Goal: Task Accomplishment & Management: Use online tool/utility

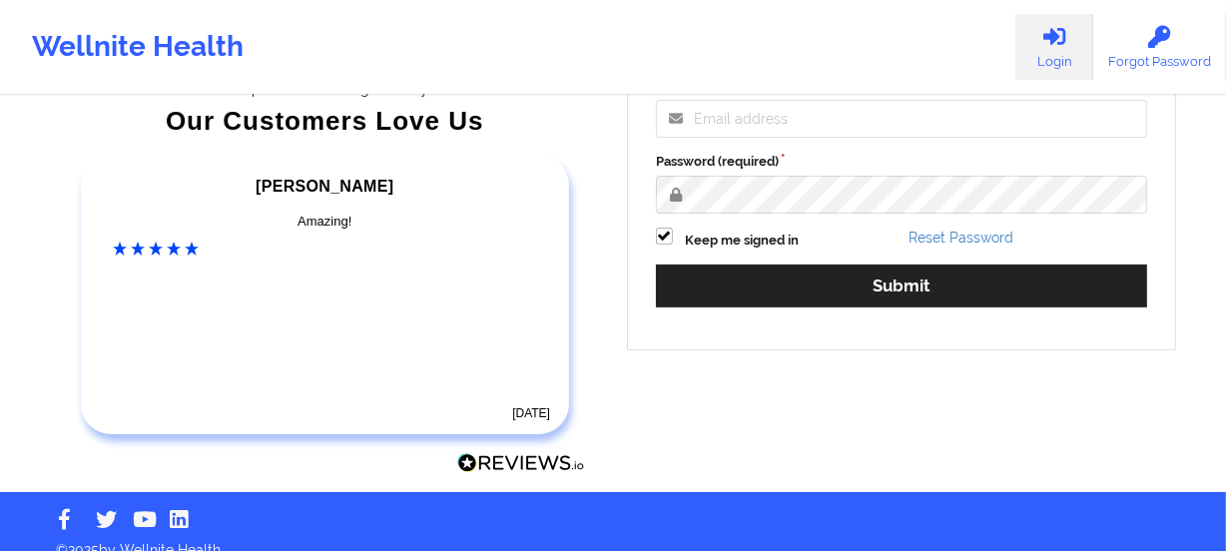
scroll to position [365, 0]
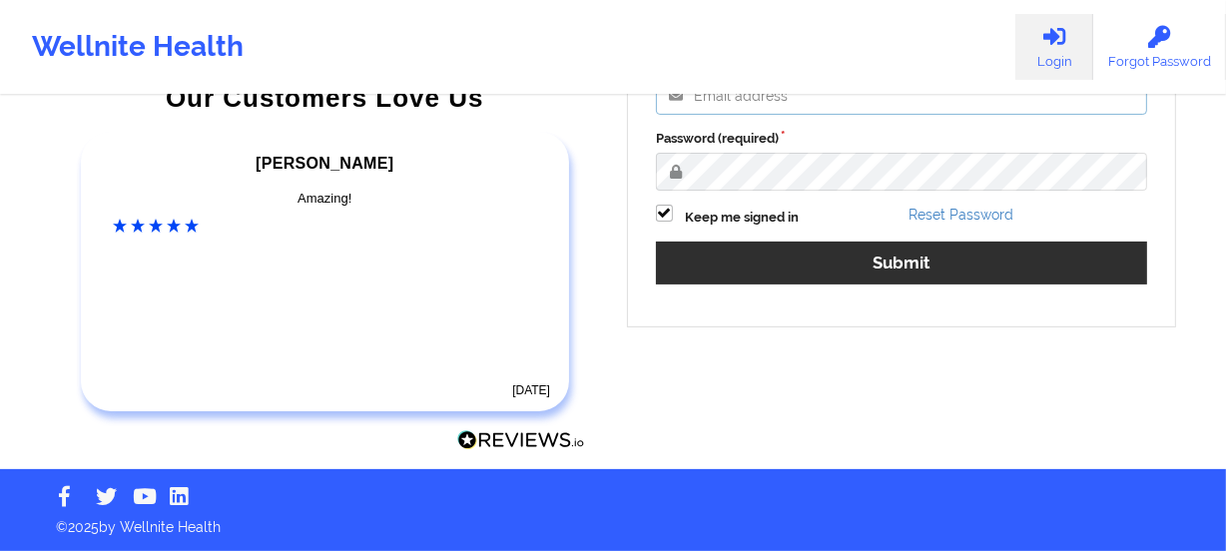
type input "[PERSON_NAME][EMAIL_ADDRESS][DOMAIN_NAME]"
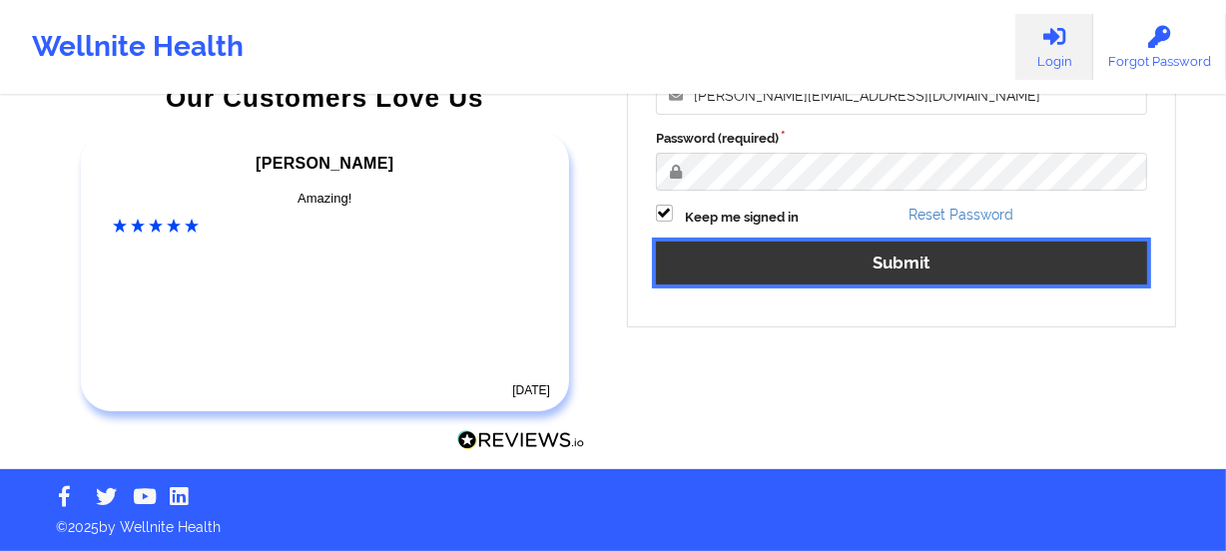
click at [895, 268] on button "Submit" at bounding box center [901, 263] width 491 height 43
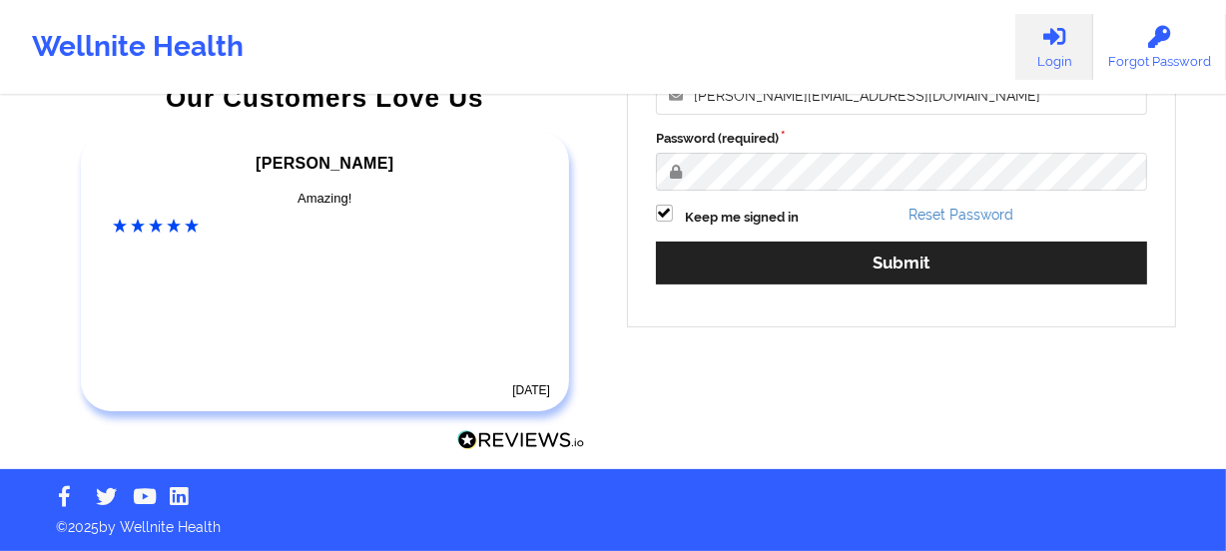
click at [895, 268] on div "Welcome to Wellnite Welcome back, please sign in Email (required) [PERSON_NAME]…" at bounding box center [901, 100] width 549 height 453
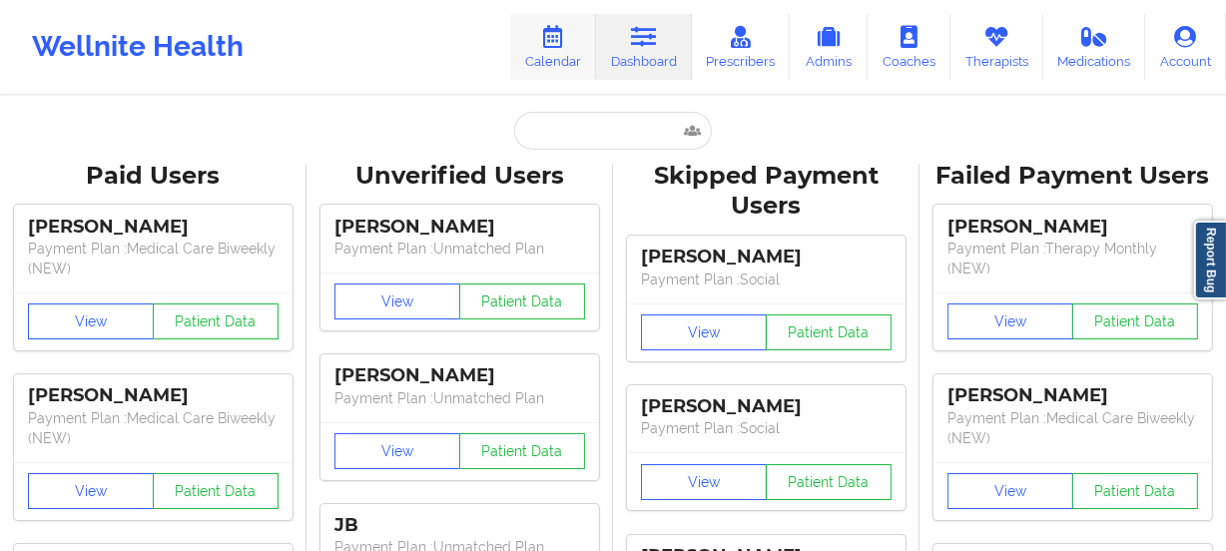
click at [539, 63] on link "Calendar" at bounding box center [553, 47] width 86 height 66
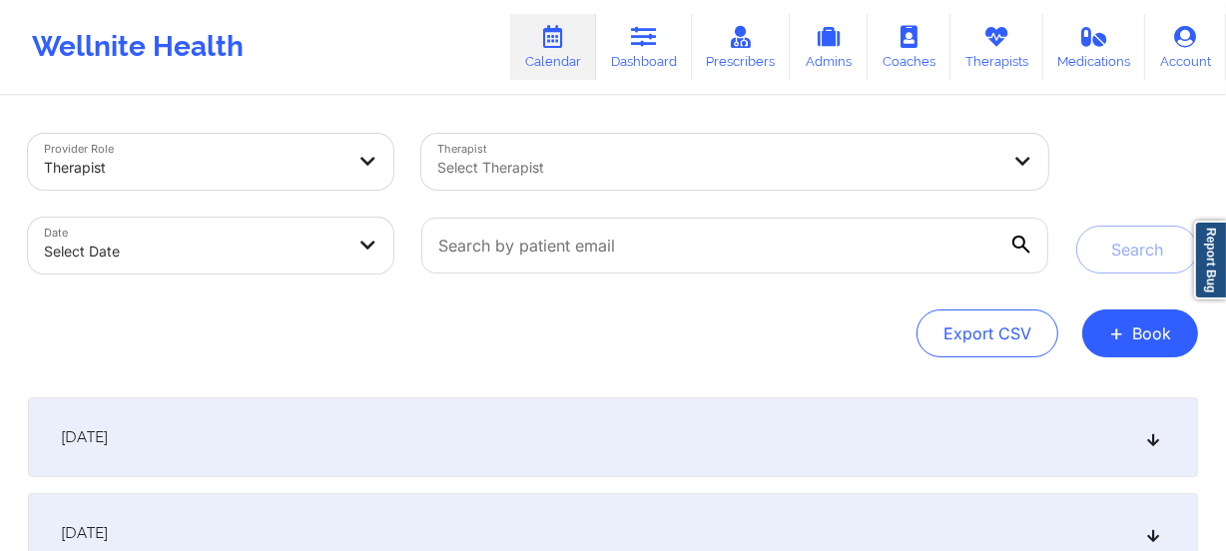
drag, startPoint x: 982, startPoint y: 61, endPoint x: 1013, endPoint y: 91, distance: 43.1
click at [1013, 91] on div "Wellnite Health Calendar Dashboard Prescribers Admins Coaches Therapists Medica…" at bounding box center [613, 47] width 1226 height 94
select select "2025-8"
select select "2025-9"
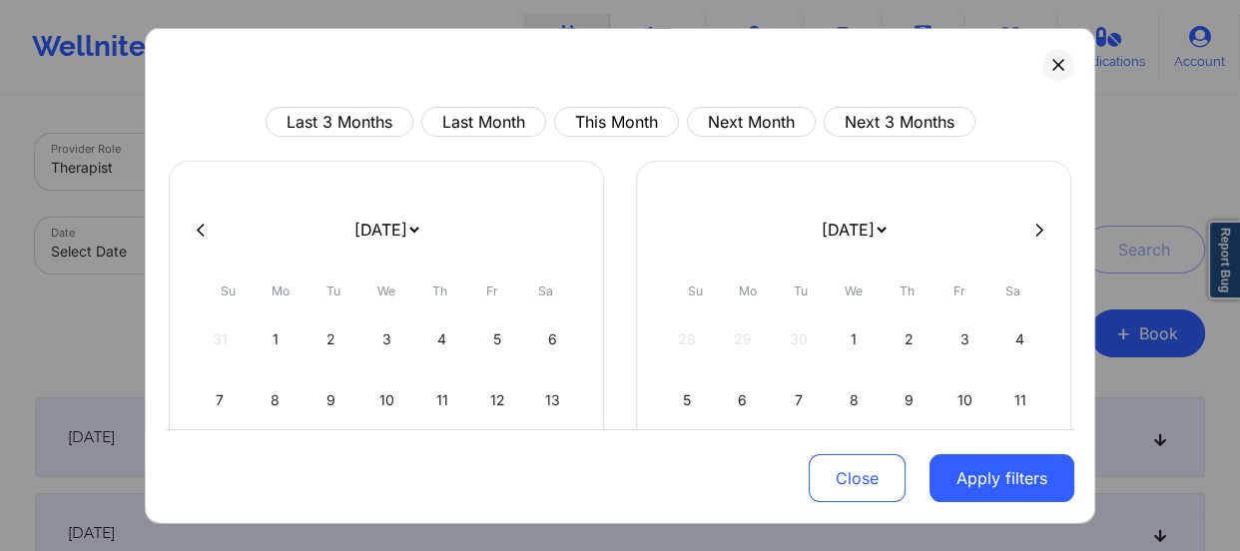
drag, startPoint x: 356, startPoint y: 244, endPoint x: 424, endPoint y: 201, distance: 80.3
click at [349, 202] on select "[DATE] [DATE] [DATE] [DATE] [DATE] [DATE] [DATE] [DATE] [DATE] [DATE] [DATE] [D…" at bounding box center [385, 230] width 73 height 56
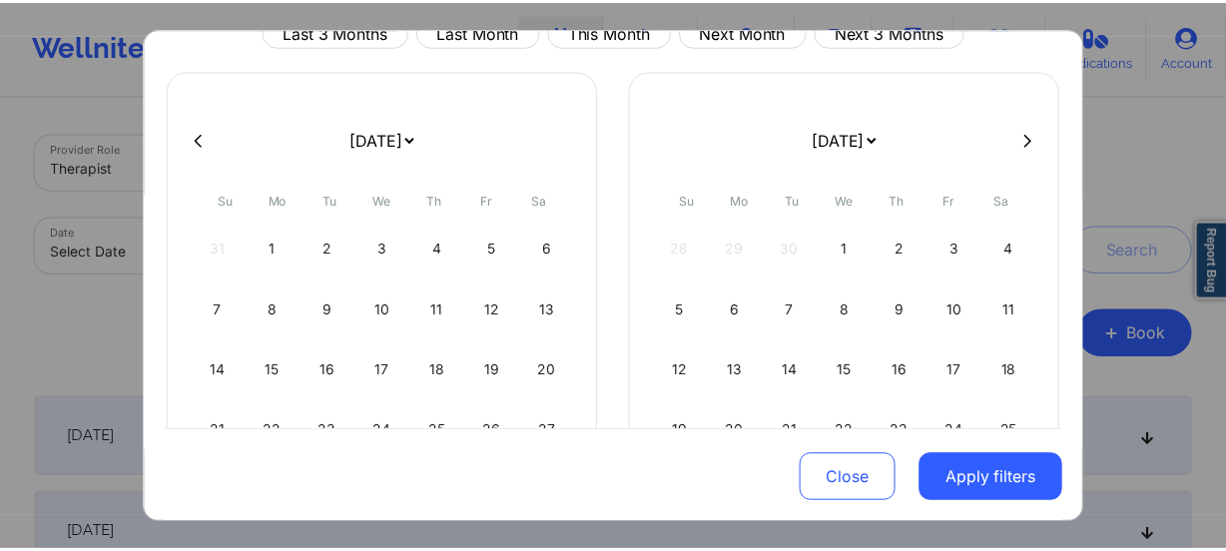
scroll to position [244, 0]
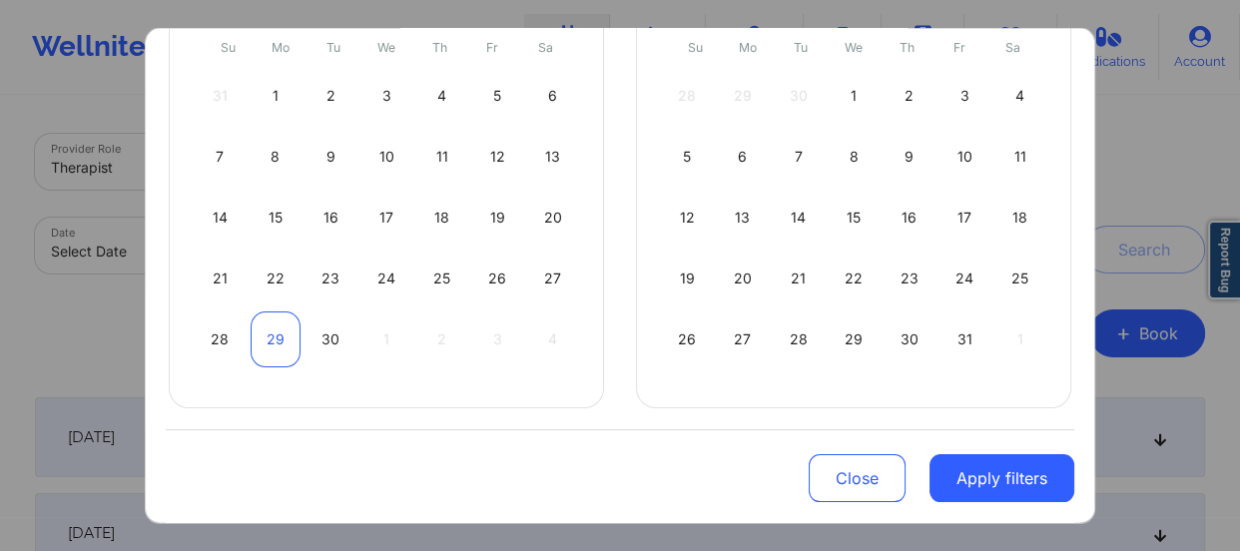
click at [271, 335] on div "29" at bounding box center [276, 339] width 51 height 56
select select "2025-8"
select select "2025-9"
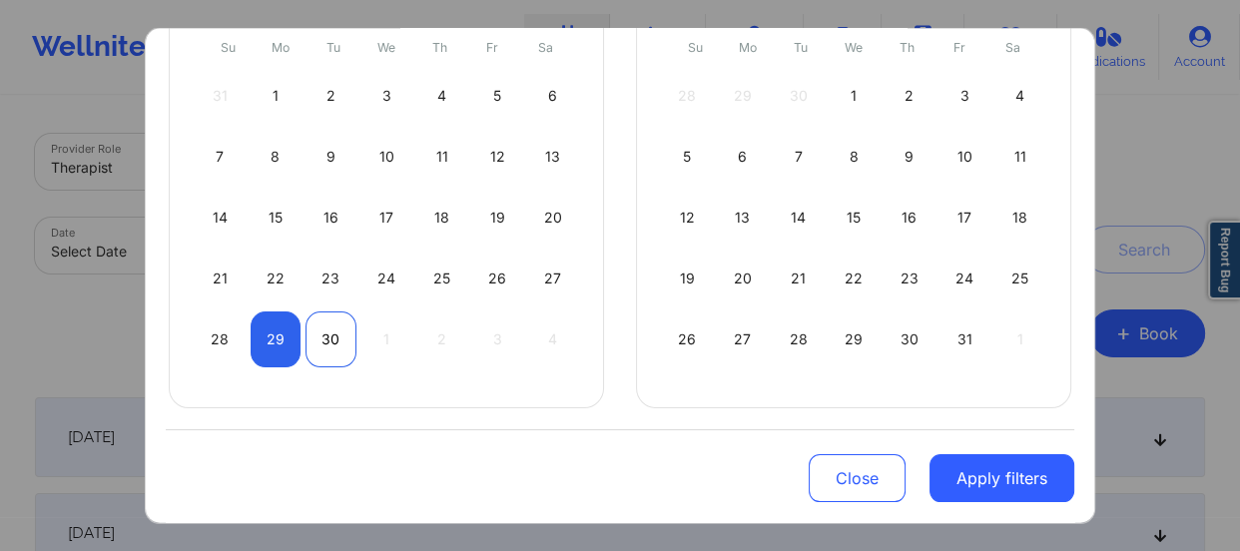
click at [319, 328] on div "30" at bounding box center [330, 339] width 51 height 56
select select "2025-8"
select select "2025-9"
select select "2025-8"
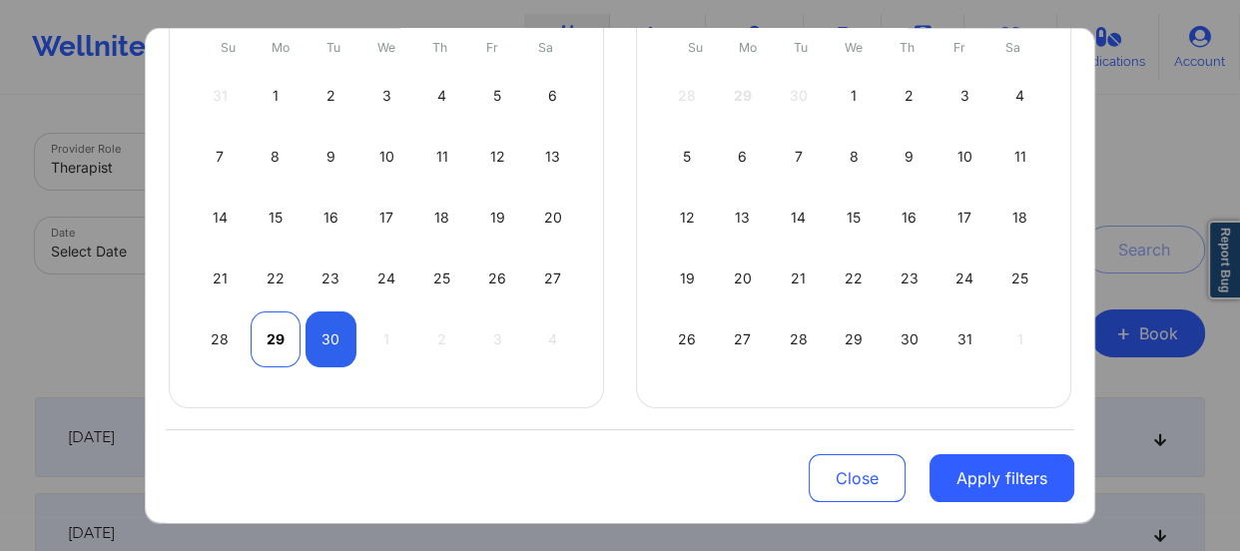
select select "2025-9"
click at [279, 323] on div "29" at bounding box center [276, 339] width 51 height 56
select select "2025-8"
select select "2025-9"
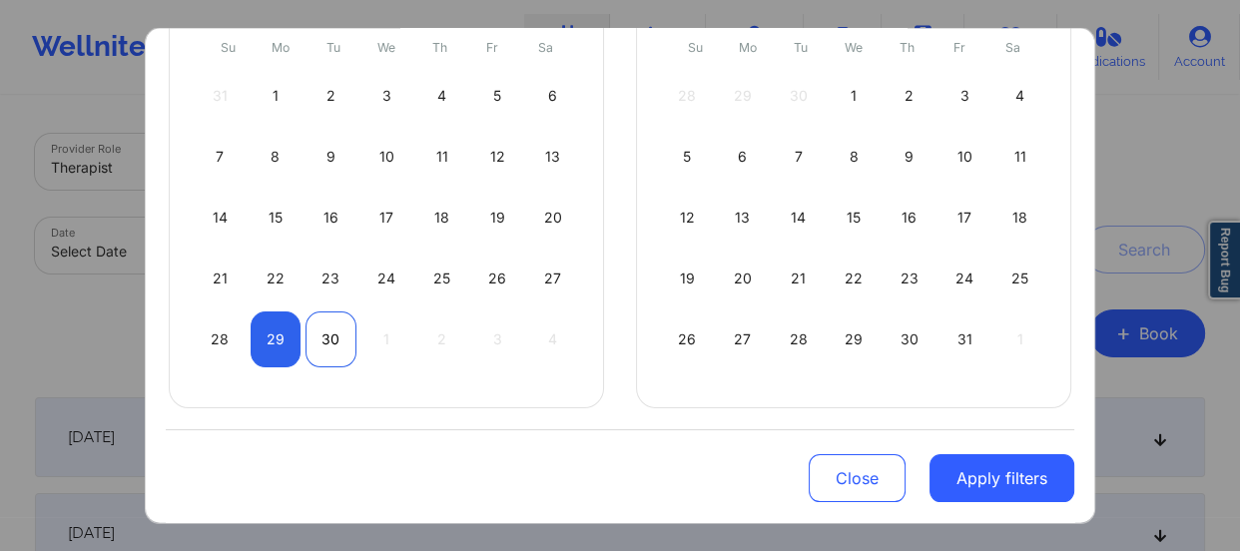
click at [321, 324] on div "30" at bounding box center [330, 339] width 51 height 56
select select "2025-8"
select select "2025-9"
click at [271, 339] on div "29" at bounding box center [276, 339] width 51 height 56
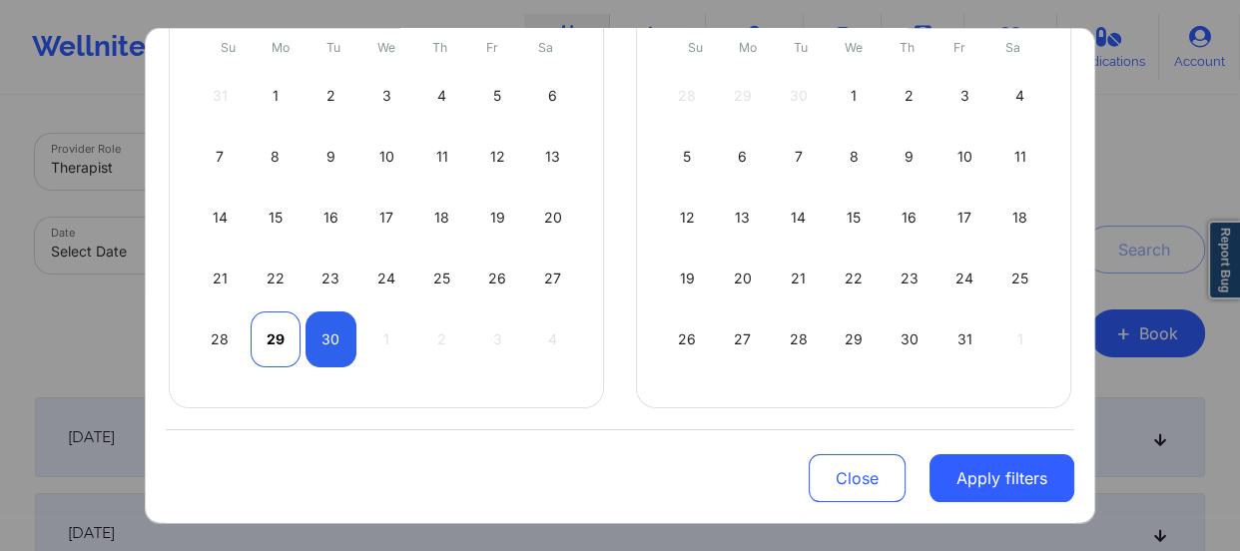
click at [271, 339] on div "29" at bounding box center [276, 339] width 51 height 56
select select "2025-8"
select select "2025-9"
select select "2025-8"
select select "2025-9"
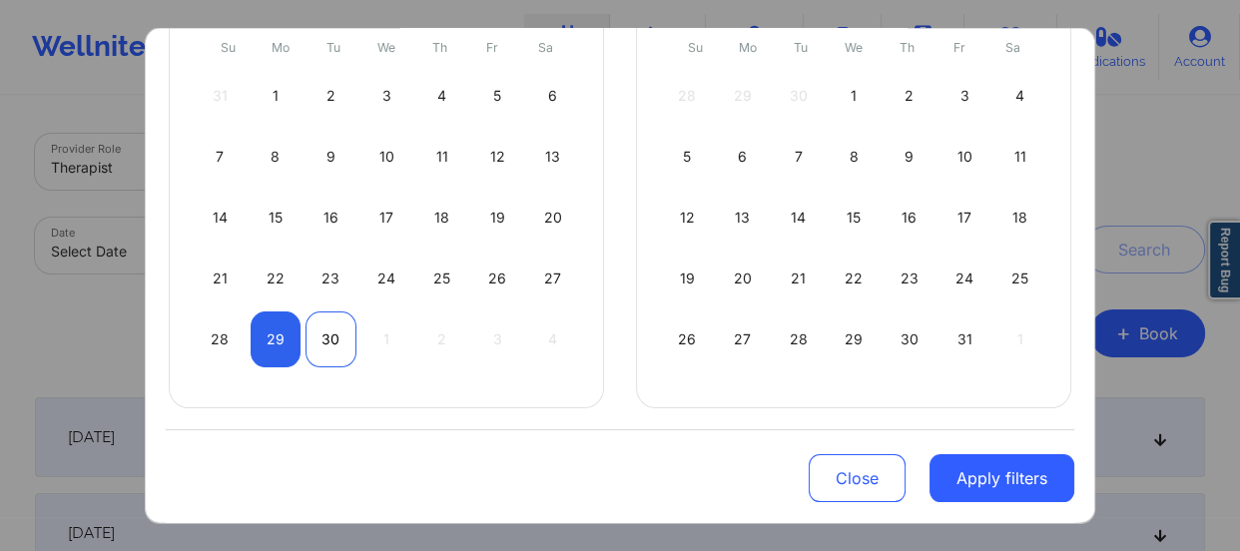
click at [321, 337] on div "30" at bounding box center [330, 339] width 51 height 56
select select "2025-8"
select select "2025-9"
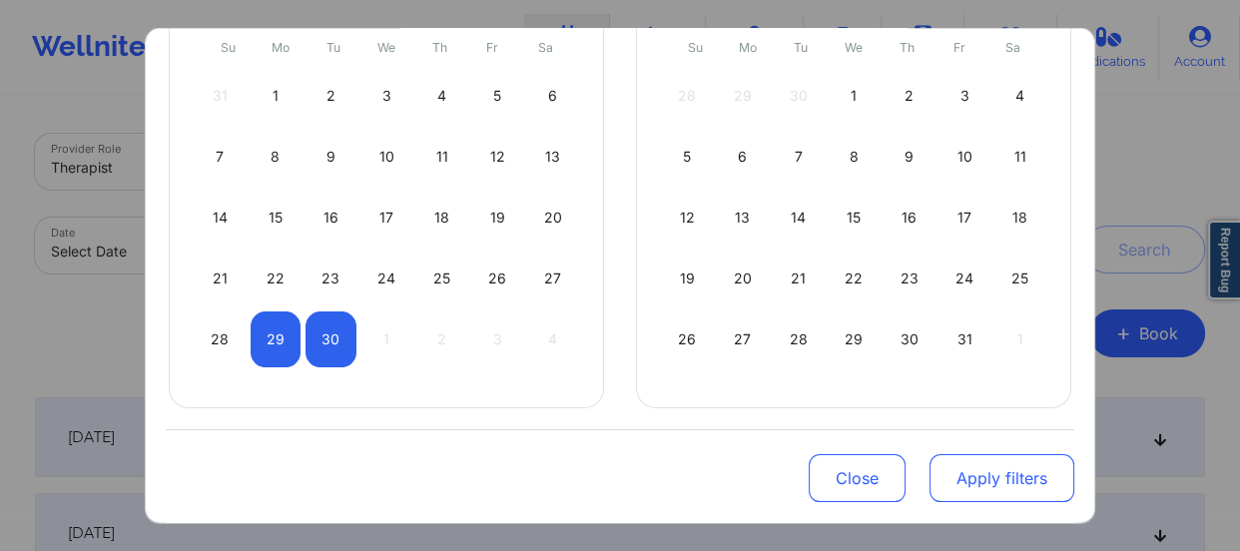
click at [970, 468] on button "Apply filters" at bounding box center [1001, 478] width 145 height 48
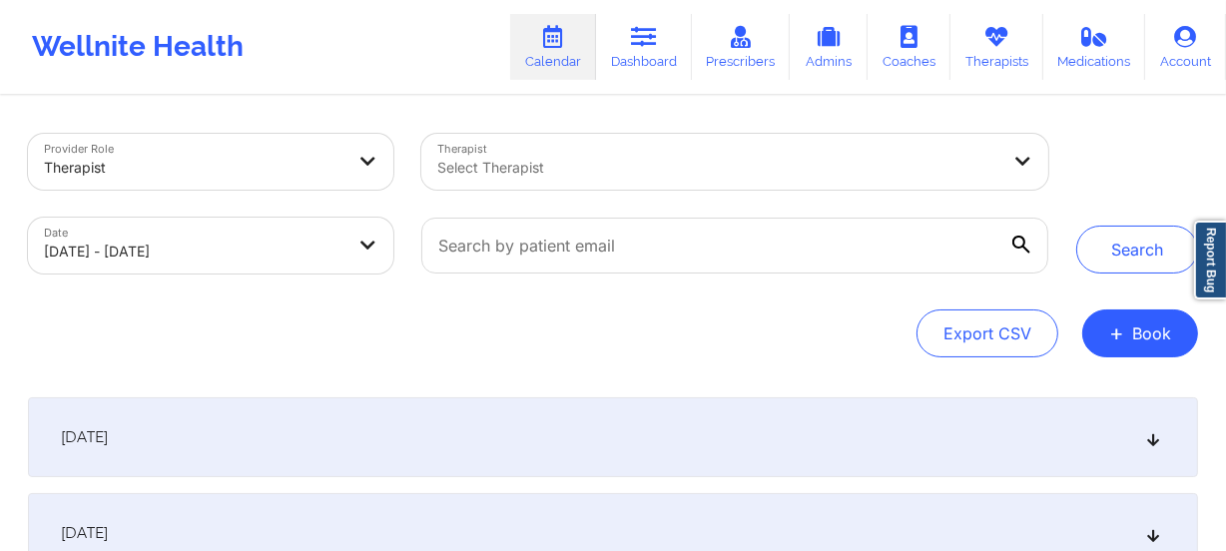
click at [545, 188] on div "Select Therapist" at bounding box center [711, 162] width 580 height 56
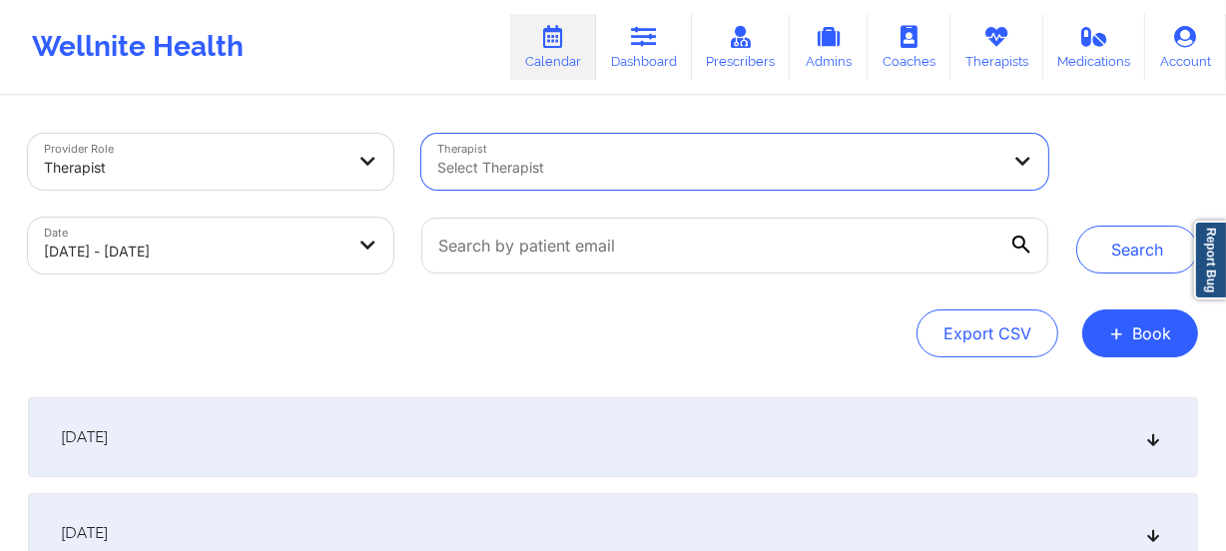
click at [557, 176] on div at bounding box center [718, 168] width 562 height 24
type input "[PERSON_NAME]"
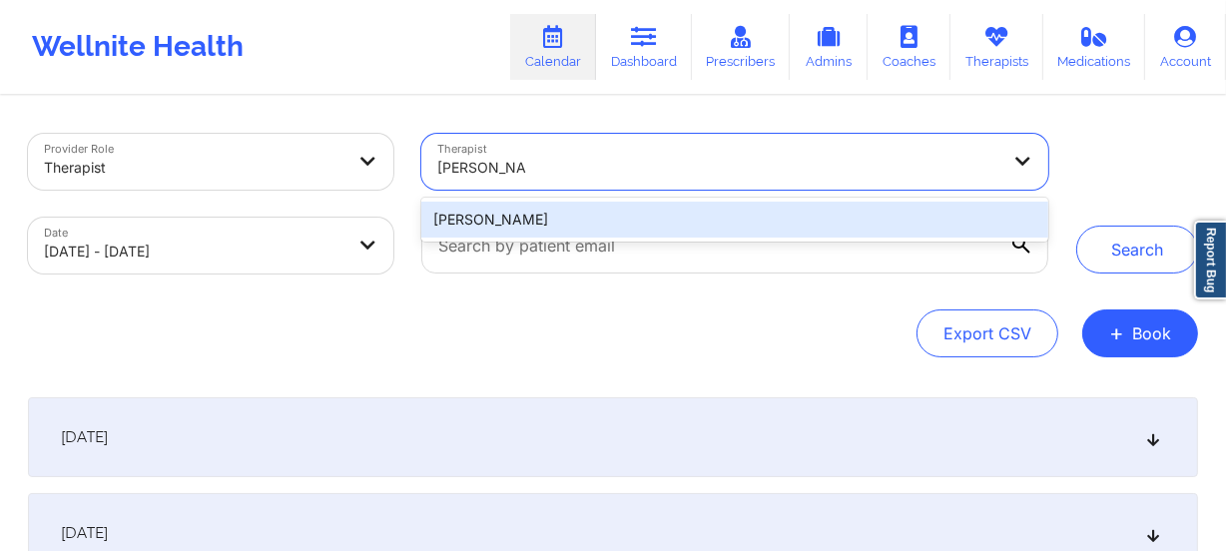
click at [610, 228] on div "[PERSON_NAME]" at bounding box center [734, 220] width 627 height 36
click at [610, 228] on input "text" at bounding box center [734, 246] width 627 height 56
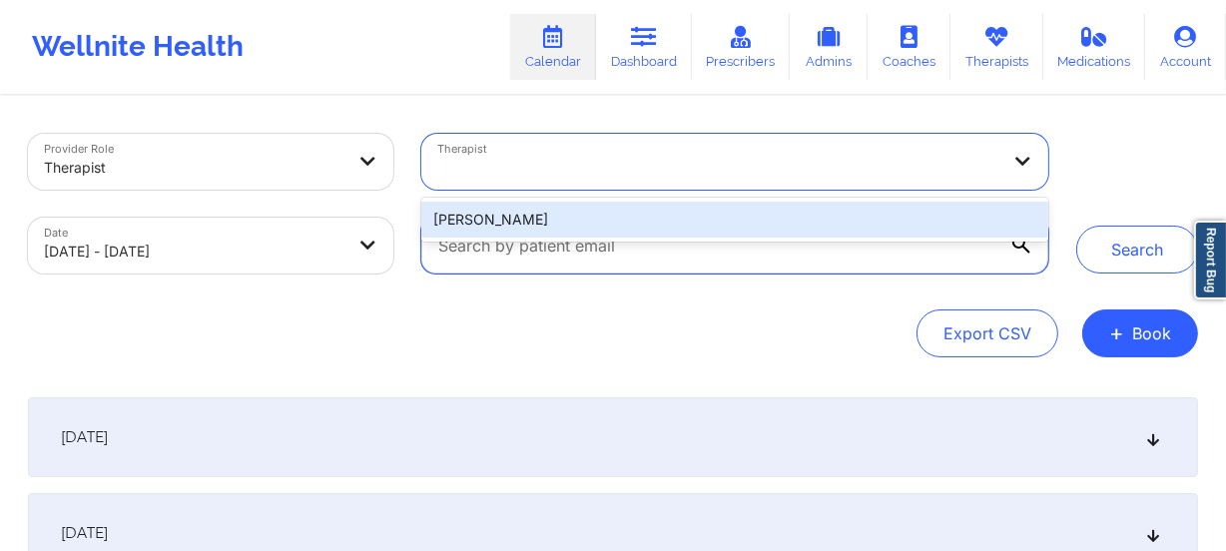
click at [610, 228] on input "text" at bounding box center [734, 246] width 627 height 56
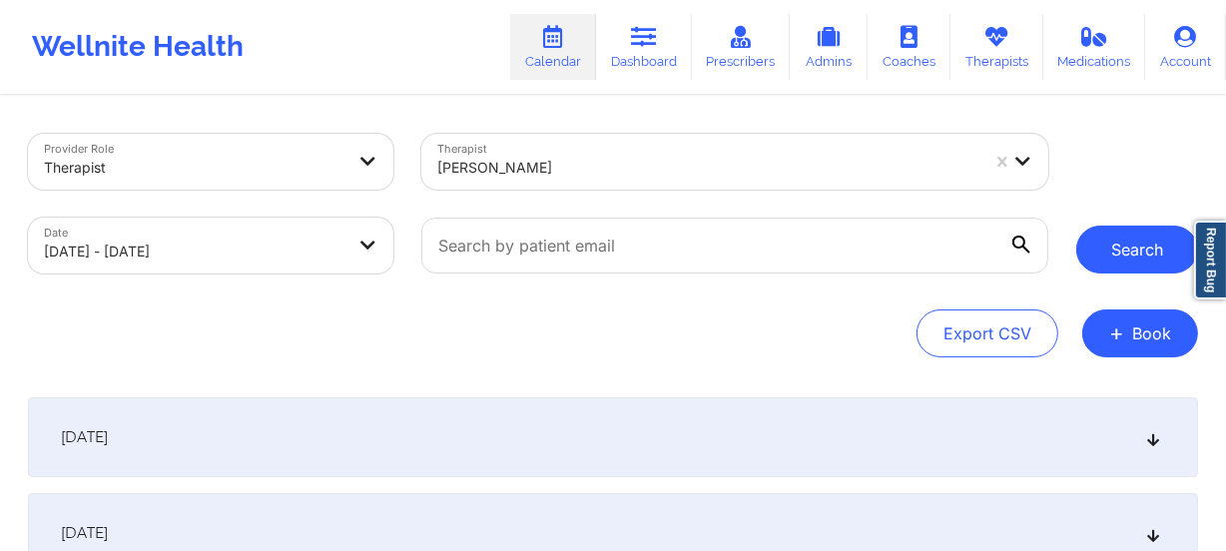
click at [1110, 250] on button "Search" at bounding box center [1137, 250] width 122 height 48
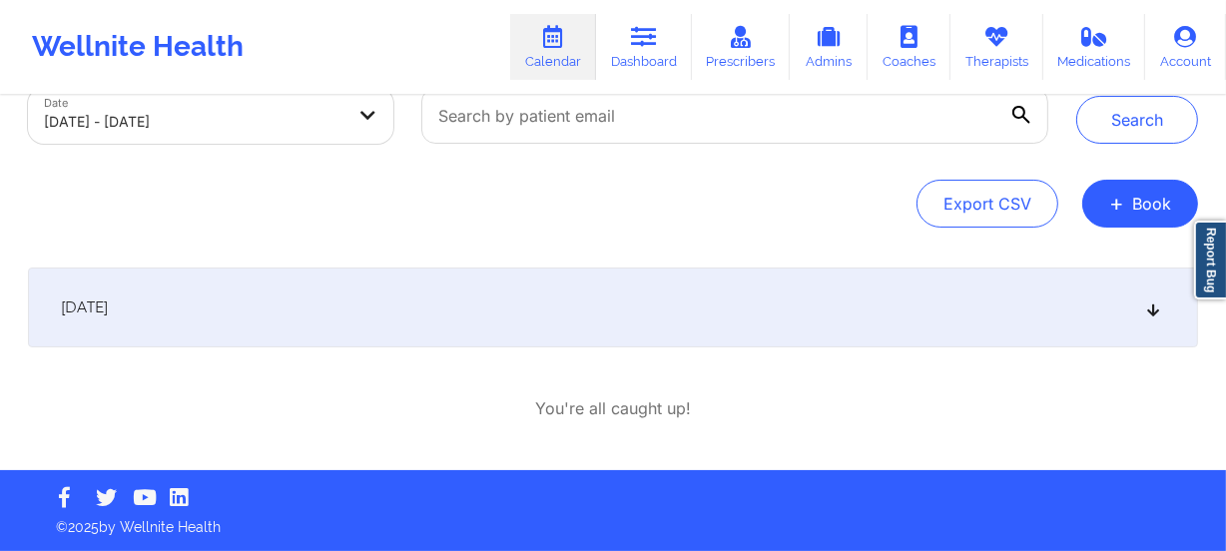
scroll to position [130, 0]
click at [557, 342] on div "[DATE]" at bounding box center [613, 308] width 1170 height 80
click at [560, 313] on div "[DATE]" at bounding box center [613, 308] width 1170 height 80
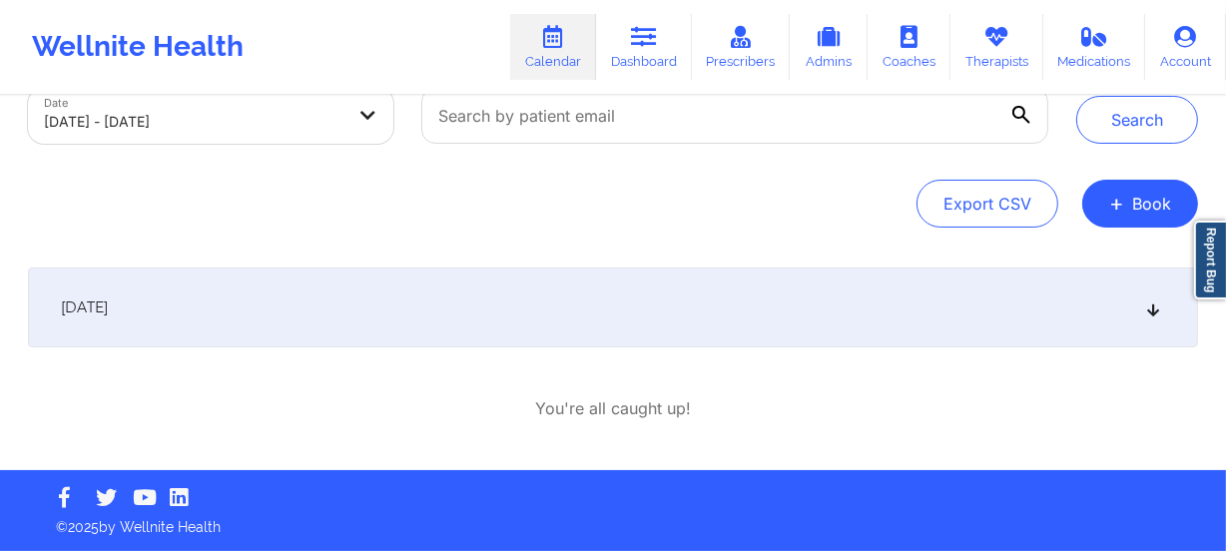
click at [560, 313] on div "[DATE]" at bounding box center [613, 308] width 1170 height 80
click at [1016, 317] on div "[DATE]" at bounding box center [613, 308] width 1170 height 80
click at [1110, 315] on div "[DATE]" at bounding box center [613, 308] width 1170 height 80
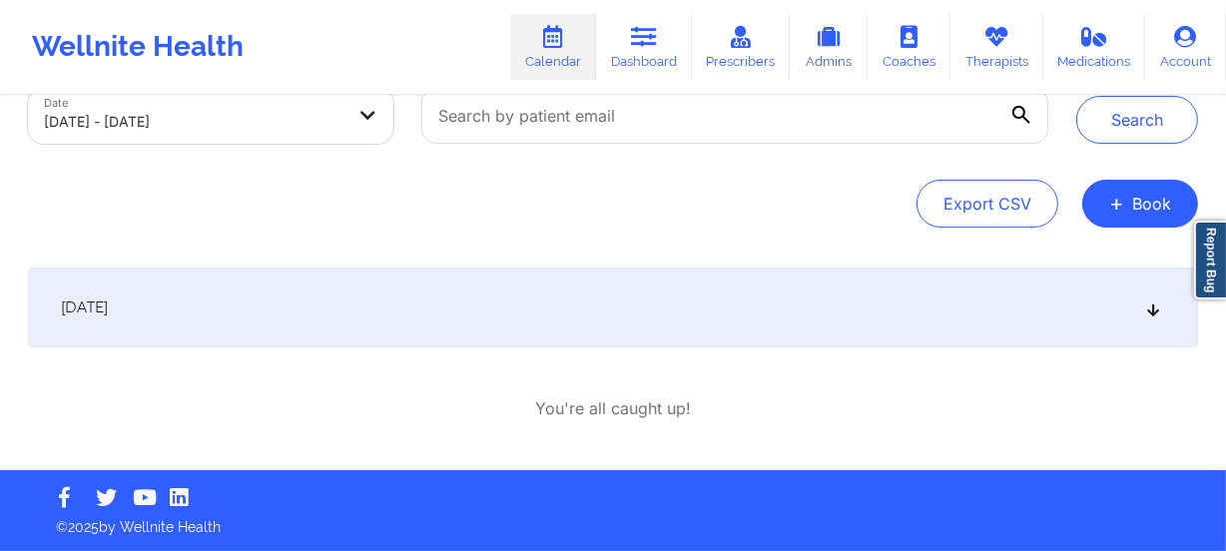
click at [1110, 315] on div "[DATE]" at bounding box center [613, 308] width 1170 height 80
click at [1108, 315] on div "[DATE]" at bounding box center [613, 308] width 1170 height 80
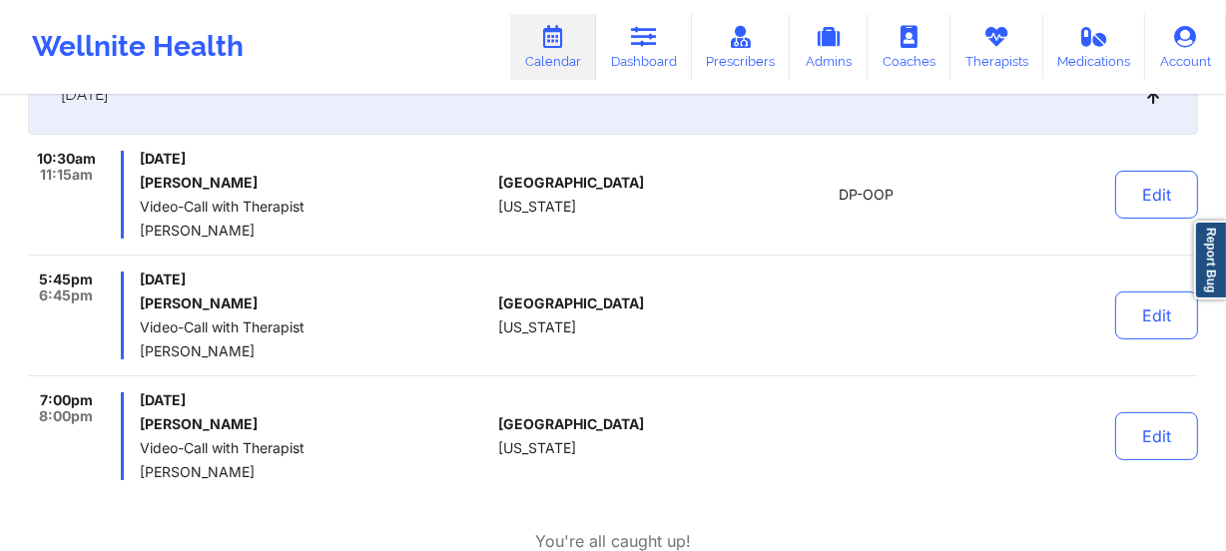
scroll to position [311, 0]
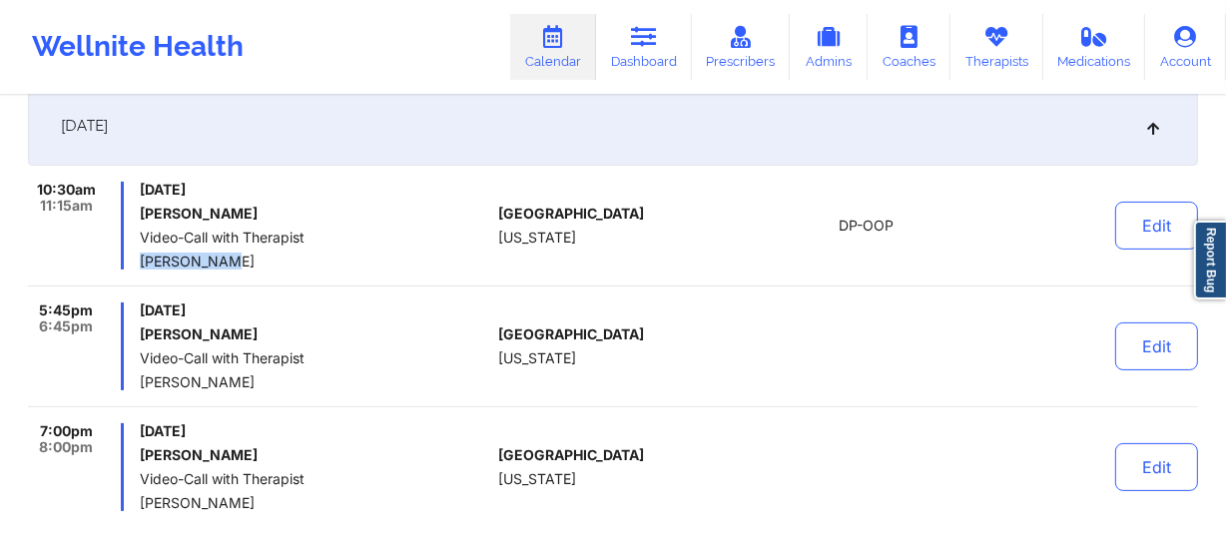
drag, startPoint x: 229, startPoint y: 257, endPoint x: 139, endPoint y: 268, distance: 90.5
click at [140, 268] on span "[PERSON_NAME]" at bounding box center [315, 262] width 350 height 16
copy span "[PERSON_NAME]"
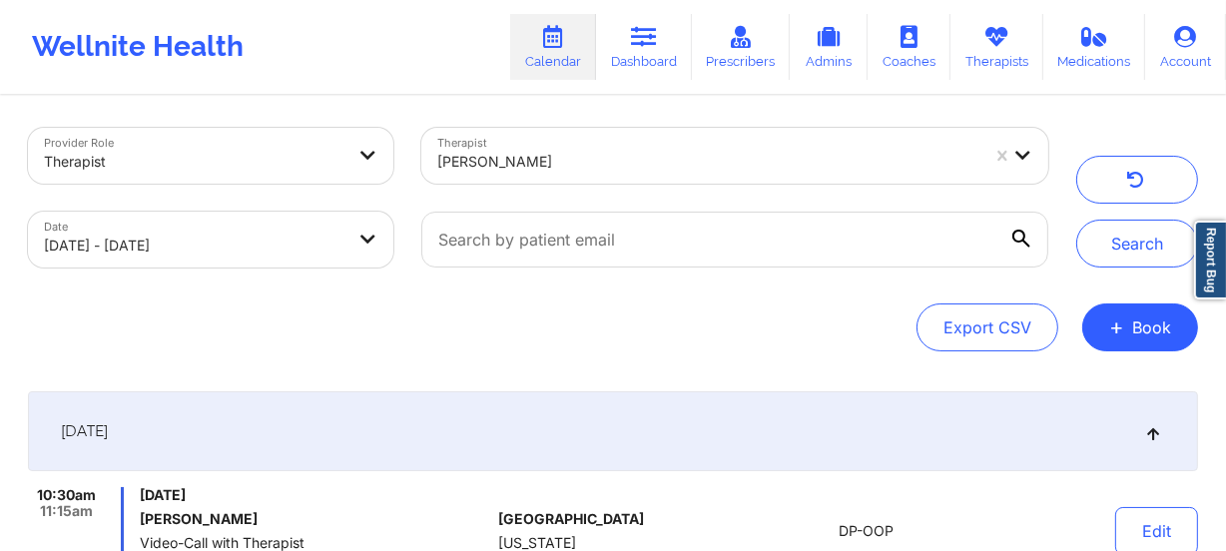
scroll to position [0, 0]
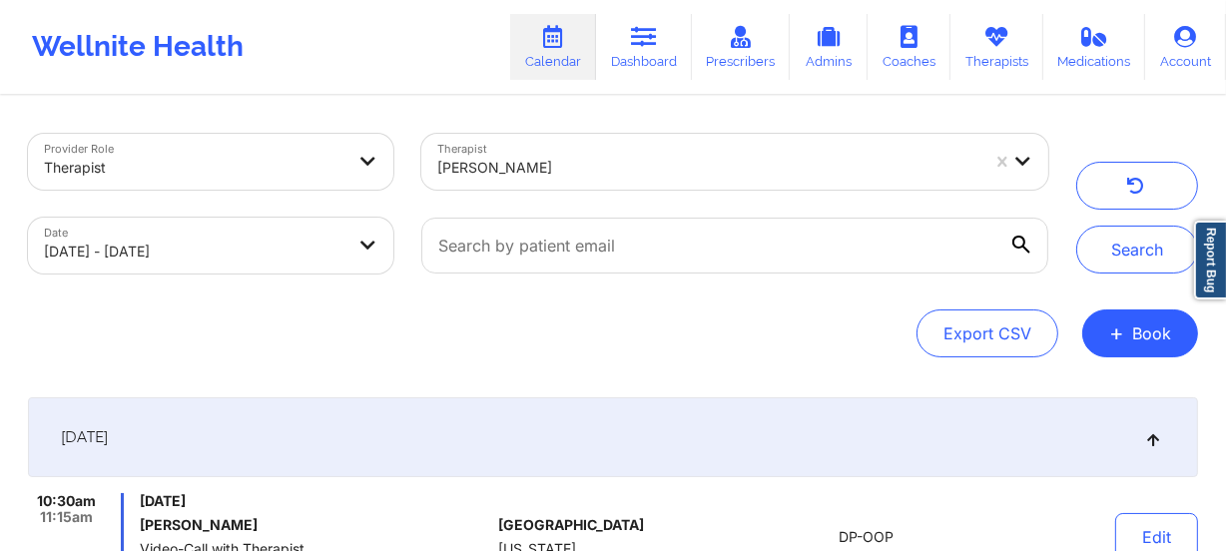
click at [574, 175] on div at bounding box center [708, 168] width 542 height 24
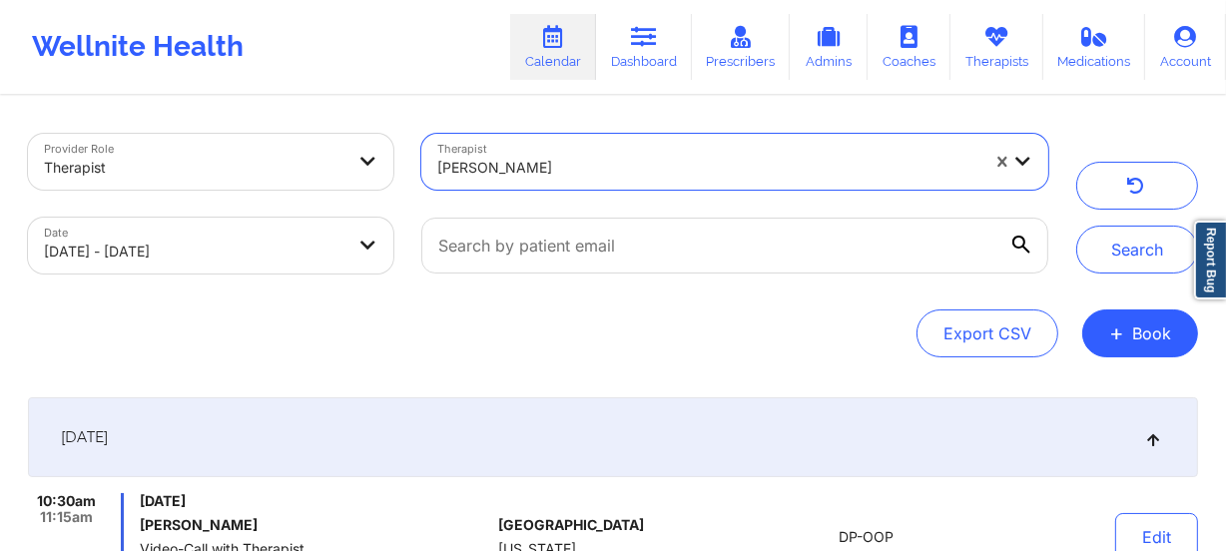
paste input "[PERSON_NAME]"
type input "[PERSON_NAME]"
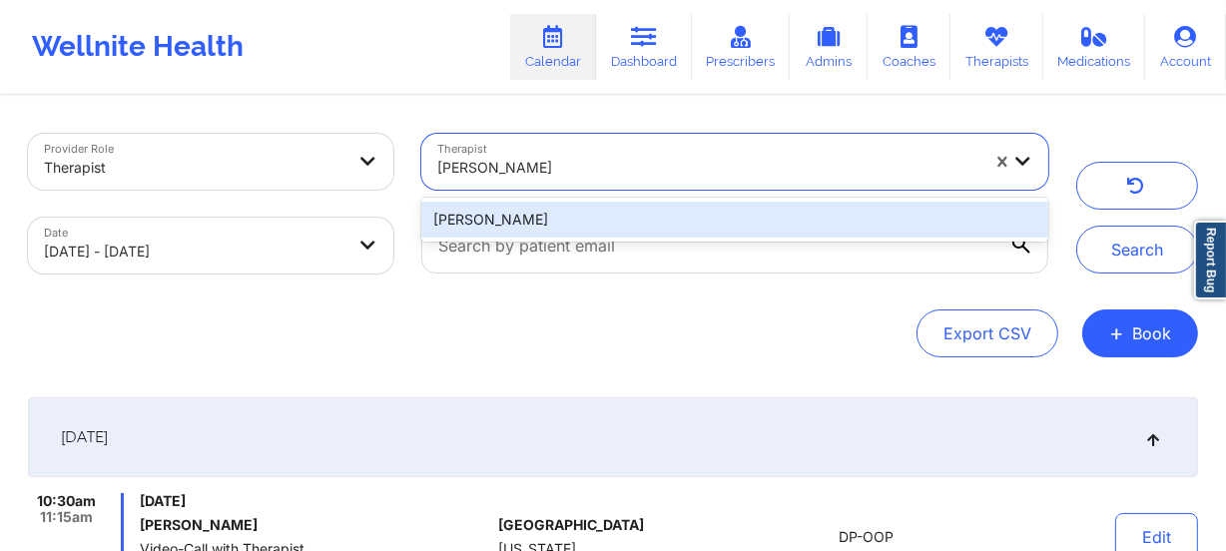
click at [917, 210] on div "[PERSON_NAME]" at bounding box center [734, 220] width 627 height 36
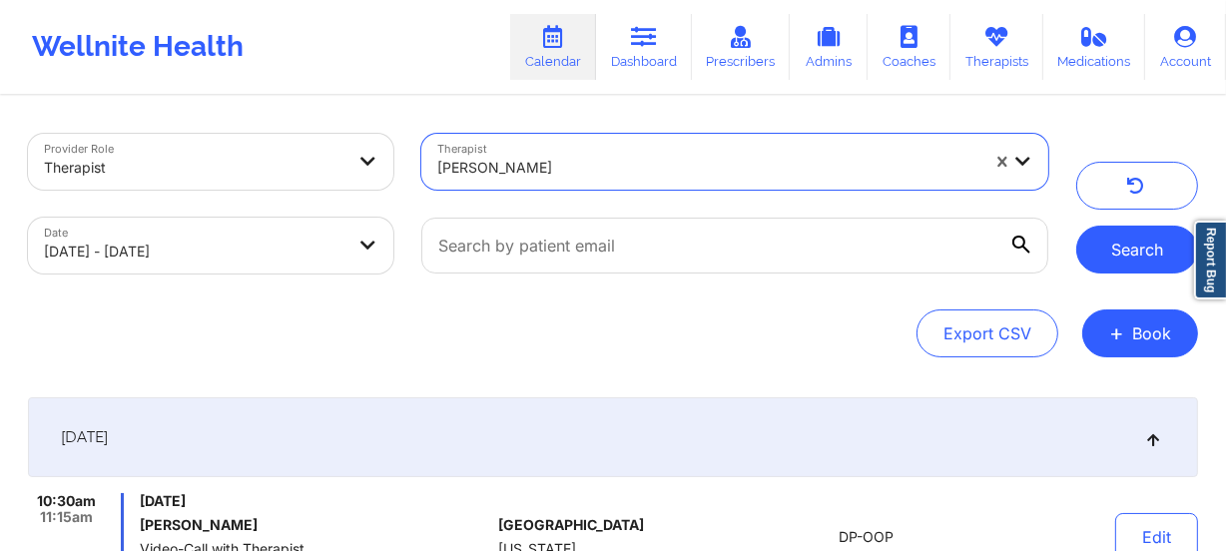
click at [1152, 232] on button "Search" at bounding box center [1137, 250] width 122 height 48
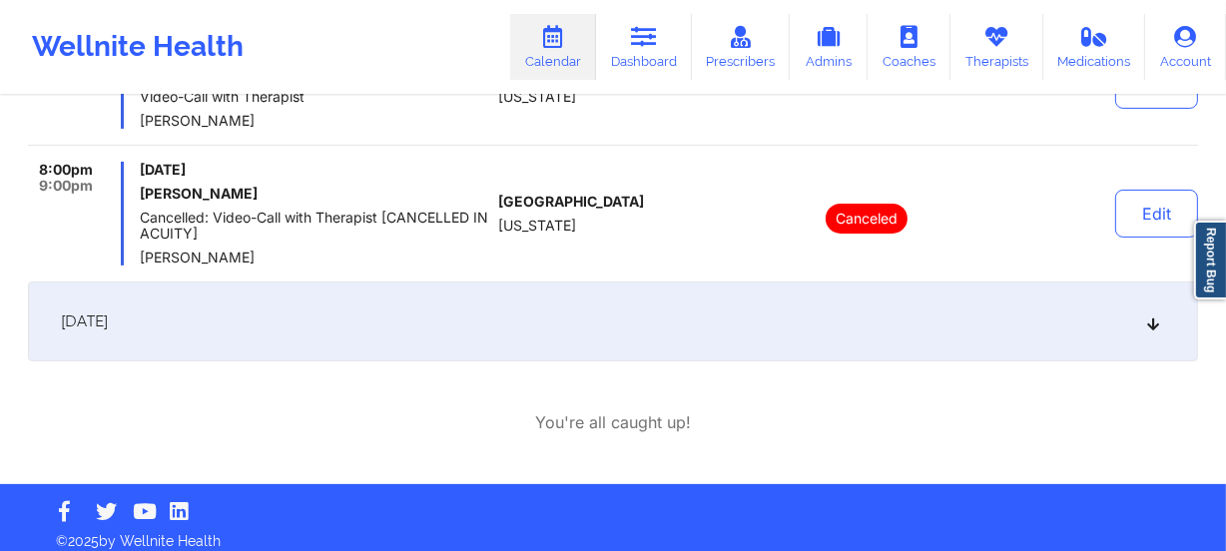
scroll to position [453, 0]
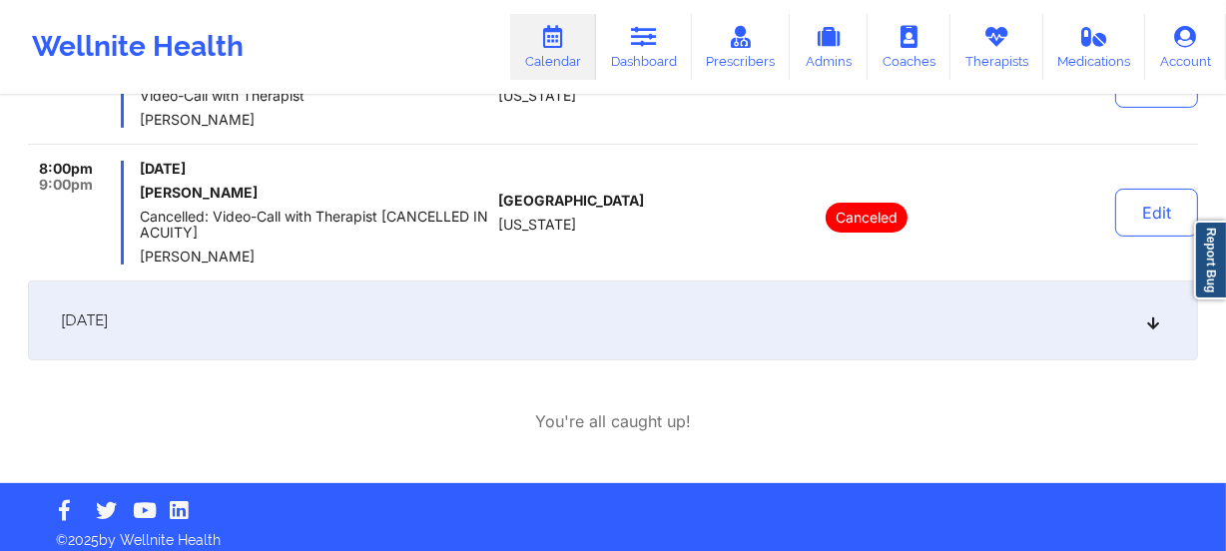
click at [693, 308] on div "[DATE]" at bounding box center [613, 321] width 1170 height 80
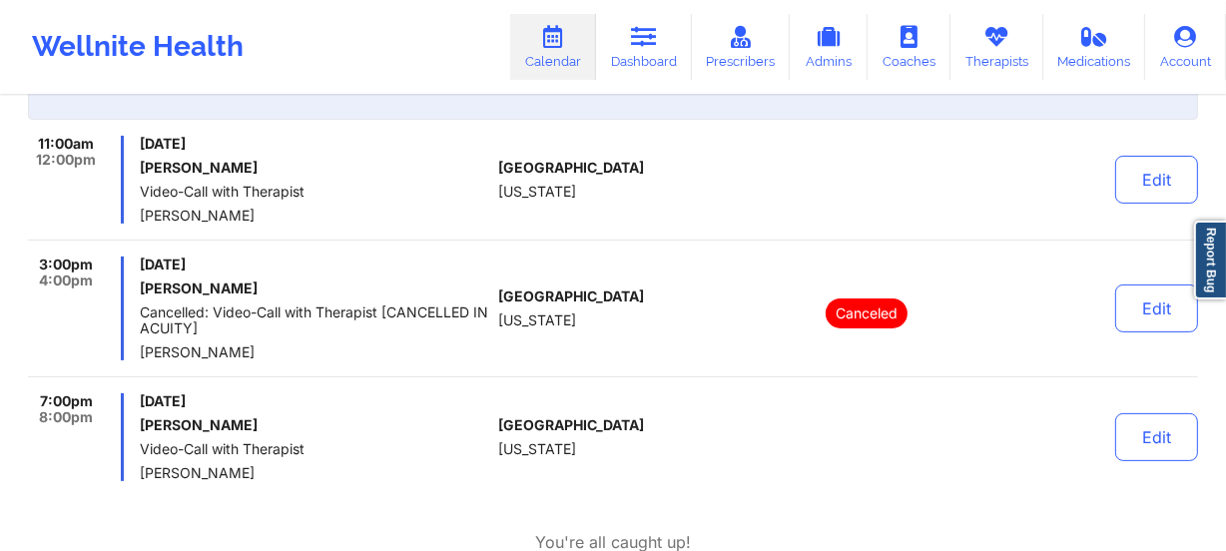
click at [494, 127] on div "[DATE] 11:00am 12:00pm [DATE] [PERSON_NAME] Video-Call with Therapist [PERSON_N…" at bounding box center [613, 260] width 1170 height 441
click at [591, 119] on div "[DATE] 11:00am 12:00pm [DATE] [PERSON_NAME] Video-Call with Therapist [PERSON_N…" at bounding box center [613, 260] width 1170 height 441
click at [389, 235] on div "11:00am 12:00pm [DATE] [PERSON_NAME] Video-Call with Therapist [PERSON_NAME] [G…" at bounding box center [613, 188] width 1170 height 105
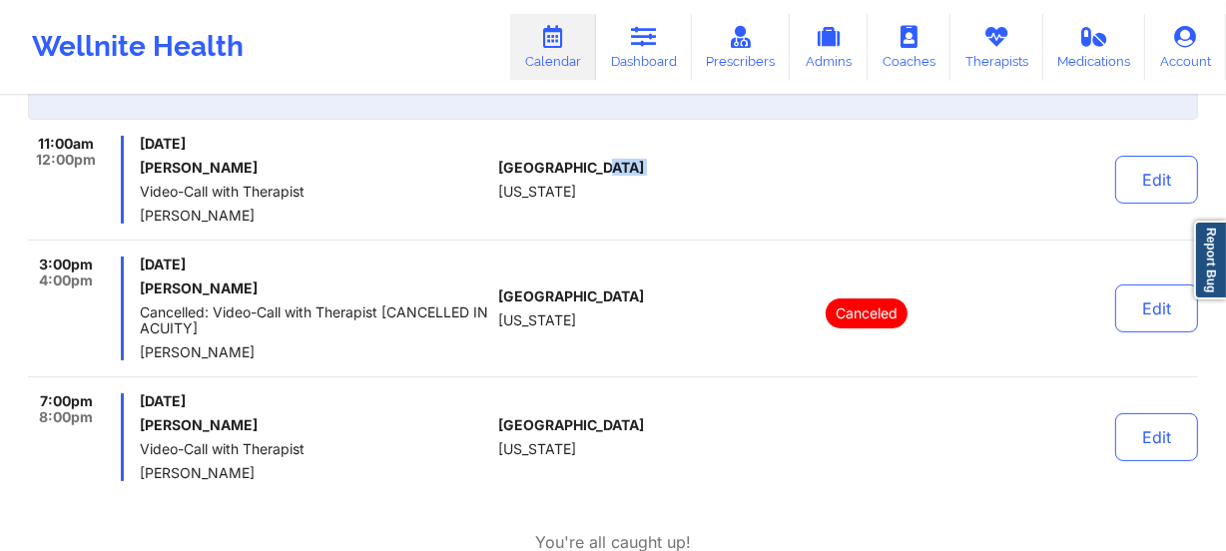
click at [389, 235] on div "11:00am 12:00pm [DATE] [PERSON_NAME] Video-Call with Therapist [PERSON_NAME] [G…" at bounding box center [613, 188] width 1170 height 105
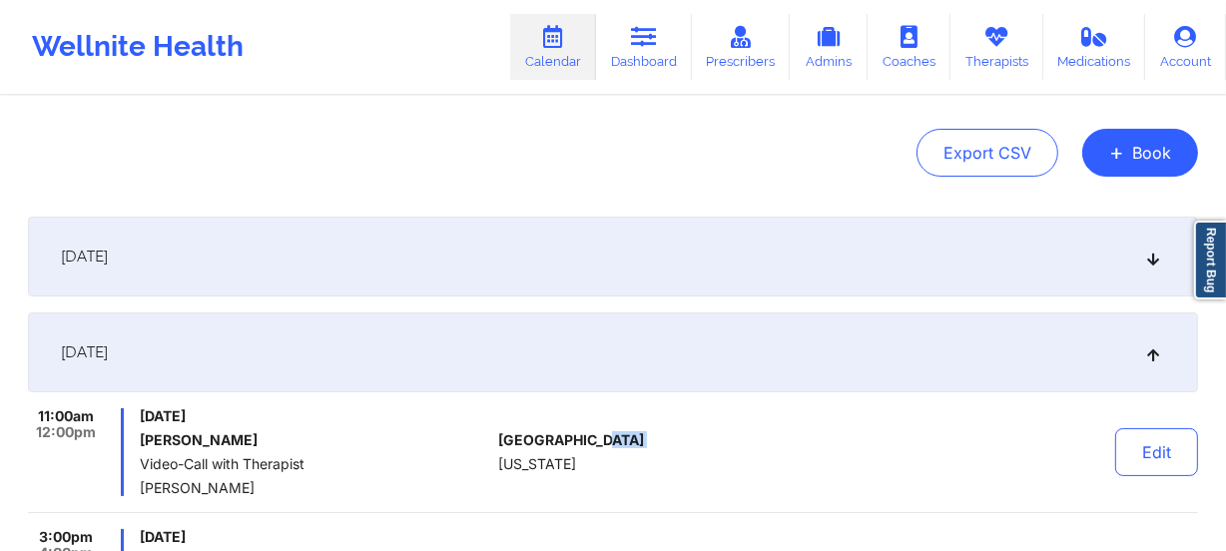
scroll to position [0, 0]
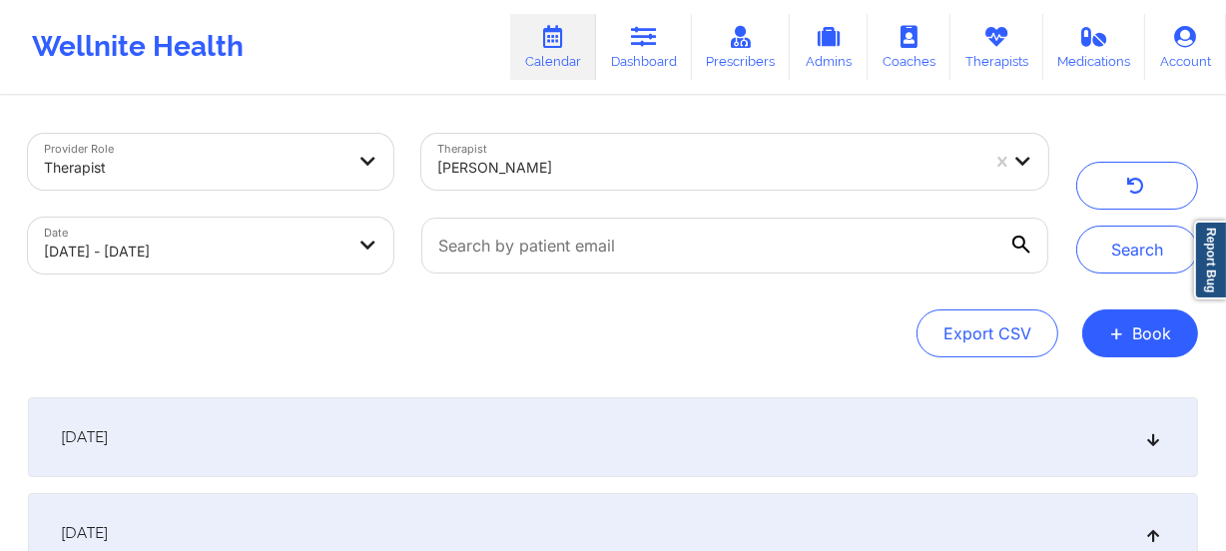
click at [536, 156] on div at bounding box center [708, 168] width 542 height 24
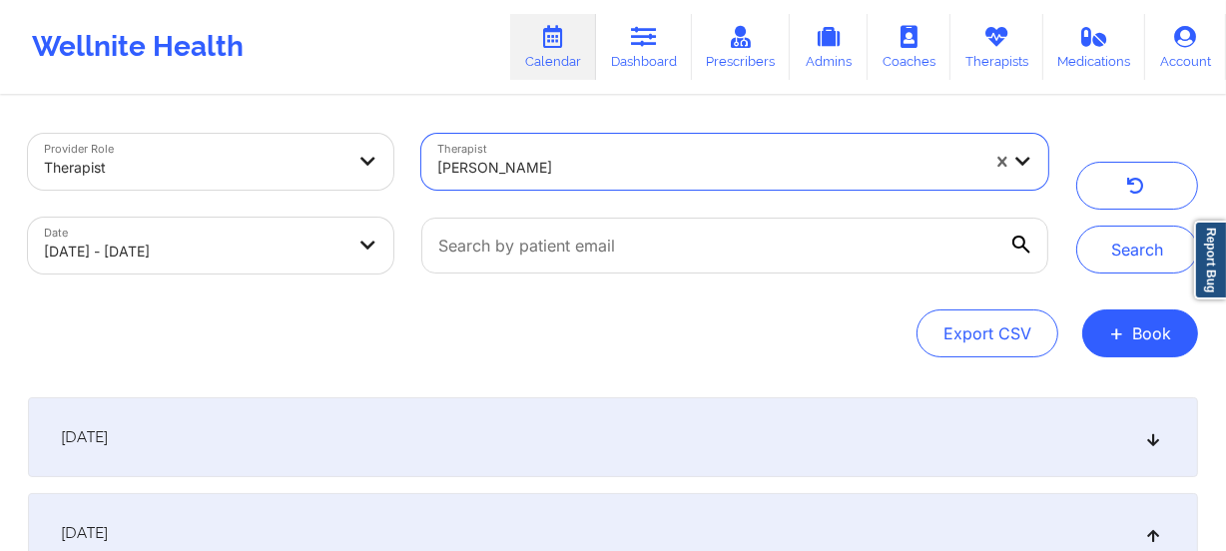
paste input "[PERSON_NAME]"
type input "[PERSON_NAME]"
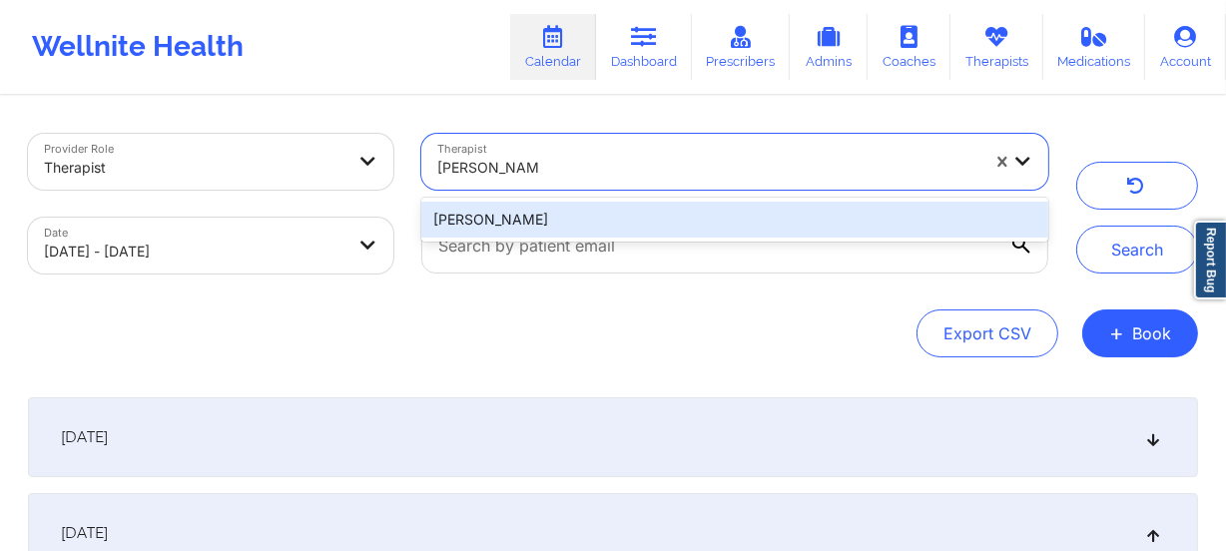
click at [741, 215] on div "[PERSON_NAME]" at bounding box center [734, 220] width 627 height 36
click at [741, 215] on div at bounding box center [734, 246] width 655 height 84
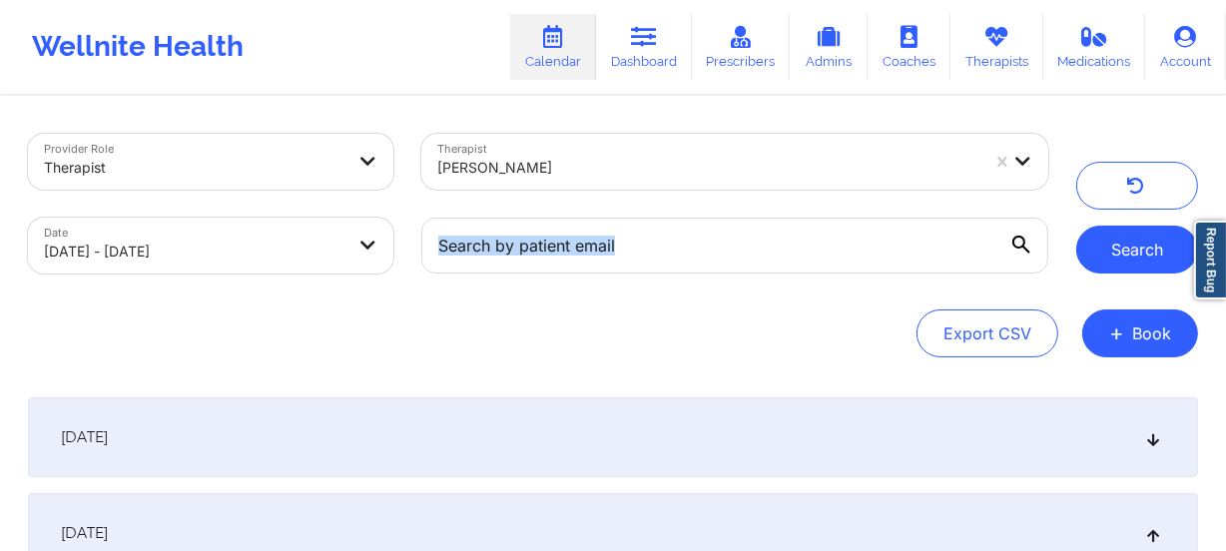
click at [1149, 263] on button "Search" at bounding box center [1137, 250] width 122 height 48
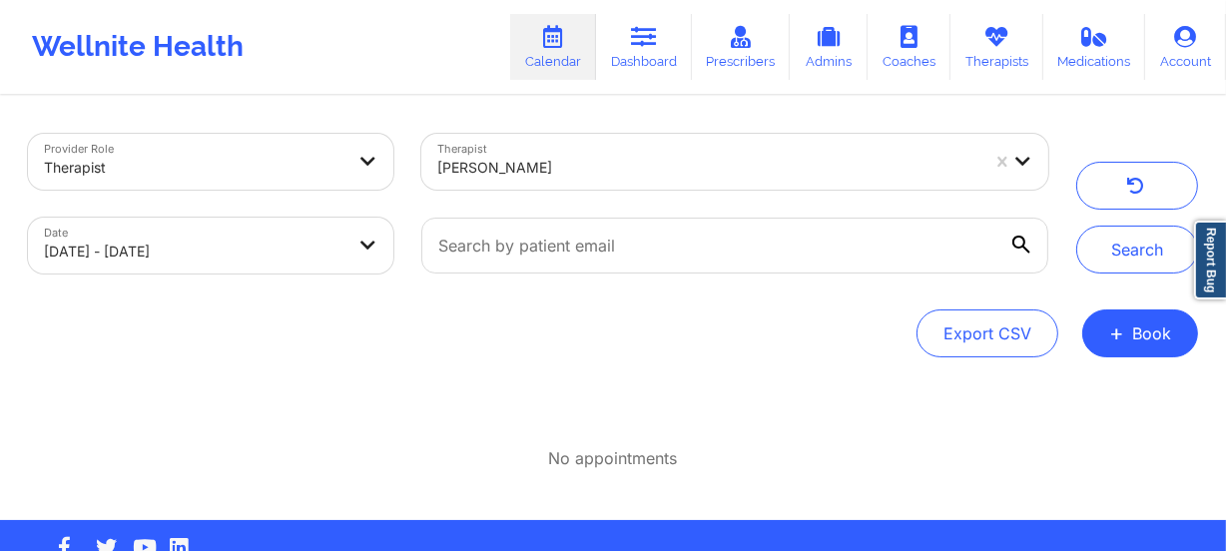
click at [586, 160] on div at bounding box center [708, 168] width 542 height 24
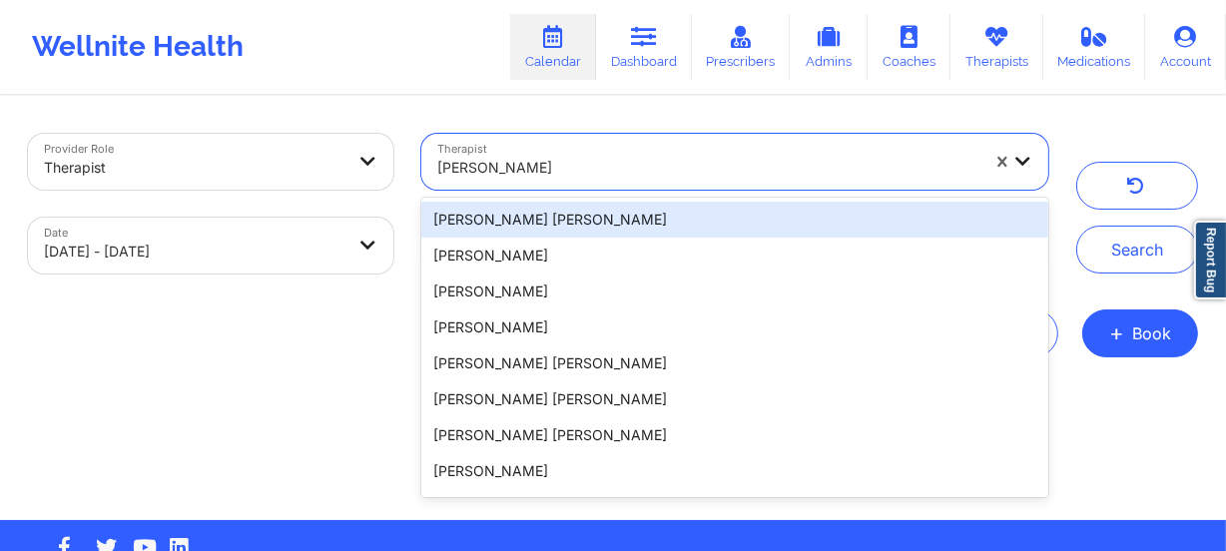
paste input "[PERSON_NAME]"
type input "[PERSON_NAME]"
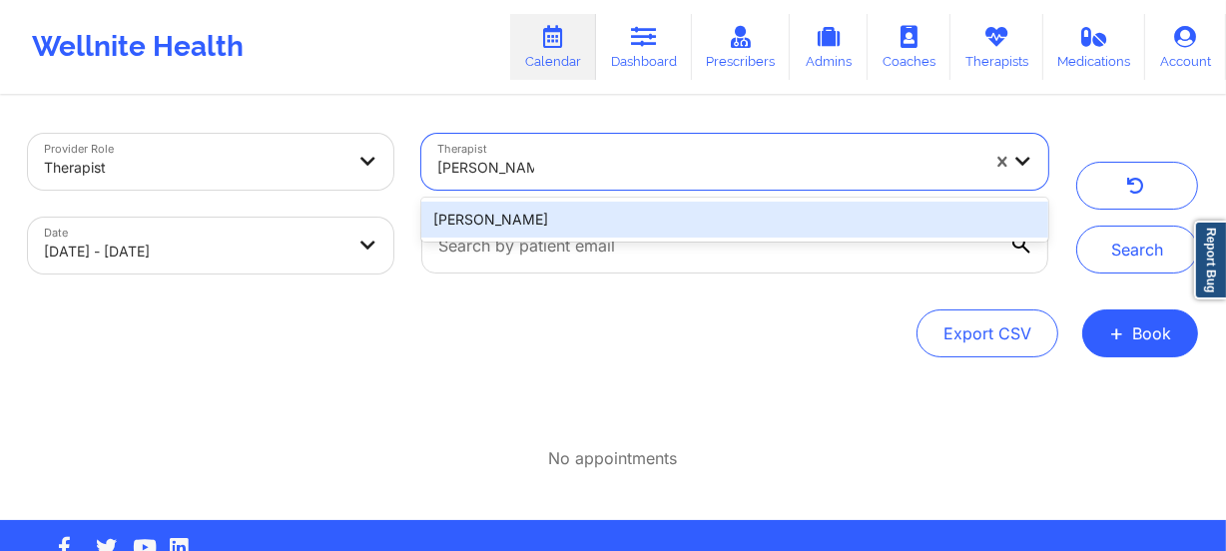
click at [580, 202] on div "[PERSON_NAME]" at bounding box center [734, 220] width 627 height 36
click at [580, 201] on div "Therapist 1 result available for search term [PERSON_NAME]. Use Up and Down to …" at bounding box center [734, 162] width 655 height 84
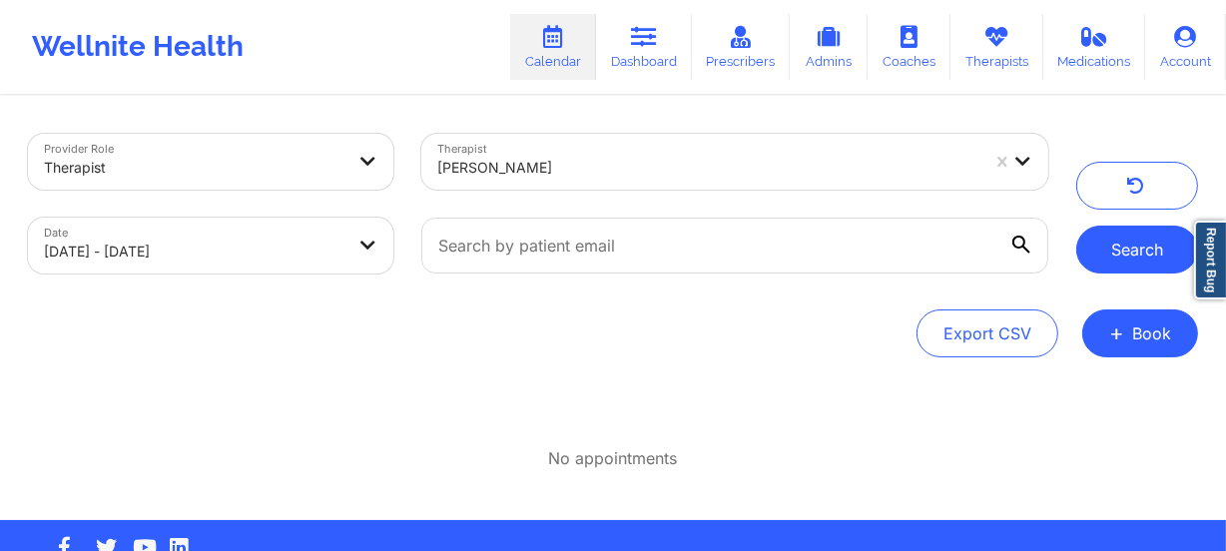
click at [1126, 259] on button "Search" at bounding box center [1137, 250] width 122 height 48
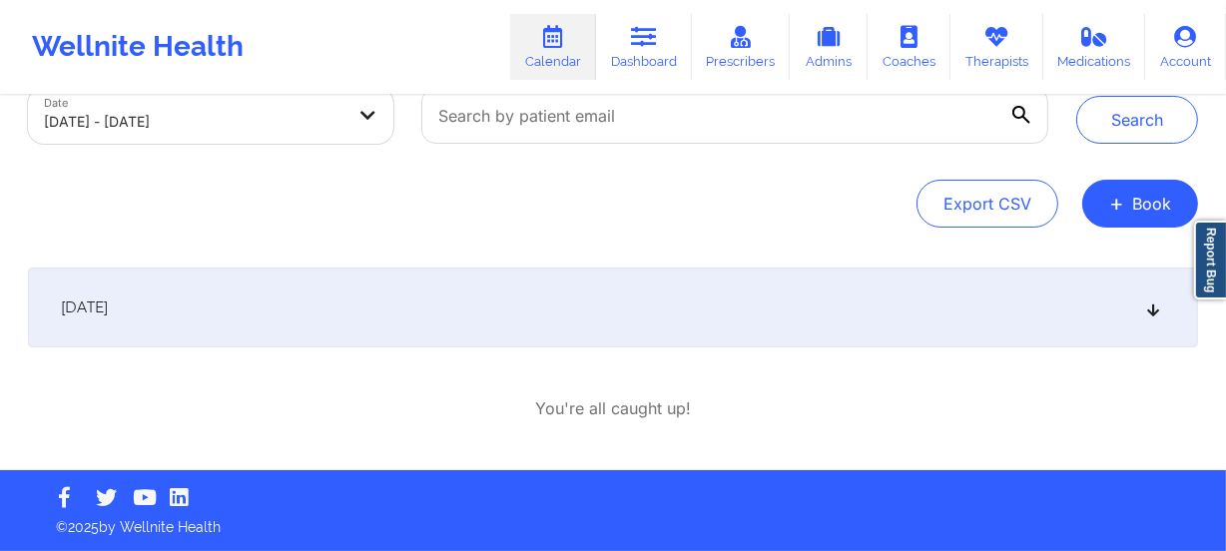
click at [594, 304] on div "[DATE]" at bounding box center [613, 308] width 1170 height 80
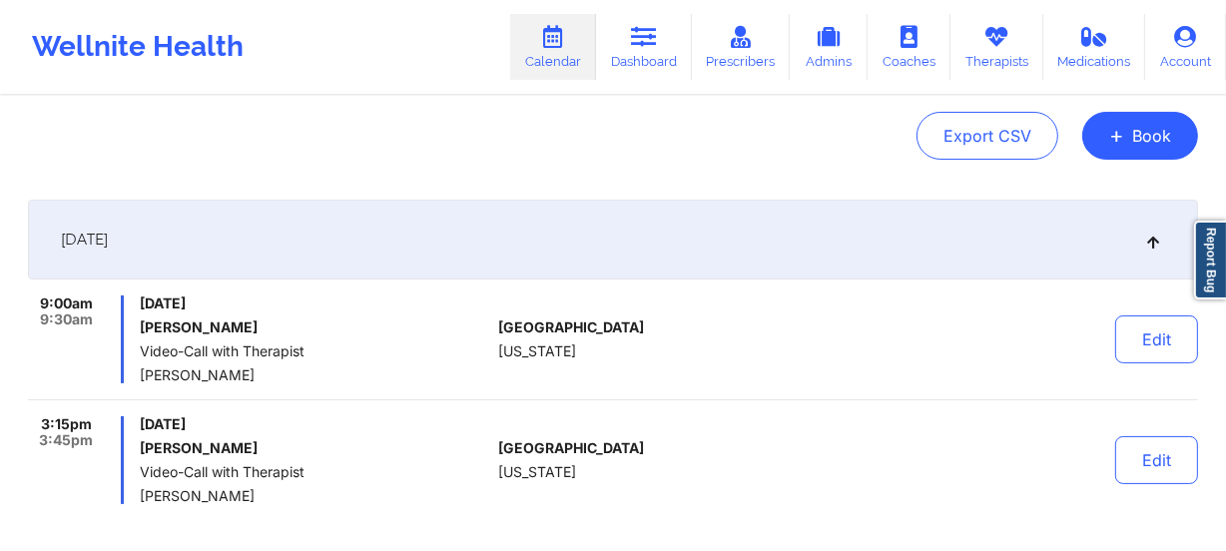
scroll to position [311, 0]
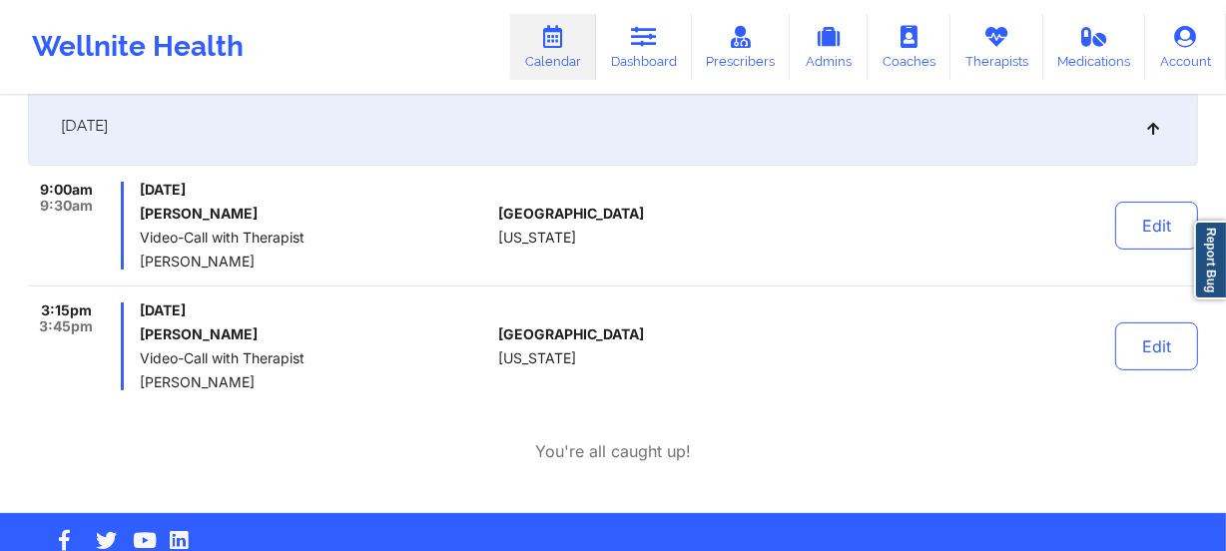
click at [1186, 456] on div "You're all caught up!" at bounding box center [613, 451] width 1170 height 23
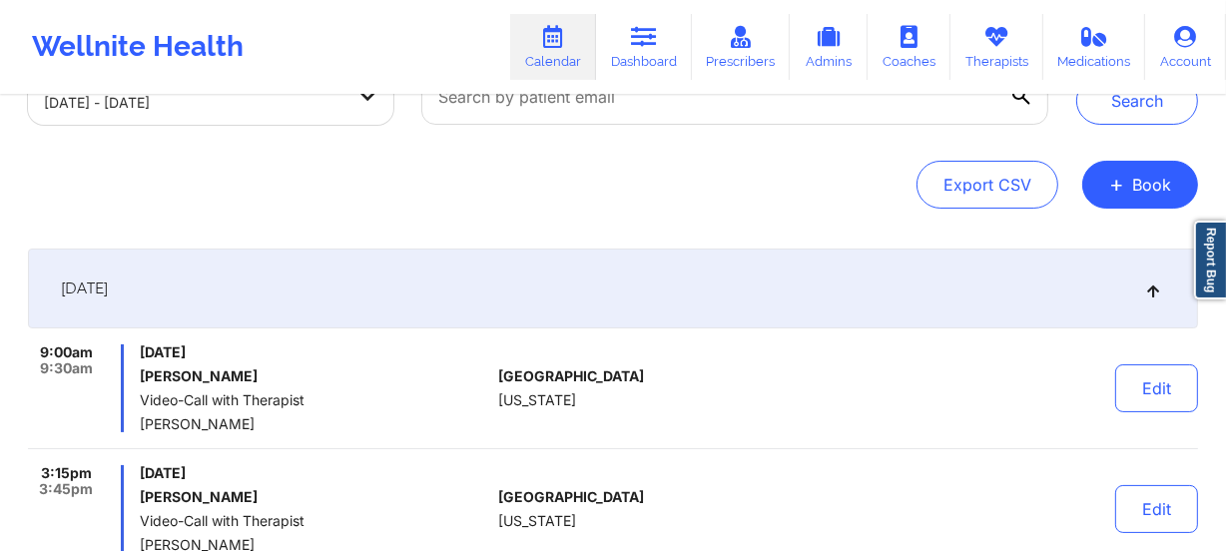
scroll to position [0, 0]
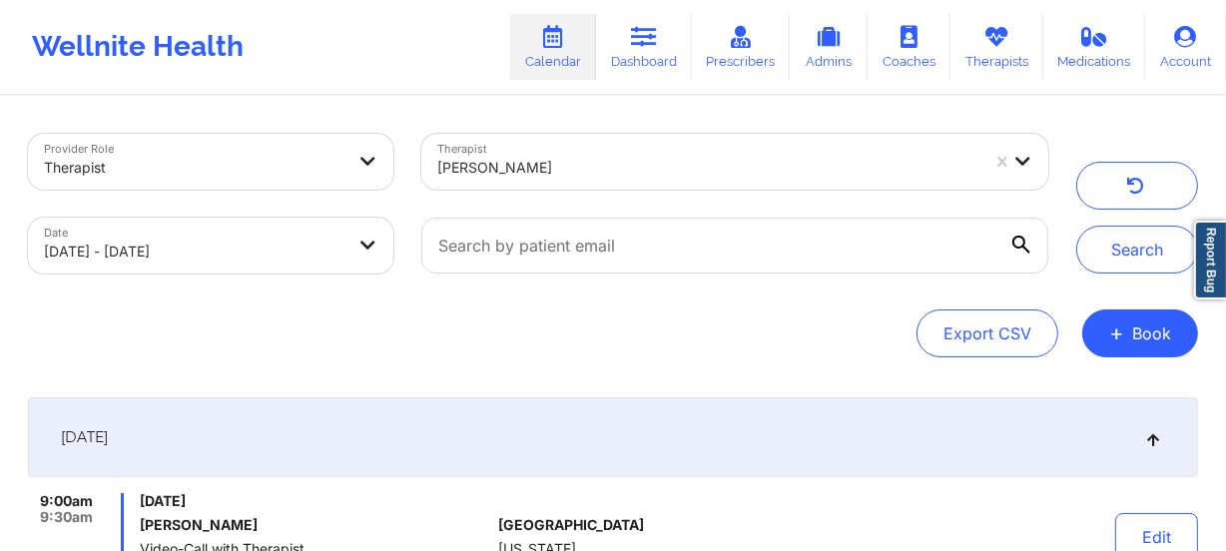
click at [549, 163] on div at bounding box center [708, 168] width 542 height 24
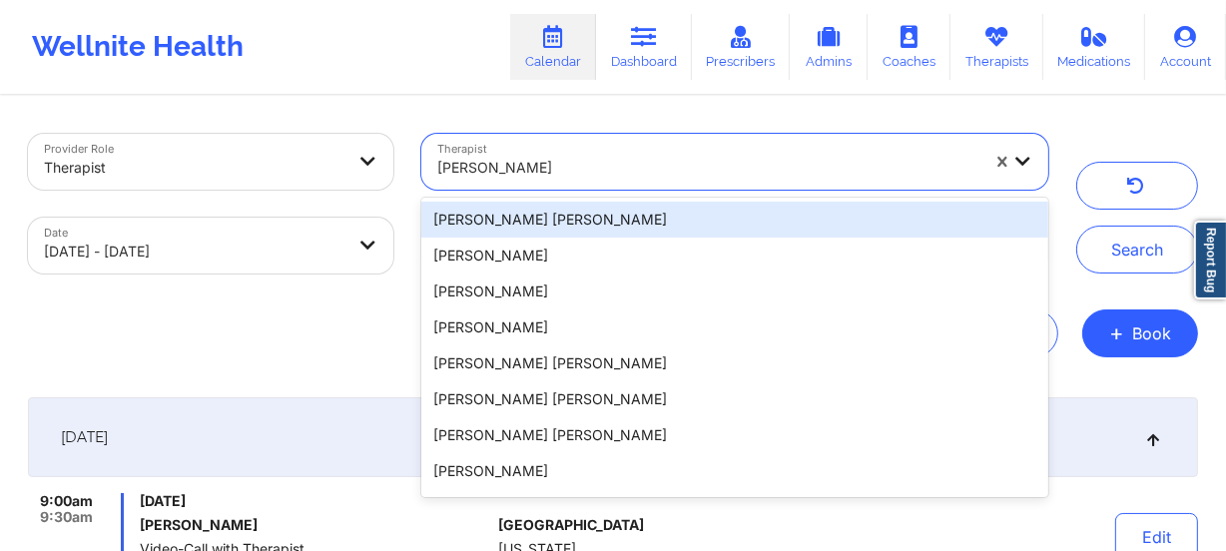
paste input "[PERSON_NAME]"
type input "[PERSON_NAME]"
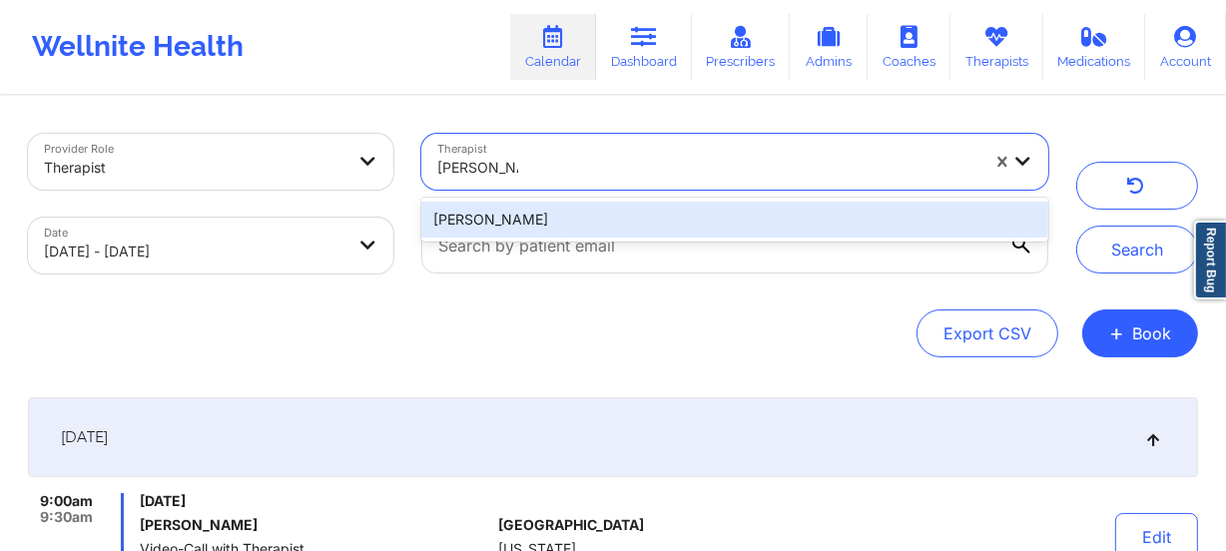
click at [556, 215] on div "[PERSON_NAME]" at bounding box center [734, 220] width 627 height 36
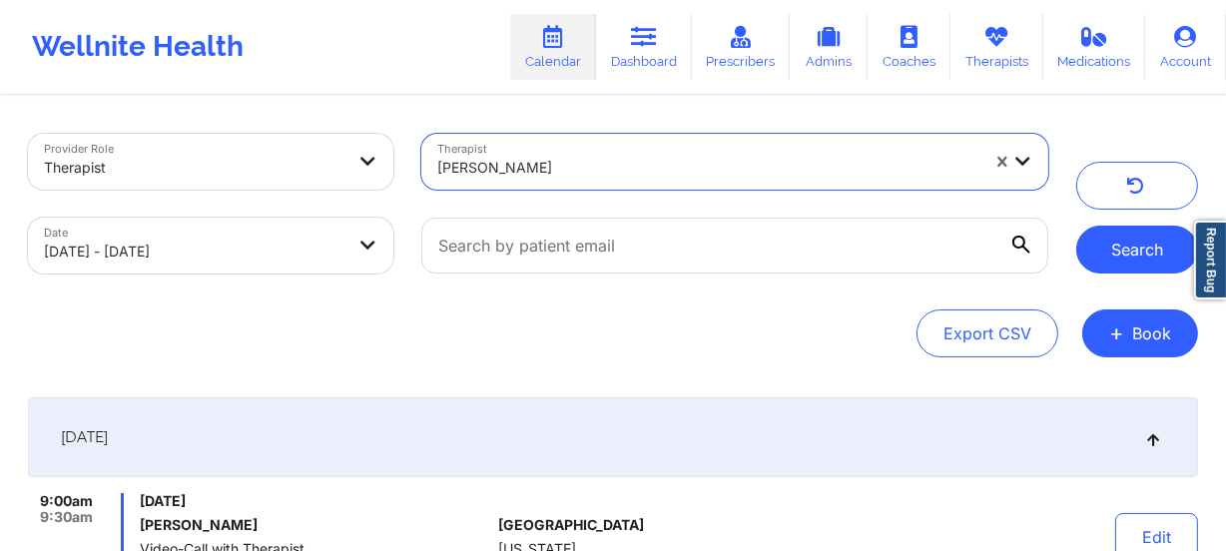
click at [1135, 254] on button "Search" at bounding box center [1137, 250] width 122 height 48
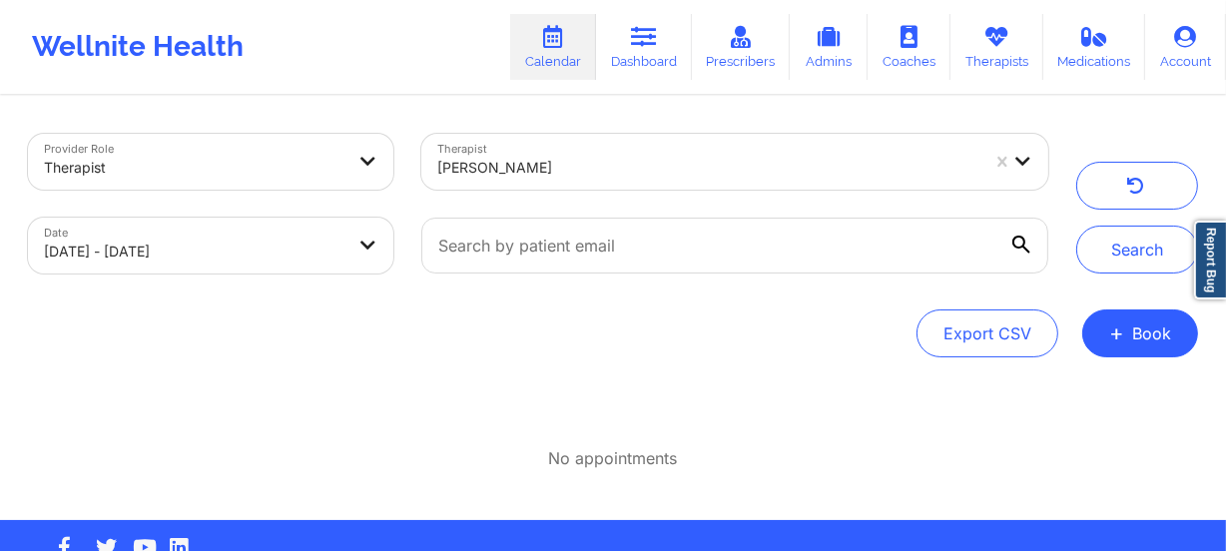
click at [588, 148] on div "[PERSON_NAME]" at bounding box center [708, 168] width 542 height 44
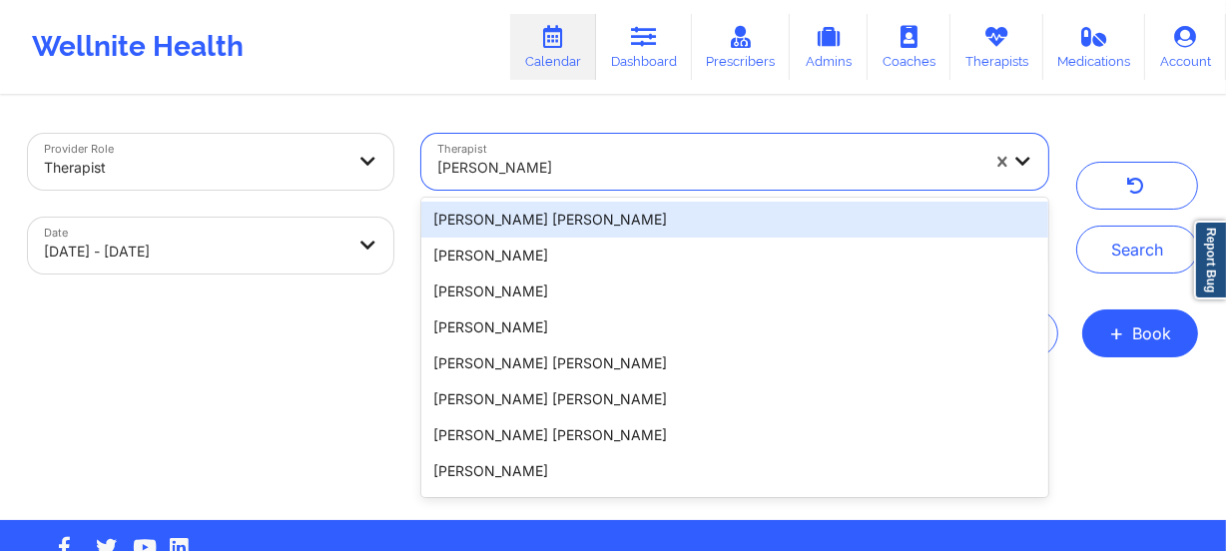
paste input "[PERSON_NAME]"
type input "[PERSON_NAME]"
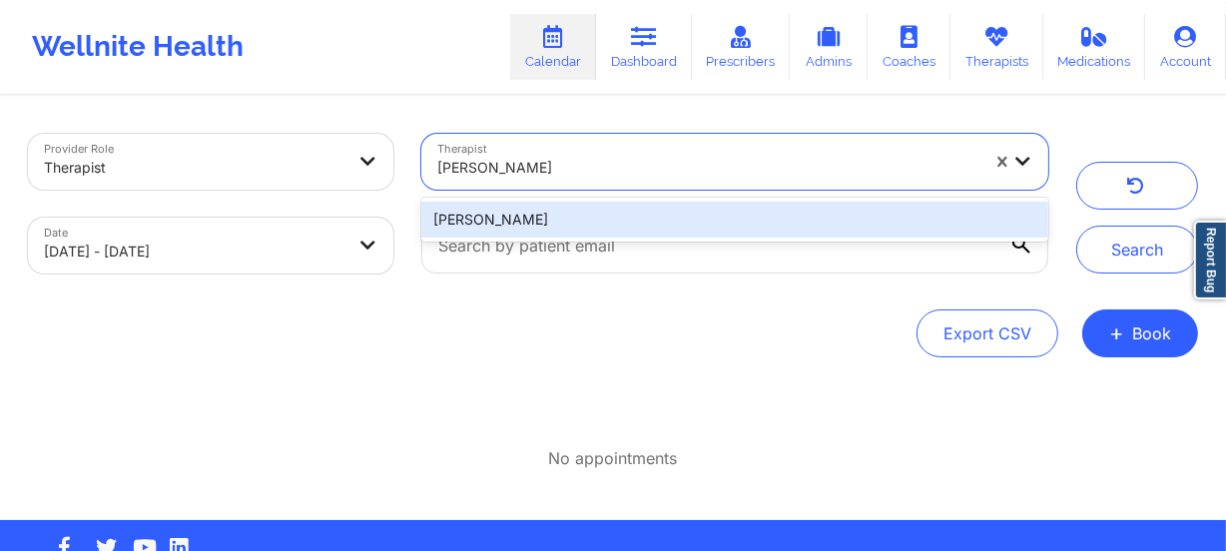
click at [635, 228] on div "[PERSON_NAME]" at bounding box center [734, 220] width 627 height 36
click at [635, 228] on input "text" at bounding box center [734, 246] width 627 height 56
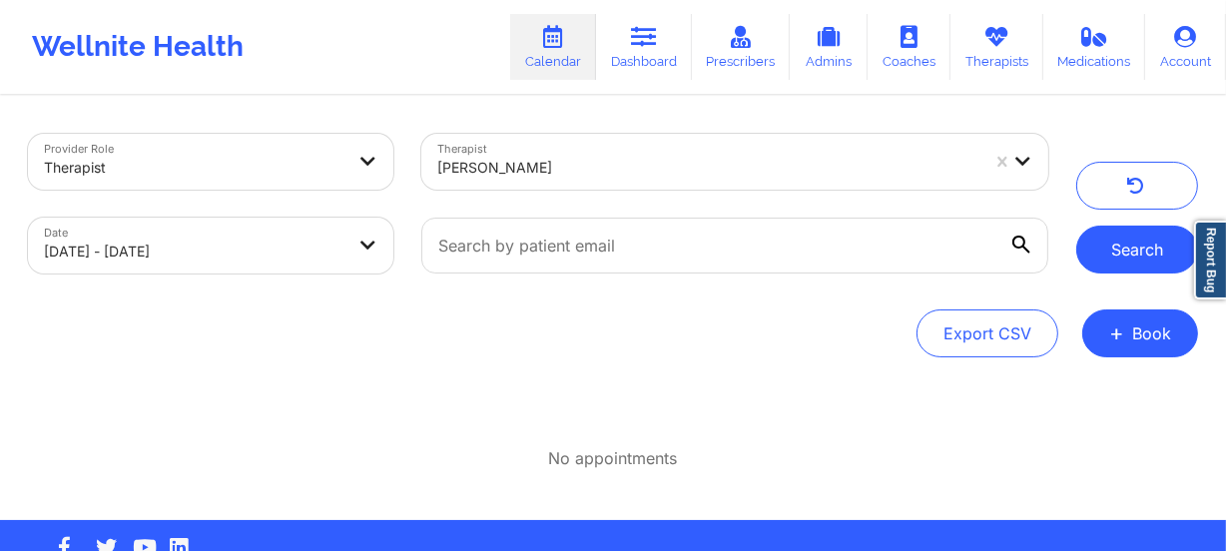
click at [1111, 261] on button "Search" at bounding box center [1137, 250] width 122 height 48
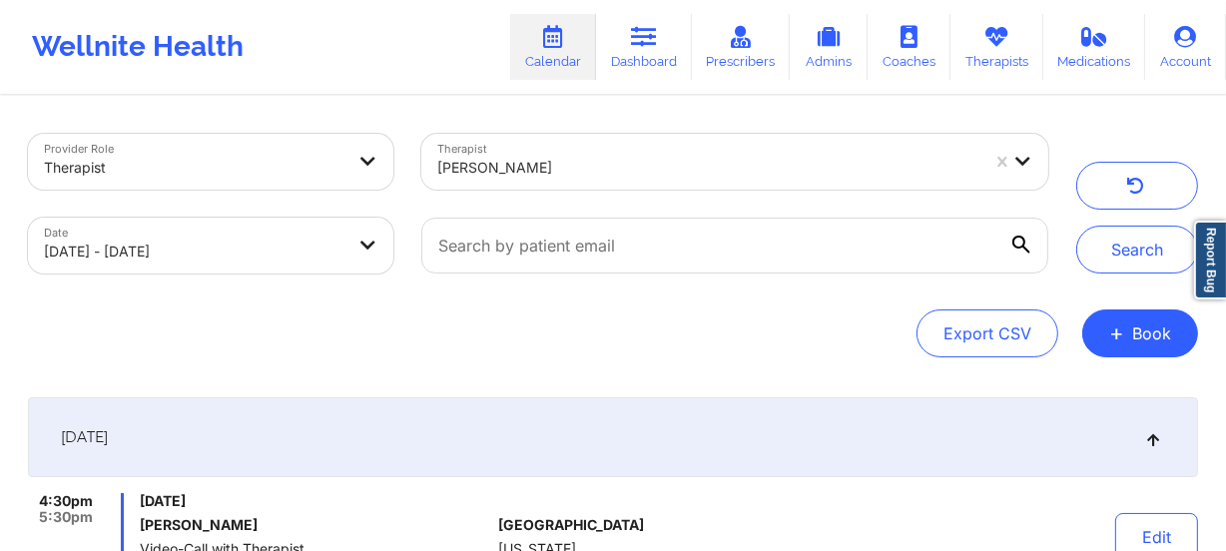
click at [532, 180] on div "[PERSON_NAME]" at bounding box center [708, 168] width 542 height 44
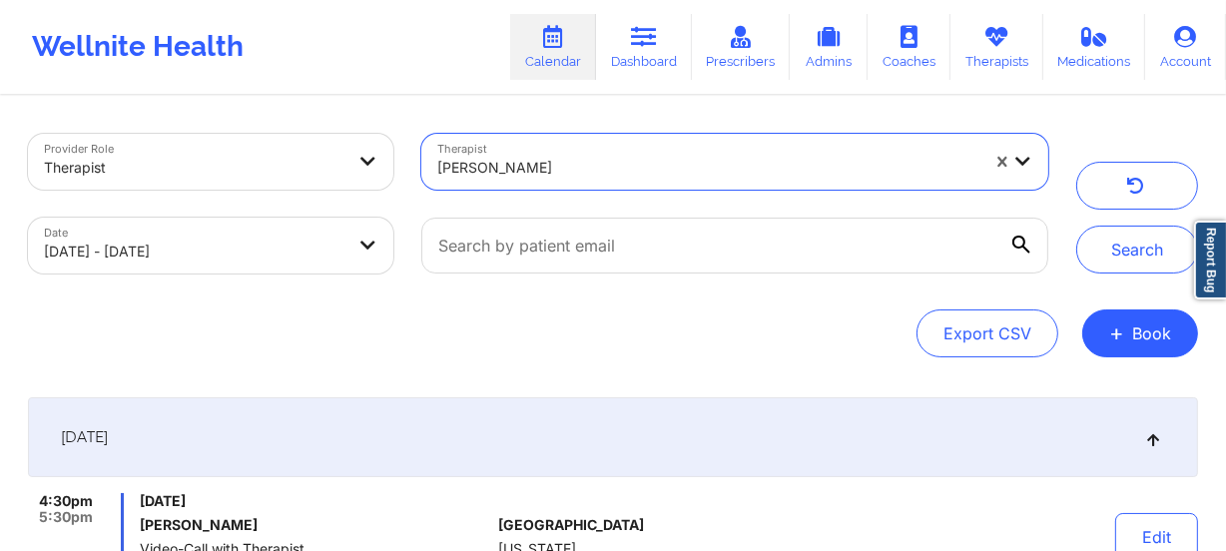
paste input "[PERSON_NAME]"
type input "[PERSON_NAME]"
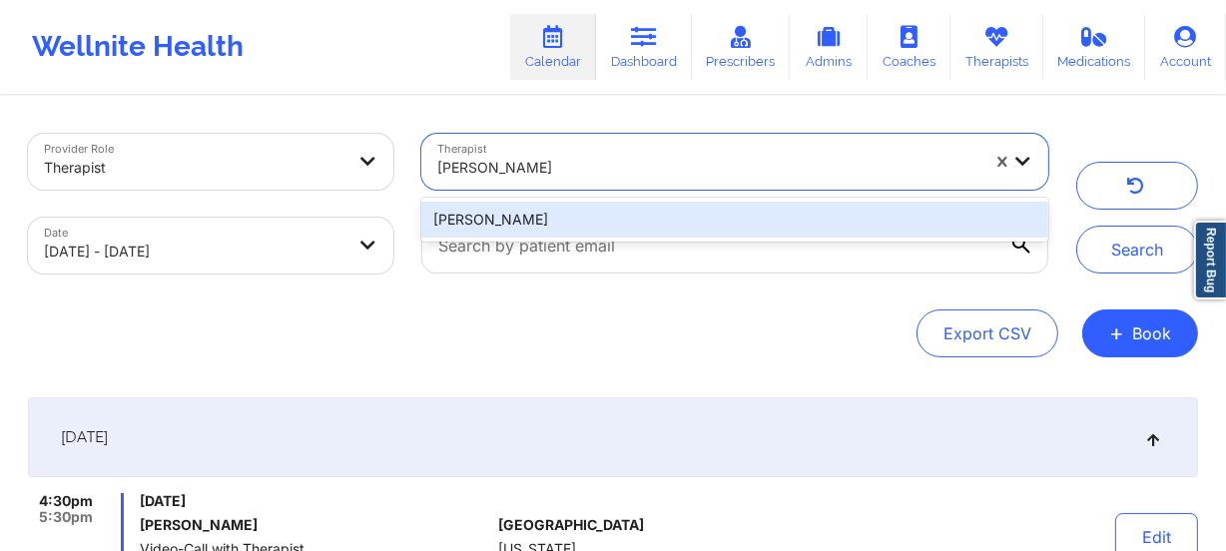
click at [597, 217] on div "[PERSON_NAME]" at bounding box center [734, 220] width 627 height 36
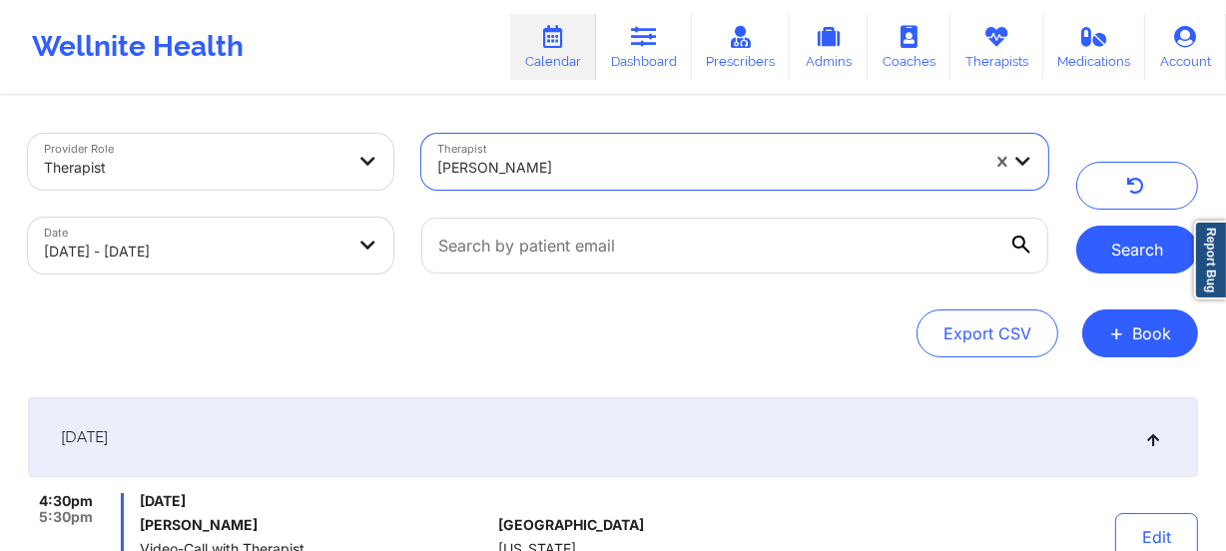
click at [1154, 246] on button "Search" at bounding box center [1137, 250] width 122 height 48
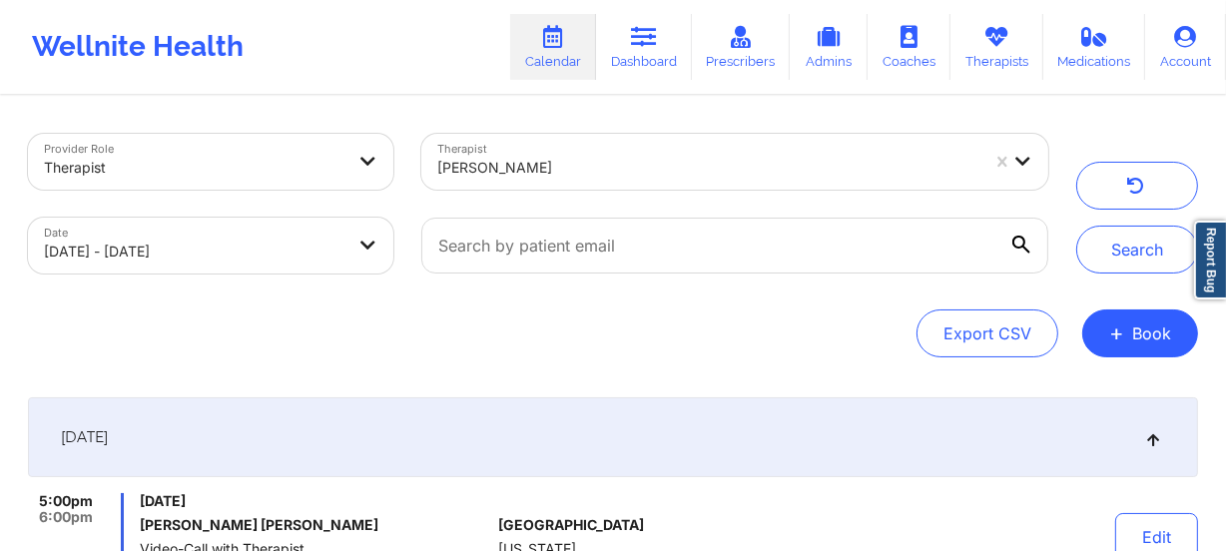
click at [607, 170] on div at bounding box center [708, 168] width 542 height 24
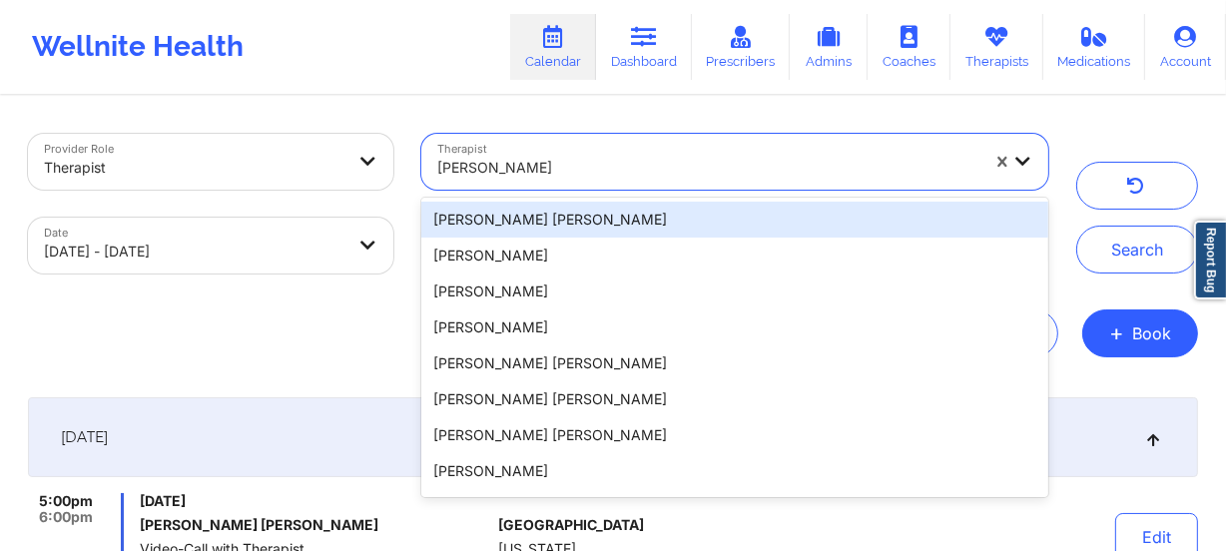
paste input "[PERSON_NAME] Oh"
type input "[PERSON_NAME] Oh"
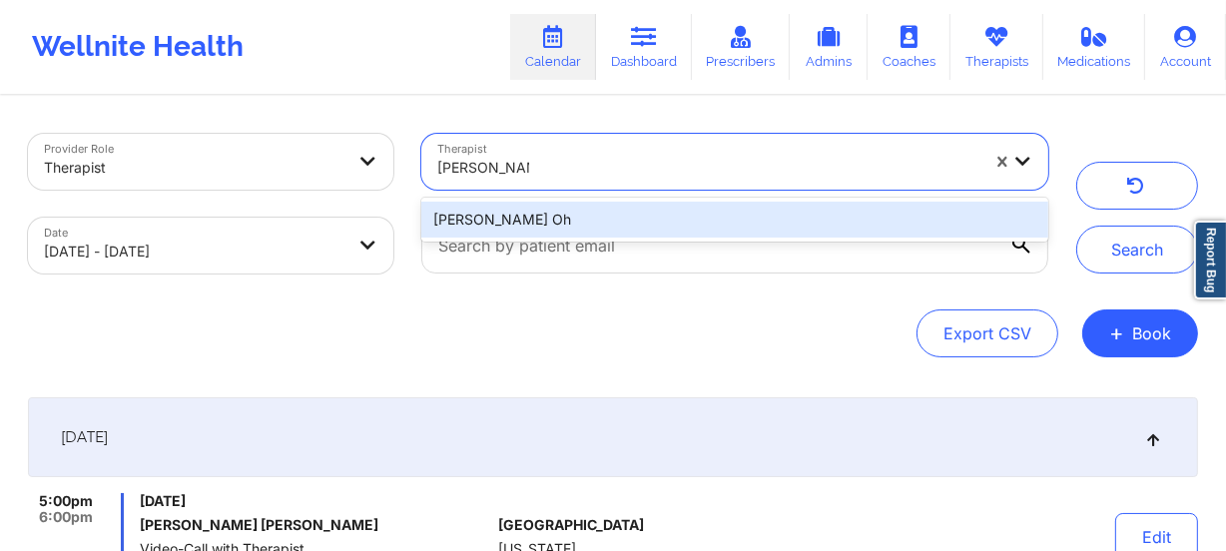
click at [601, 219] on div "[PERSON_NAME] Oh" at bounding box center [734, 220] width 627 height 36
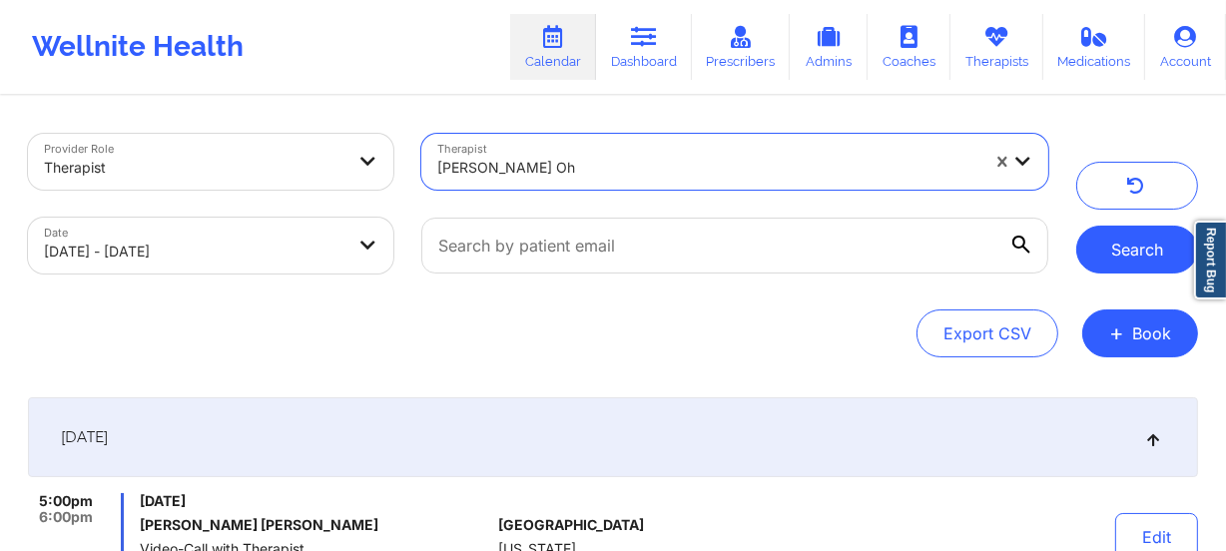
click at [1117, 257] on button "Search" at bounding box center [1137, 250] width 122 height 48
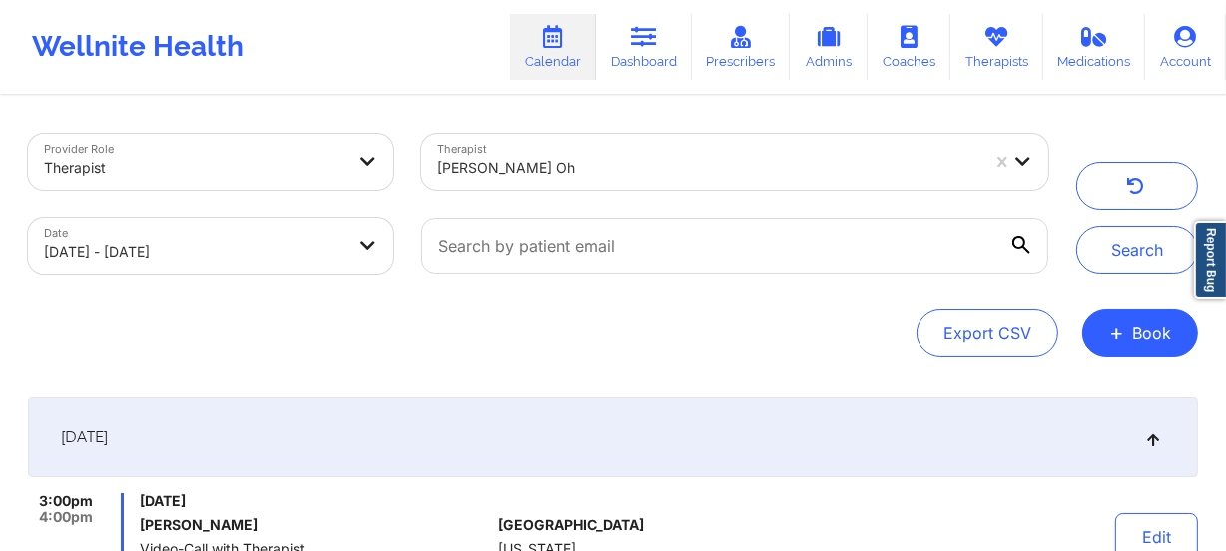
click at [561, 161] on div at bounding box center [708, 168] width 542 height 24
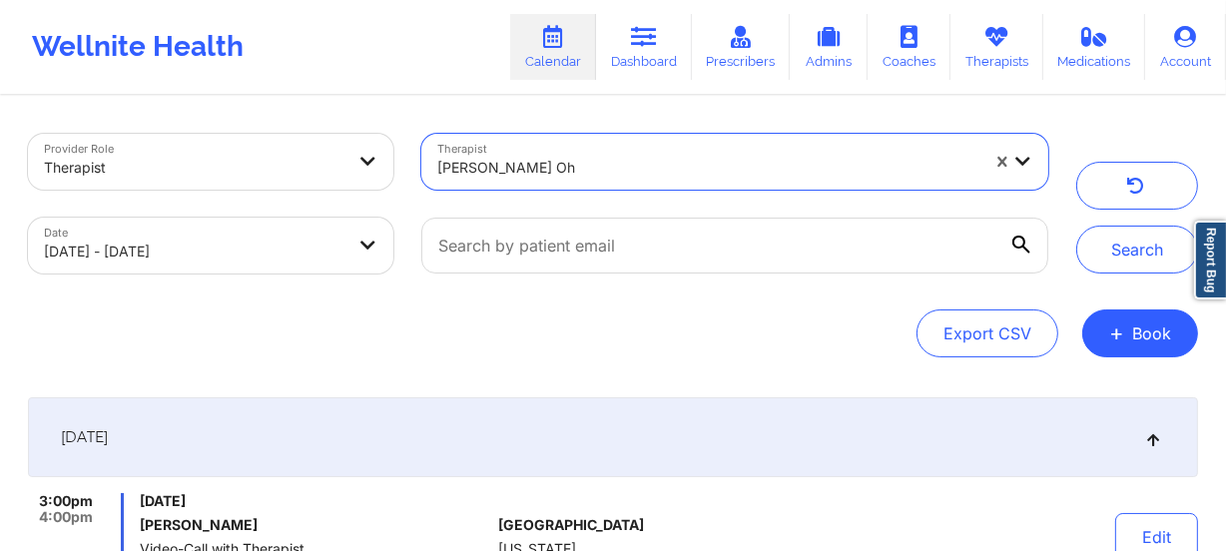
paste input "[PERSON_NAME]"
type input "[PERSON_NAME]"
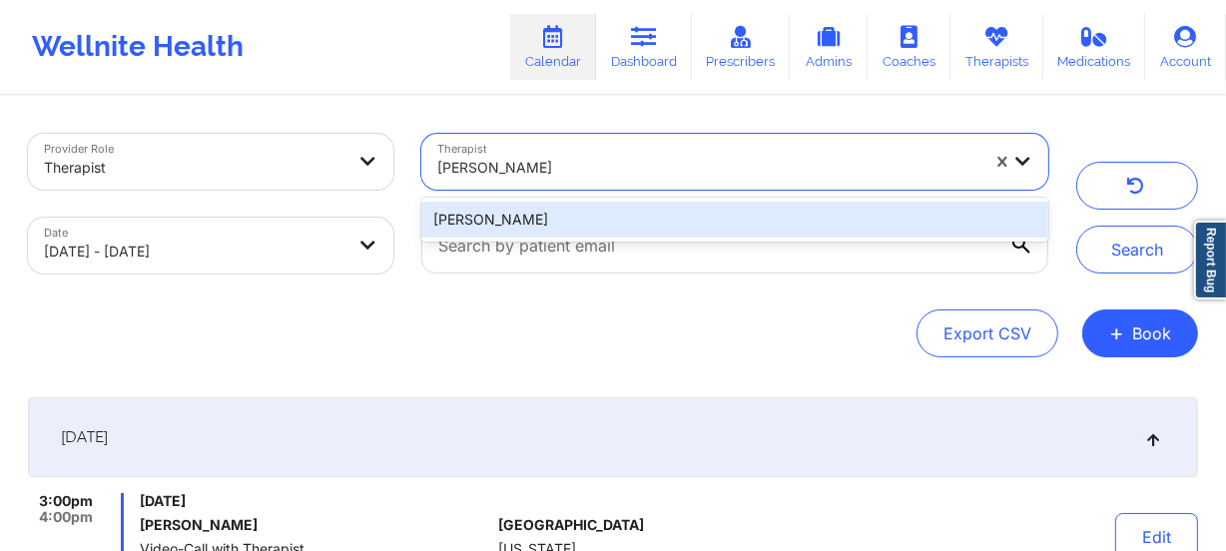
click at [631, 210] on div "[PERSON_NAME]" at bounding box center [734, 220] width 627 height 36
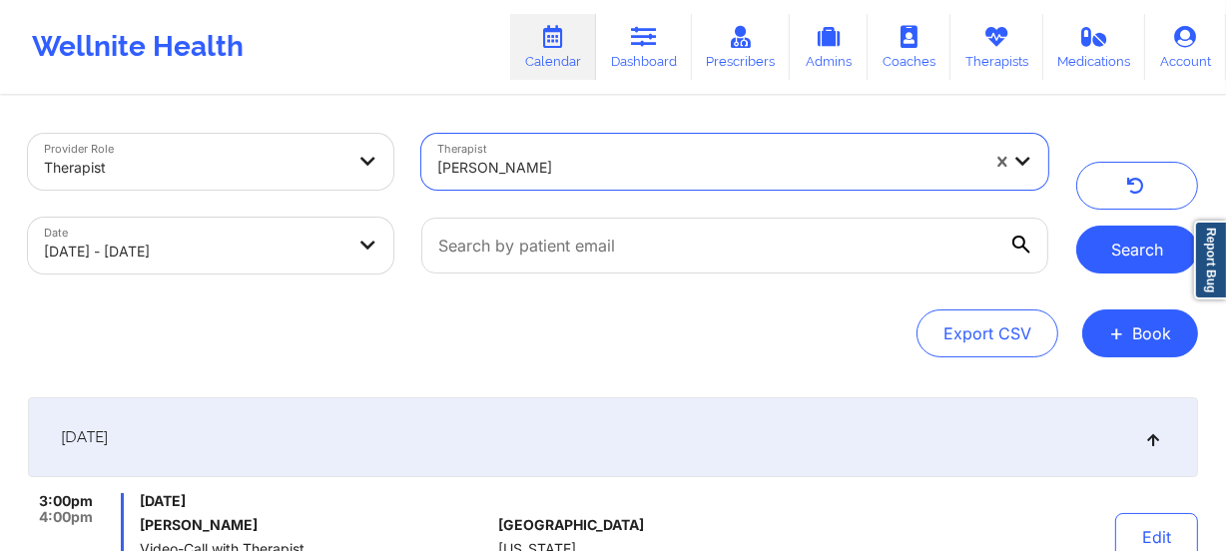
click at [1122, 248] on button "Search" at bounding box center [1137, 250] width 122 height 48
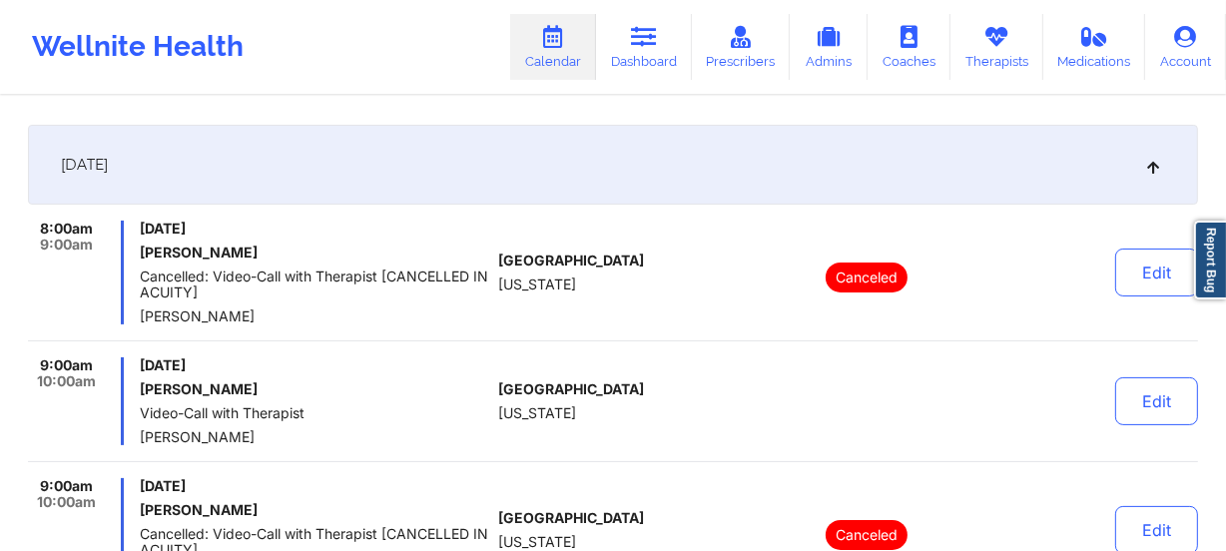
scroll to position [272, 0]
drag, startPoint x: 590, startPoint y: 296, endPoint x: 583, endPoint y: 110, distance: 185.8
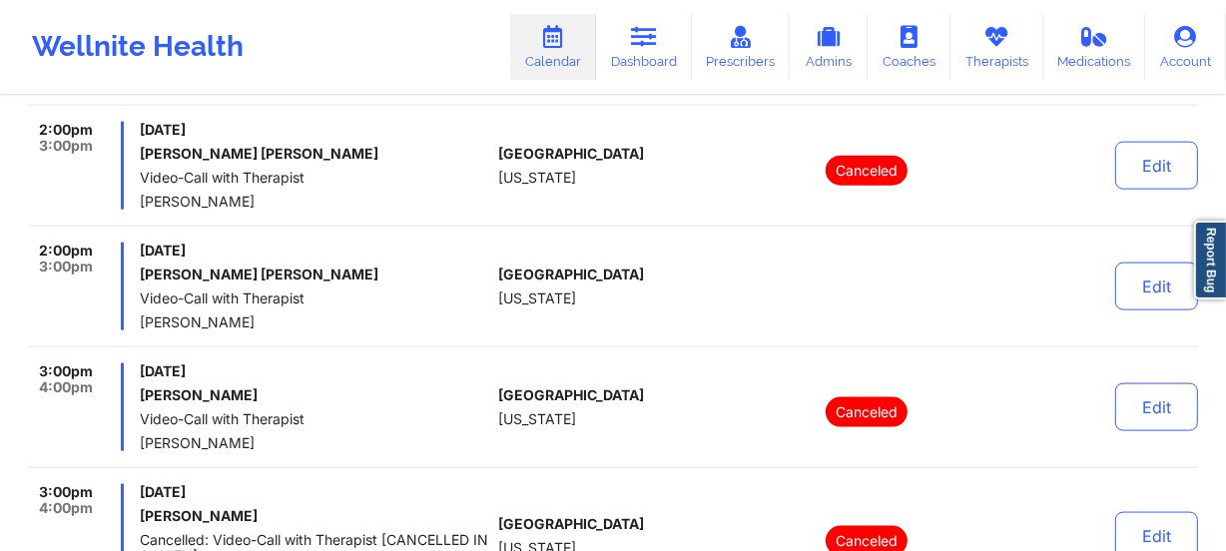
scroll to position [2359, 0]
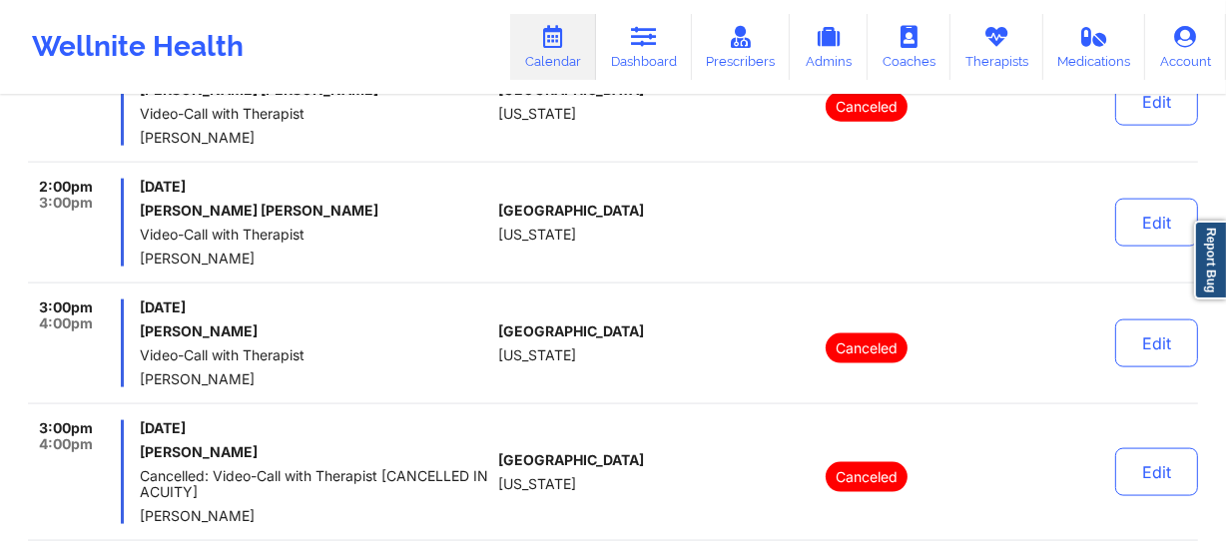
drag, startPoint x: 788, startPoint y: 284, endPoint x: 661, endPoint y: 180, distance: 163.9
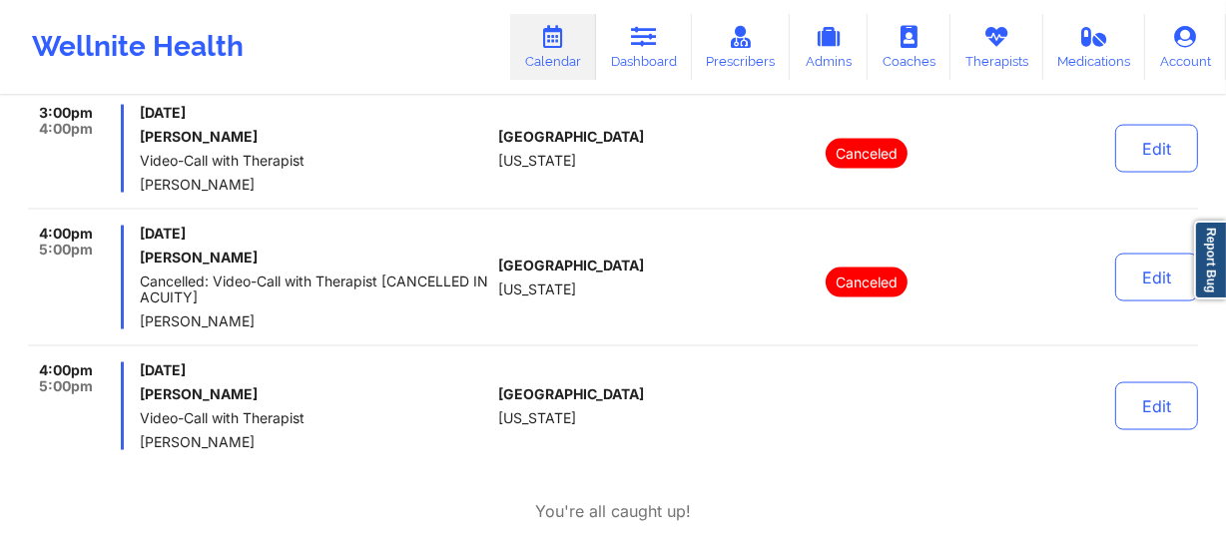
scroll to position [2813, 0]
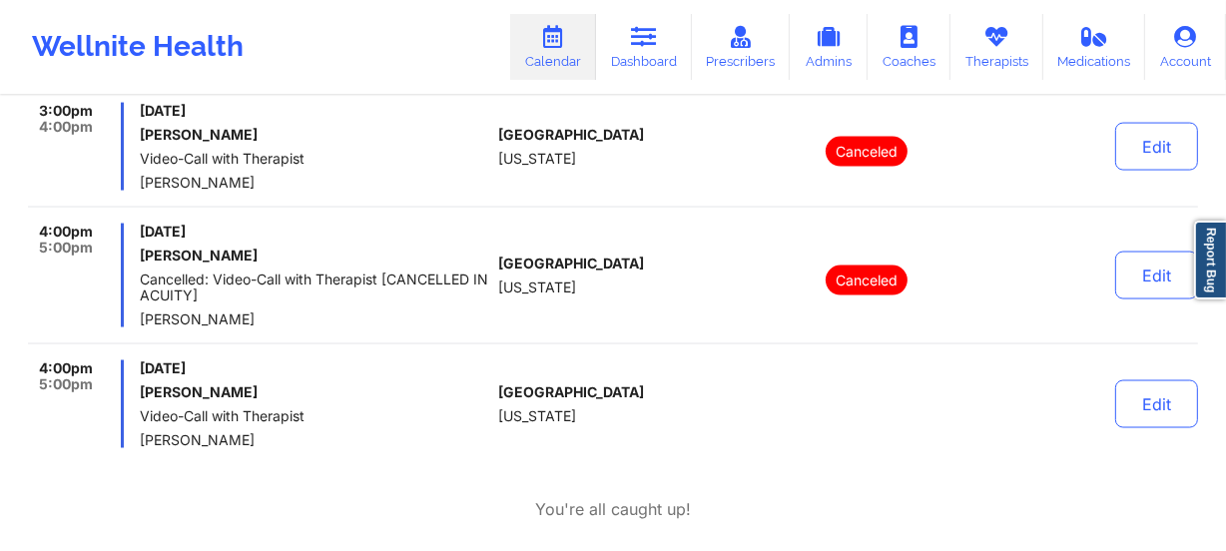
click at [287, 302] on div "[DATE] [PERSON_NAME] Cancelled: Video-Call with Therapist [CANCELLED IN ACUITY]…" at bounding box center [315, 276] width 350 height 104
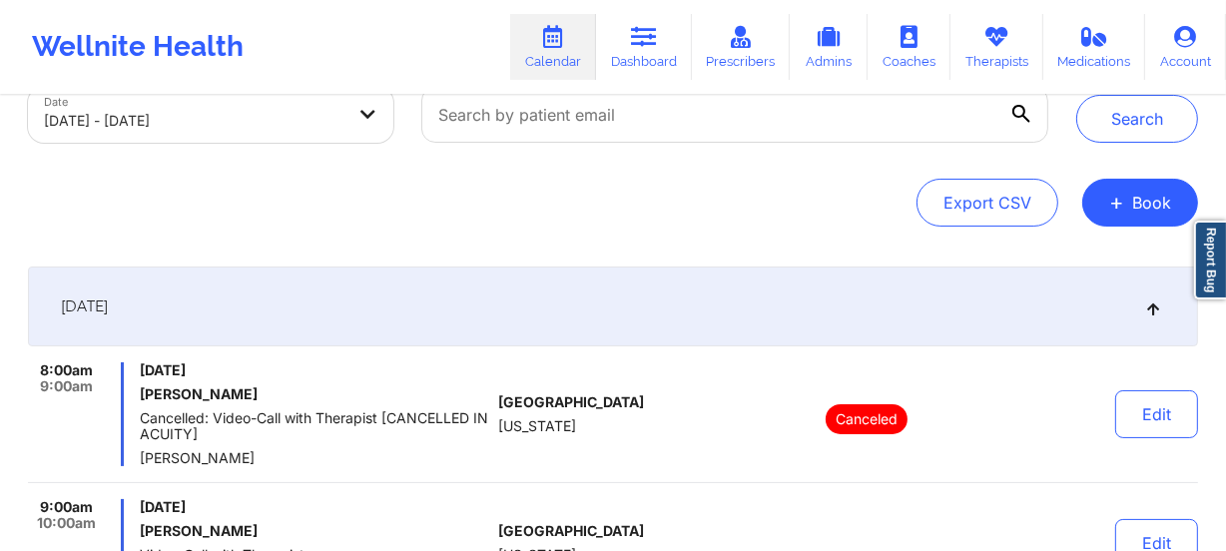
scroll to position [0, 0]
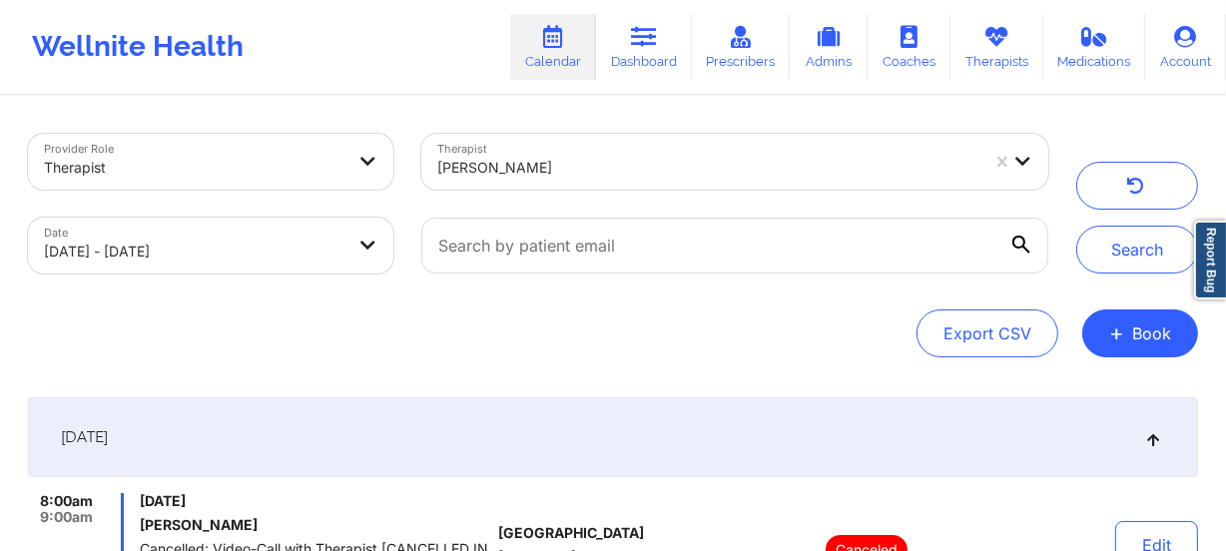
click at [593, 171] on div at bounding box center [708, 168] width 542 height 24
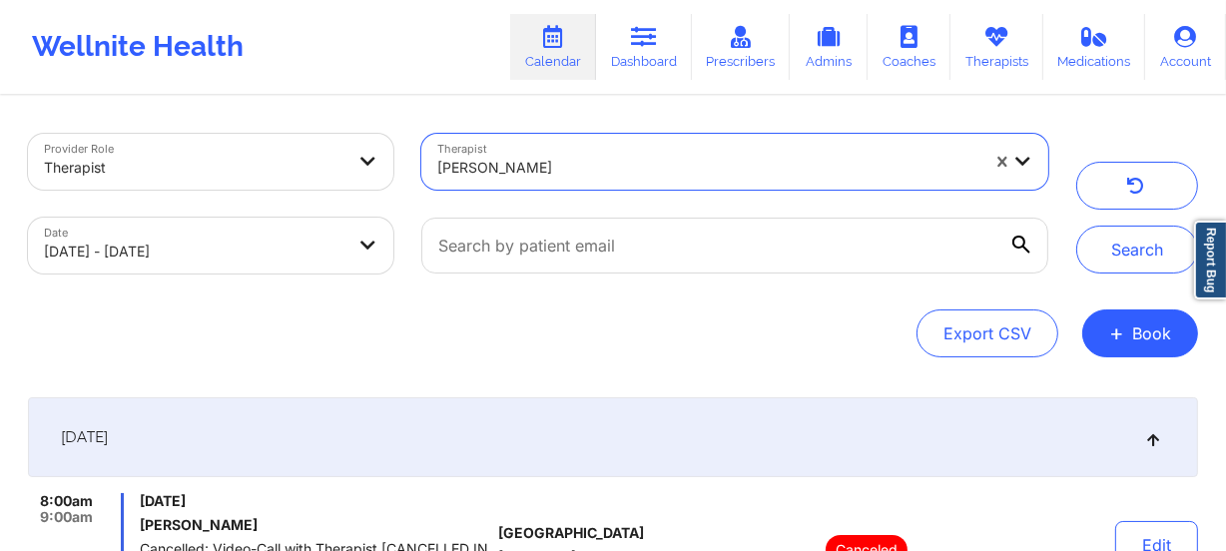
paste input "[PERSON_NAME]"
type input "[PERSON_NAME]"
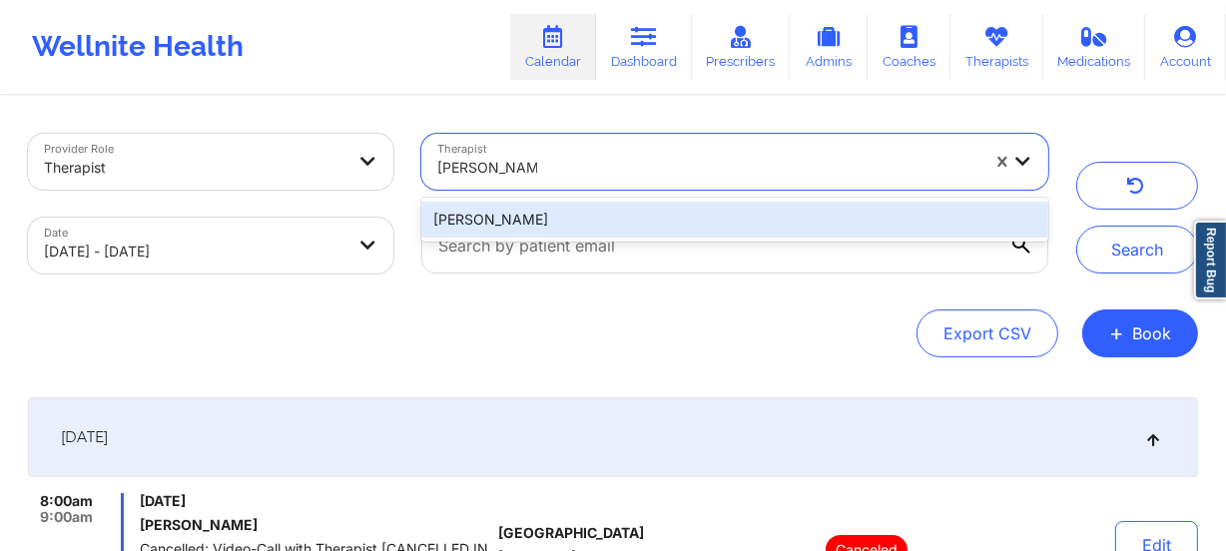
click at [615, 213] on div "[PERSON_NAME]" at bounding box center [734, 220] width 627 height 36
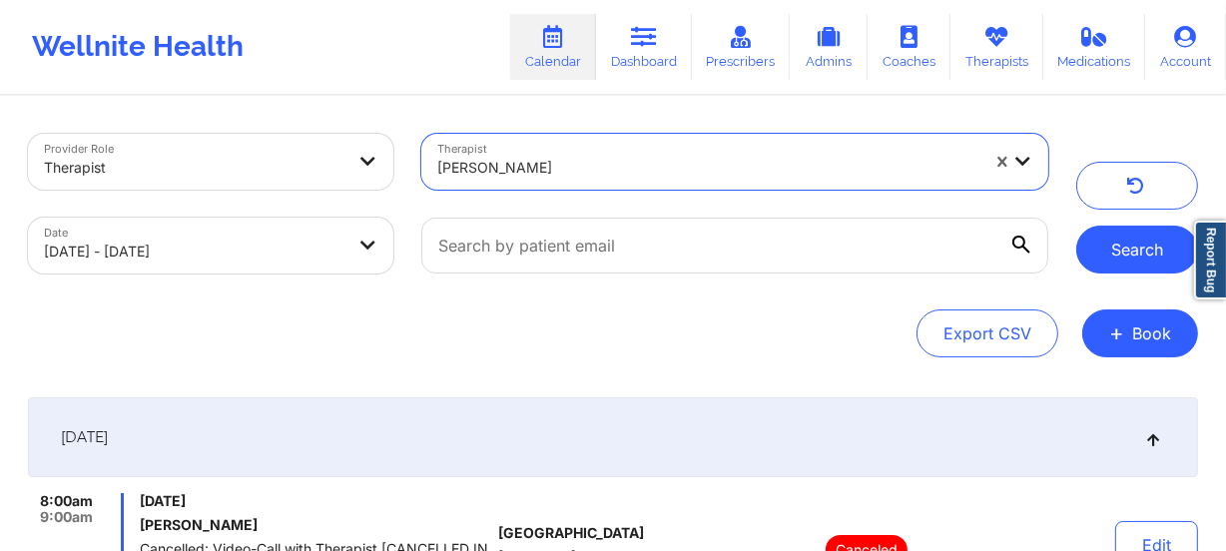
click at [1098, 254] on button "Search" at bounding box center [1137, 250] width 122 height 48
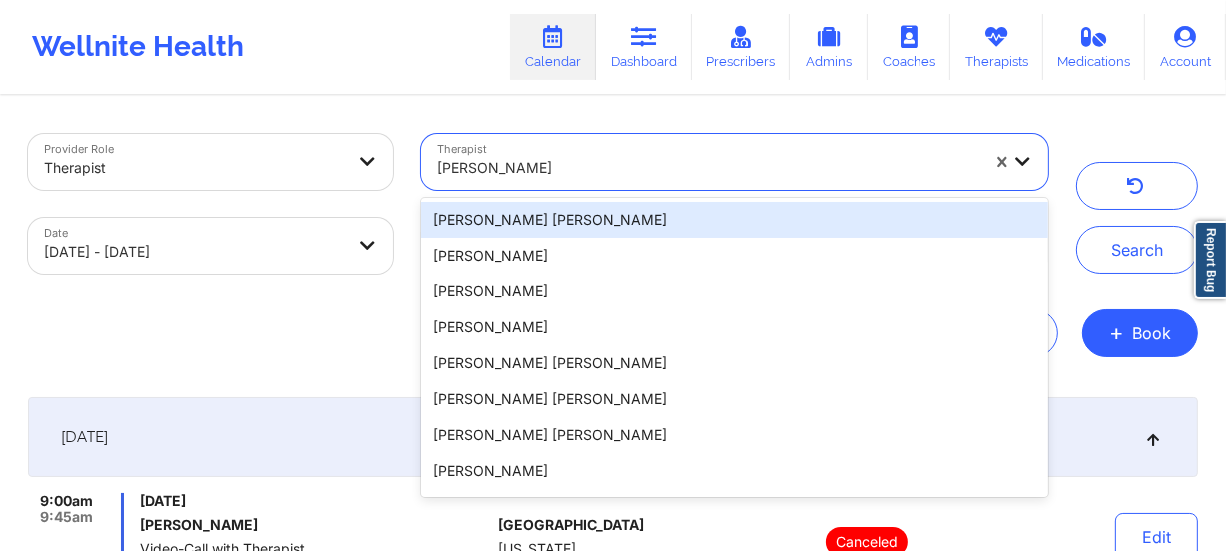
click at [561, 158] on div at bounding box center [708, 168] width 542 height 24
paste input "[PERSON_NAME]"
type input "[PERSON_NAME]"
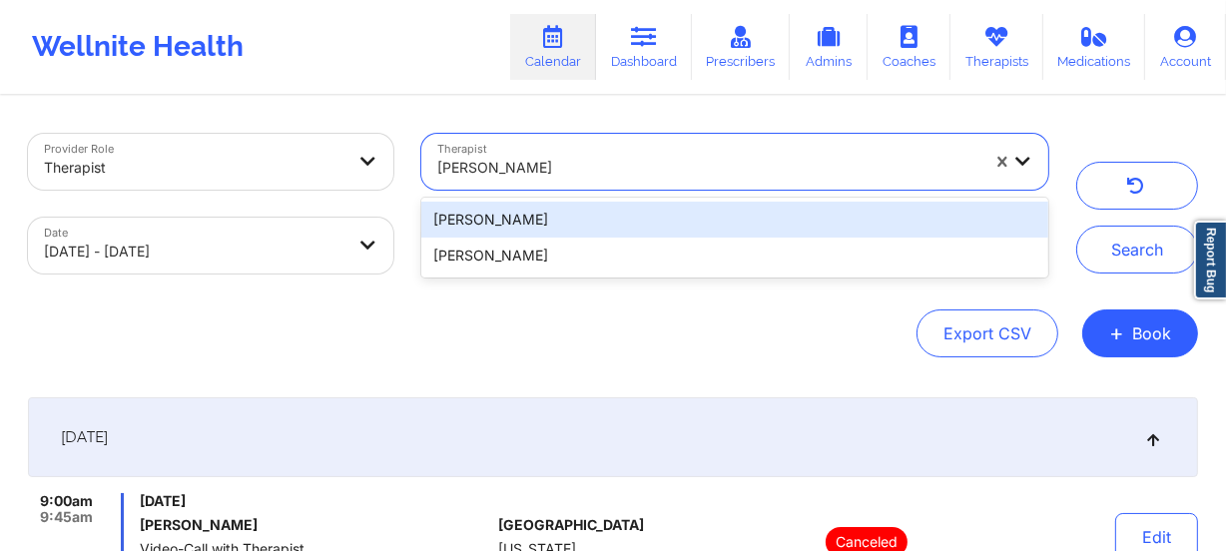
click at [589, 210] on div "[PERSON_NAME]" at bounding box center [734, 220] width 627 height 36
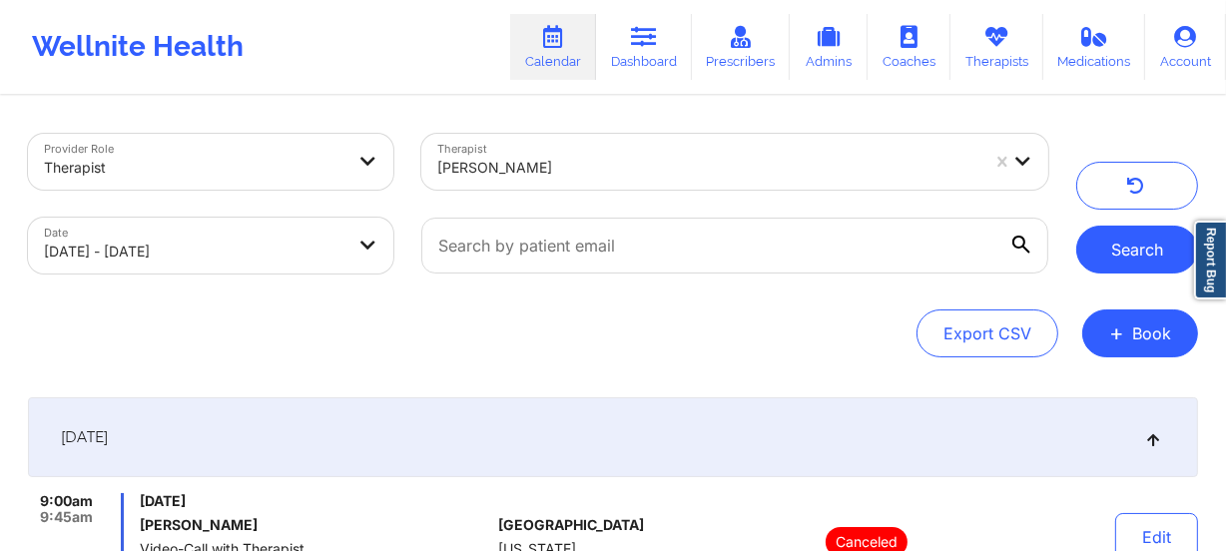
click at [1146, 249] on button "Search" at bounding box center [1137, 250] width 122 height 48
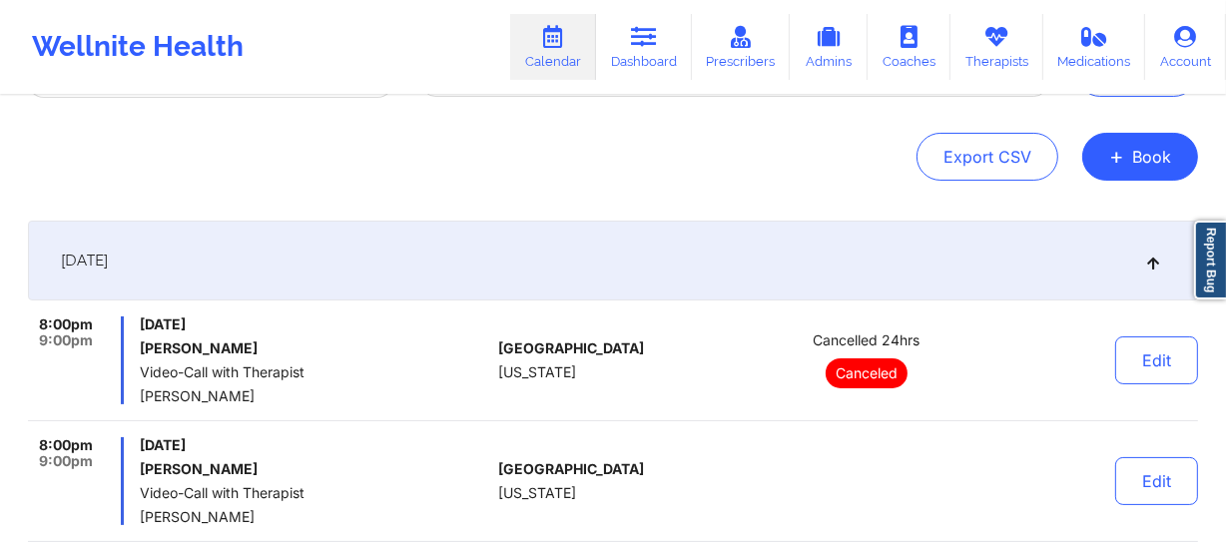
scroll to position [272, 0]
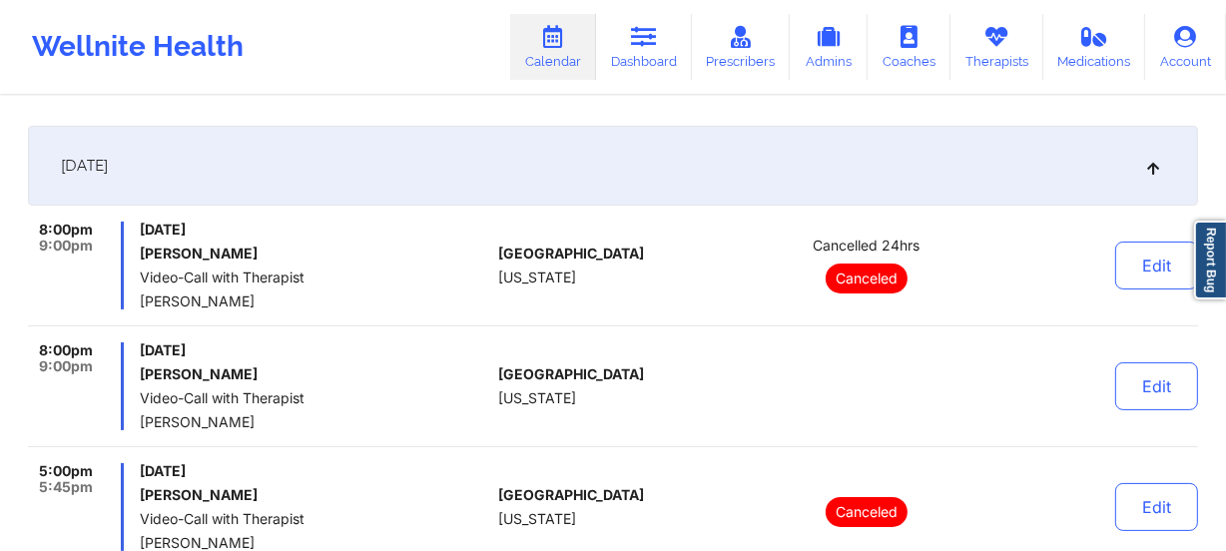
click at [940, 175] on div "[DATE]" at bounding box center [613, 166] width 1170 height 80
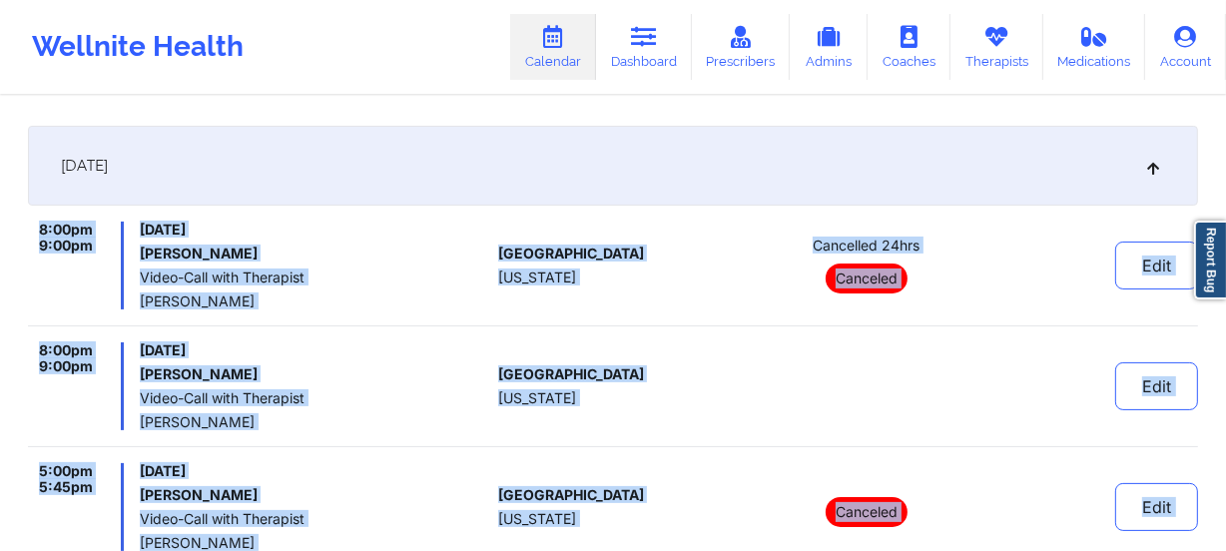
click at [1145, 163] on icon at bounding box center [1153, 166] width 17 height 14
click at [1144, 163] on div "[DATE]" at bounding box center [613, 166] width 1170 height 80
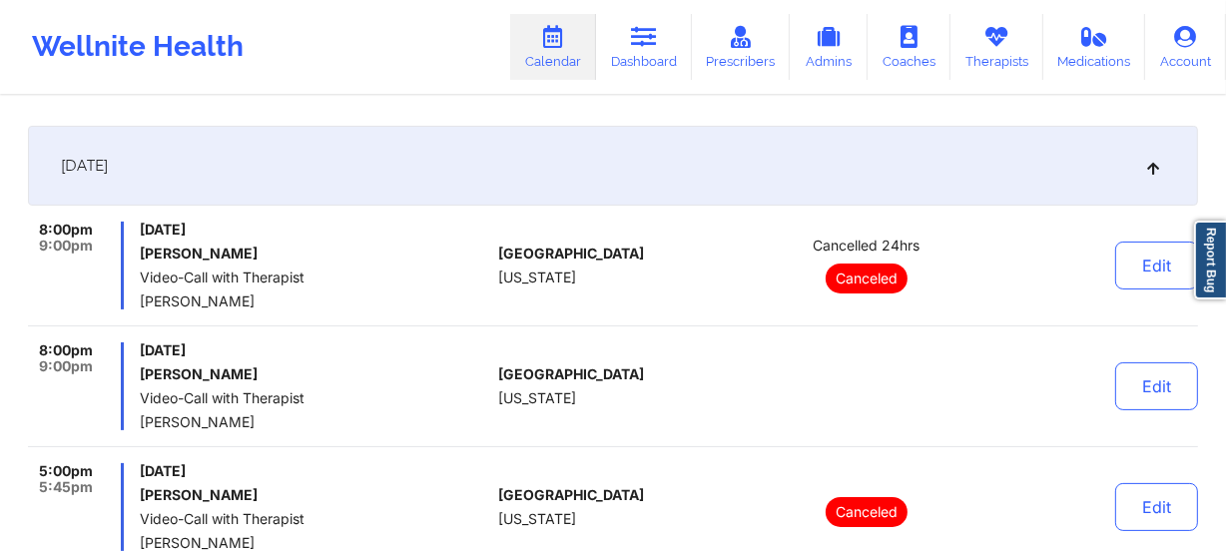
click at [1145, 163] on icon at bounding box center [1153, 166] width 17 height 14
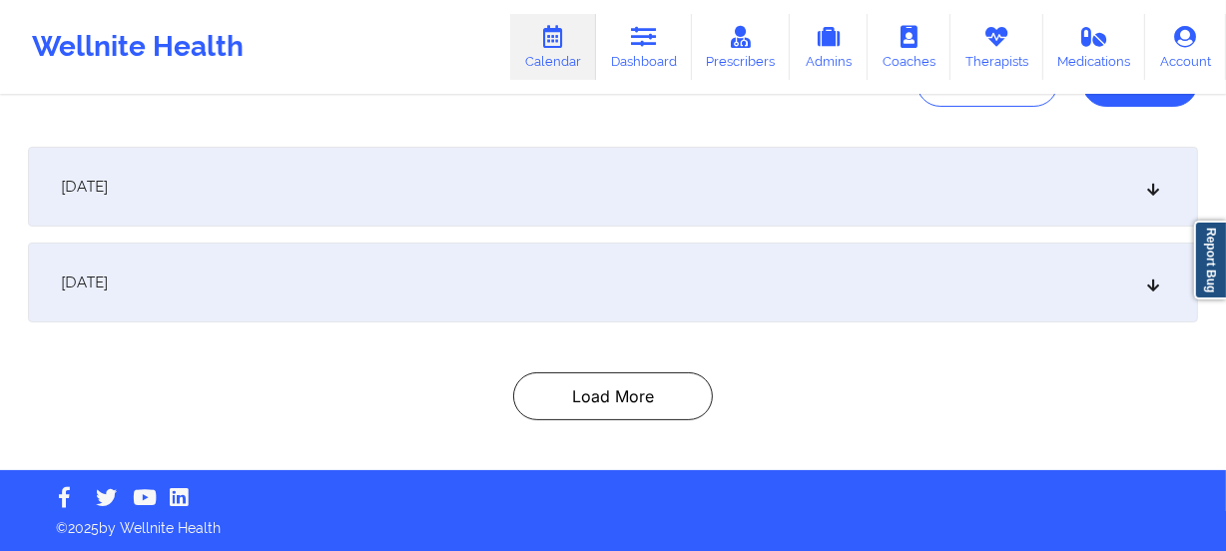
click at [1038, 265] on div "[DATE]" at bounding box center [613, 283] width 1170 height 80
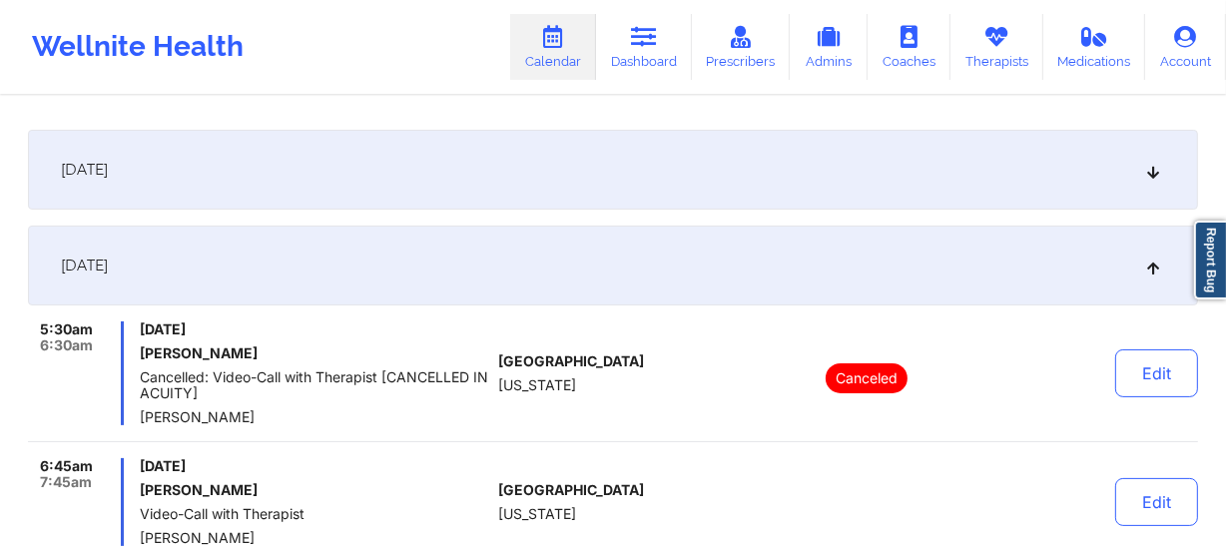
click at [1038, 265] on div "[DATE]" at bounding box center [613, 266] width 1170 height 80
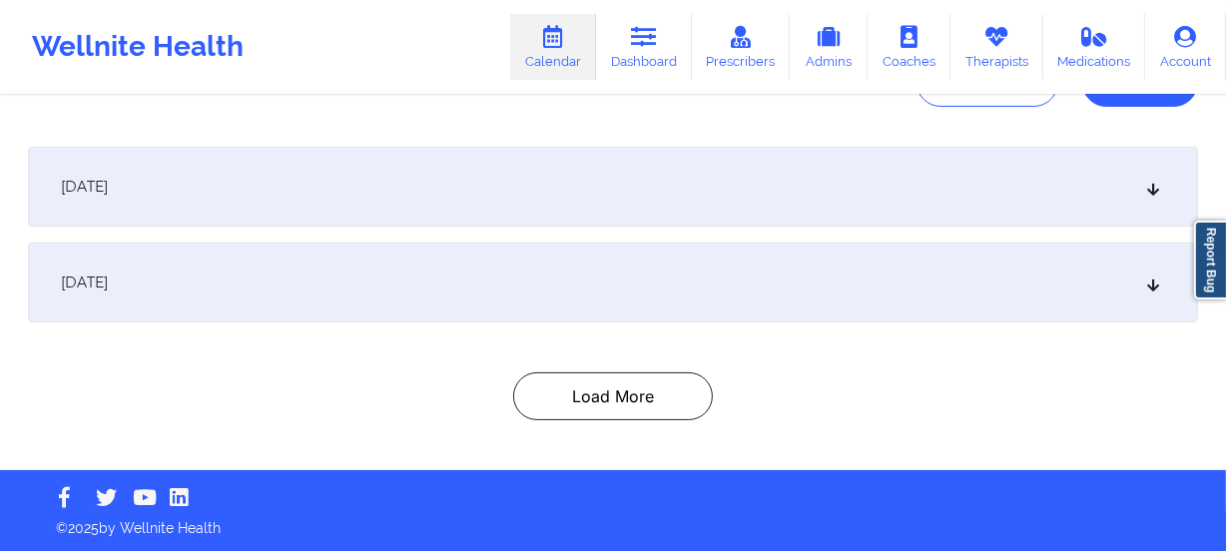
click at [1156, 276] on icon at bounding box center [1153, 283] width 17 height 14
click at [1156, 274] on div "[DATE]" at bounding box center [613, 283] width 1170 height 80
click at [1134, 281] on div "[DATE]" at bounding box center [613, 283] width 1170 height 80
click at [1160, 280] on icon at bounding box center [1153, 283] width 17 height 14
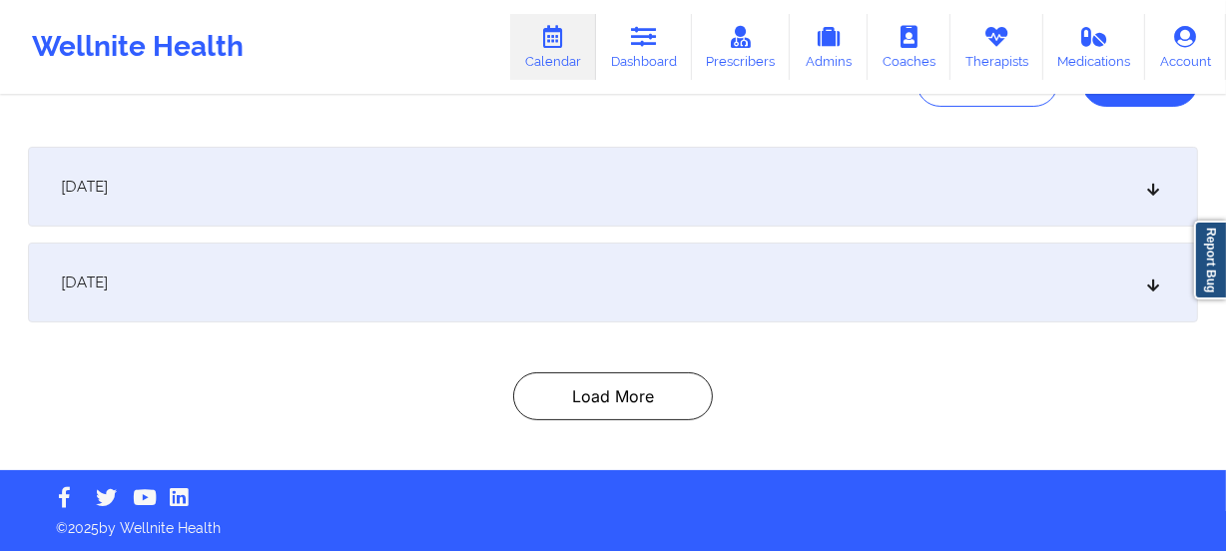
click at [1160, 280] on div "[DATE]" at bounding box center [613, 283] width 1170 height 80
click at [1145, 280] on icon at bounding box center [1153, 283] width 17 height 14
click at [1145, 280] on div "[DATE]" at bounding box center [613, 283] width 1170 height 80
click at [1145, 280] on icon at bounding box center [1153, 283] width 17 height 14
click at [1144, 280] on div "[DATE]" at bounding box center [613, 283] width 1170 height 80
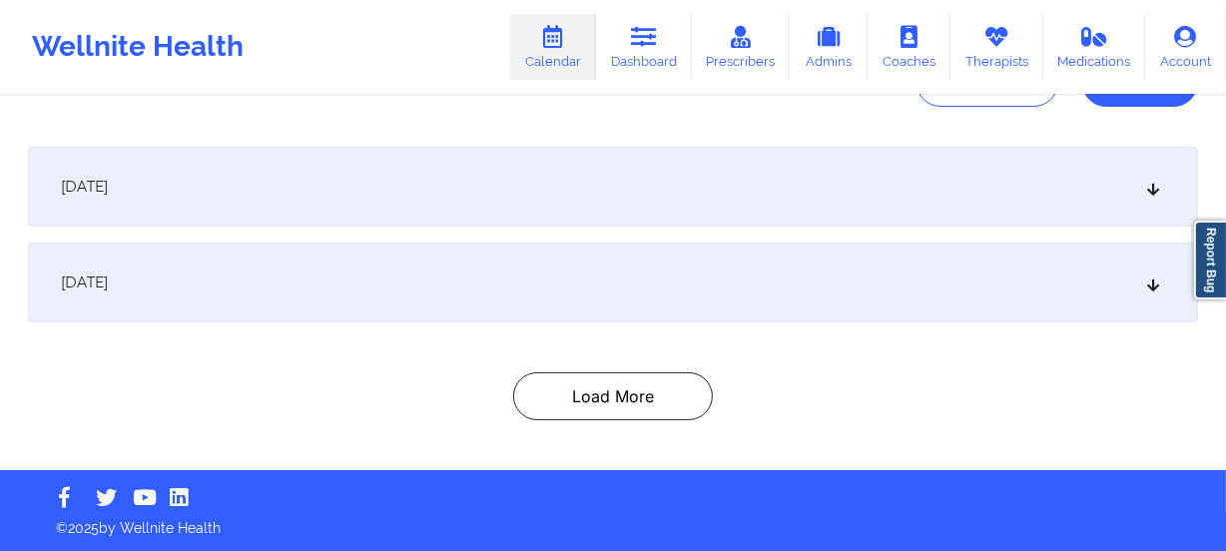
click at [1145, 280] on icon at bounding box center [1153, 283] width 17 height 14
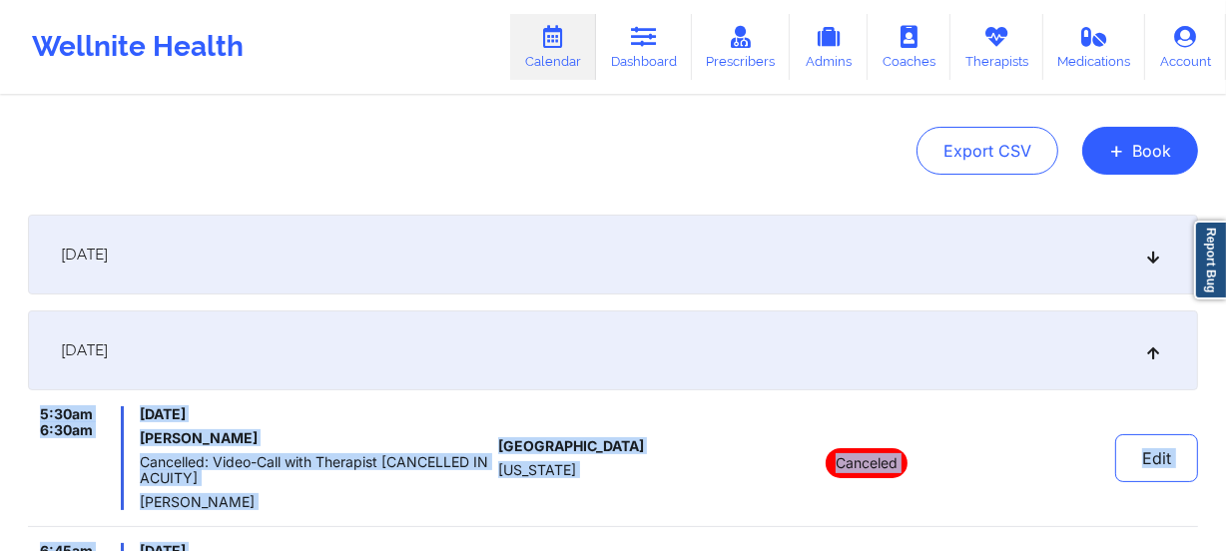
scroll to position [0, 0]
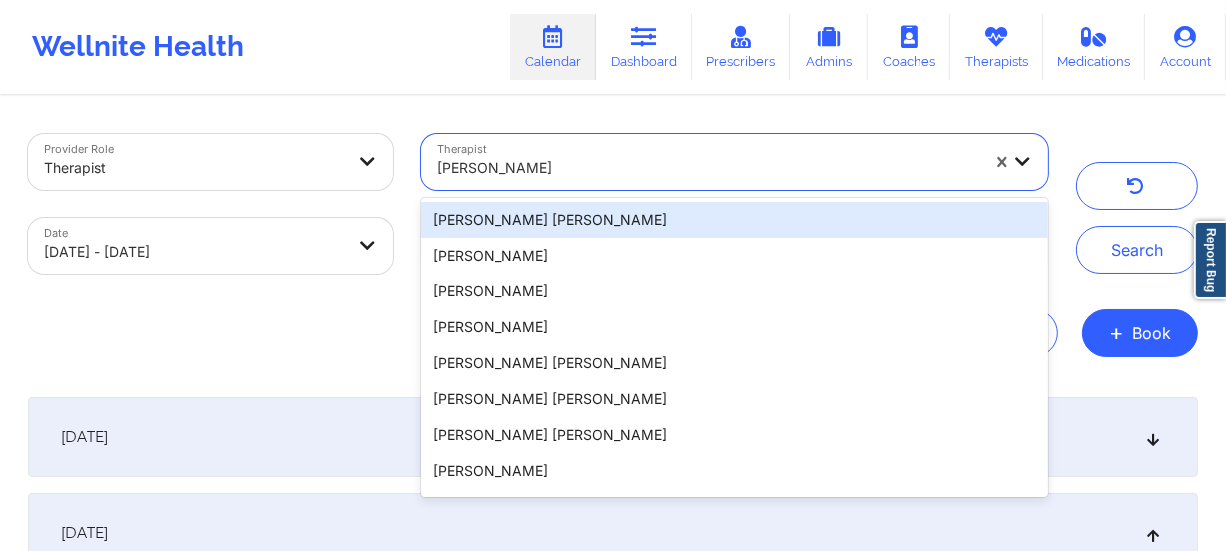
click at [667, 156] on div at bounding box center [708, 168] width 542 height 24
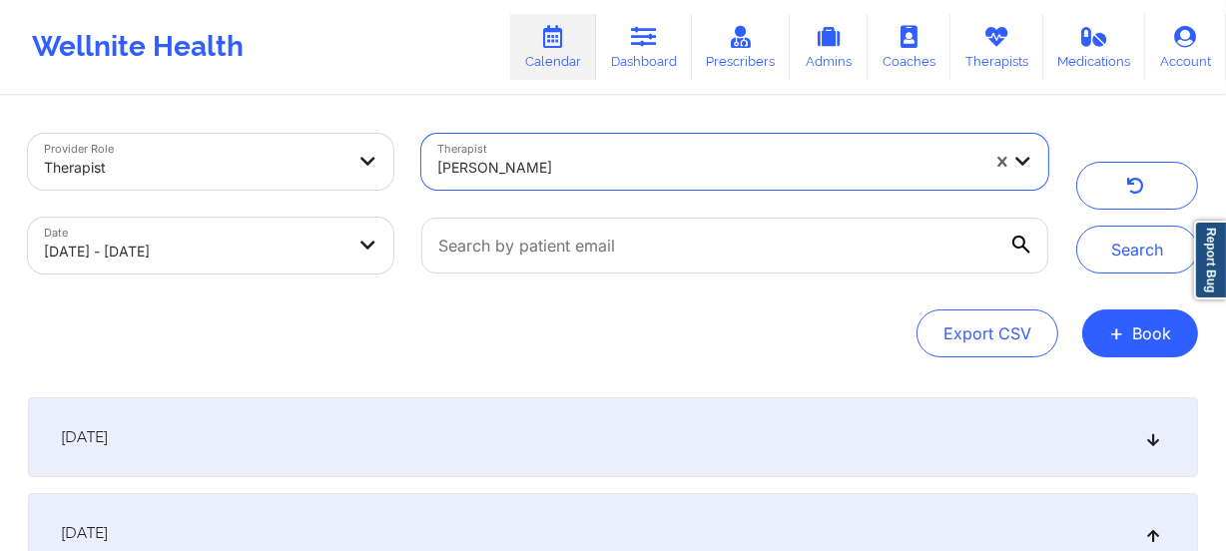
paste input "[PERSON_NAME]"
type input "[PERSON_NAME]"
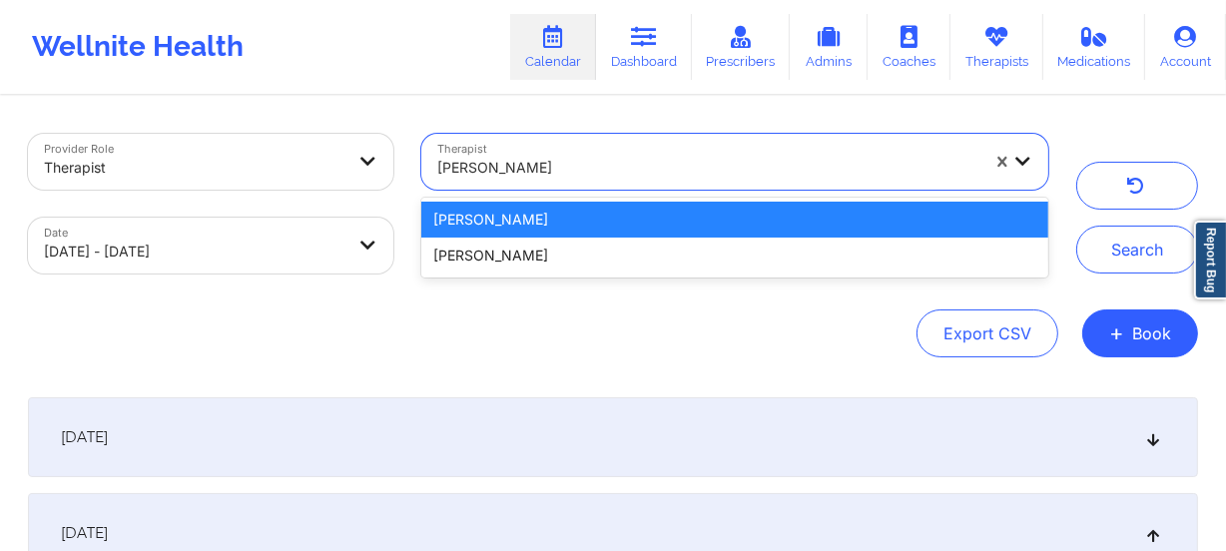
click at [605, 212] on div "[PERSON_NAME]" at bounding box center [734, 220] width 627 height 36
click at [605, 212] on div at bounding box center [734, 246] width 655 height 84
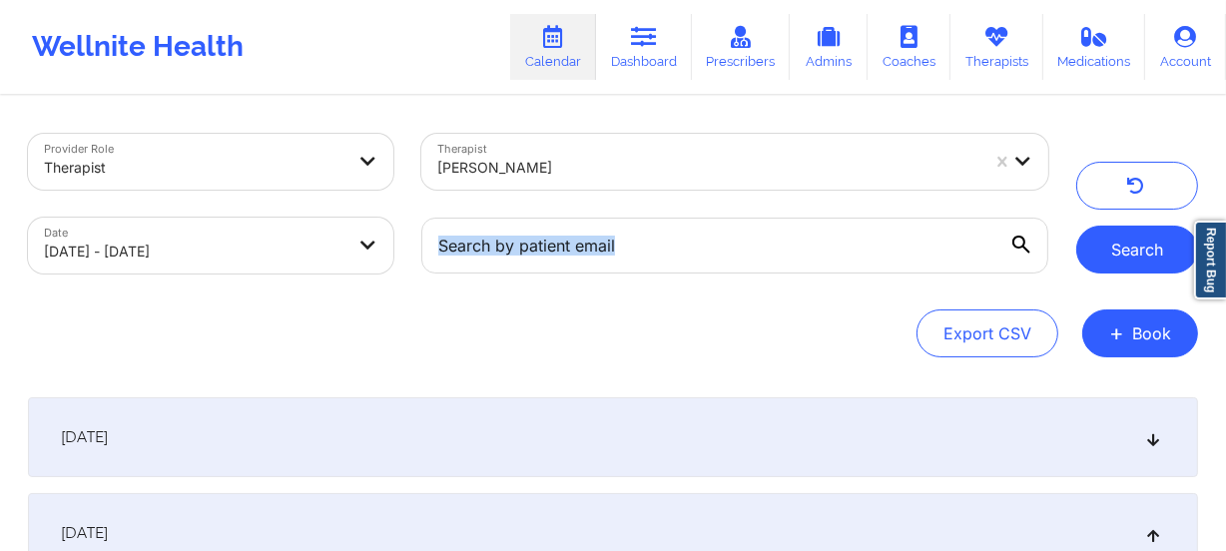
click at [1114, 251] on button "Search" at bounding box center [1137, 250] width 122 height 48
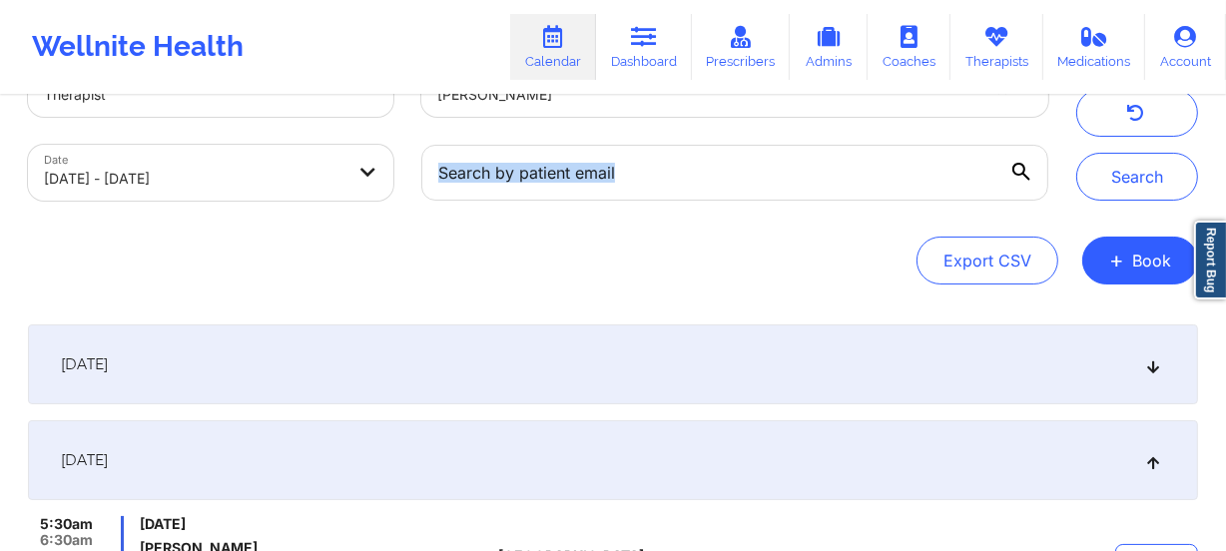
scroll to position [181, 0]
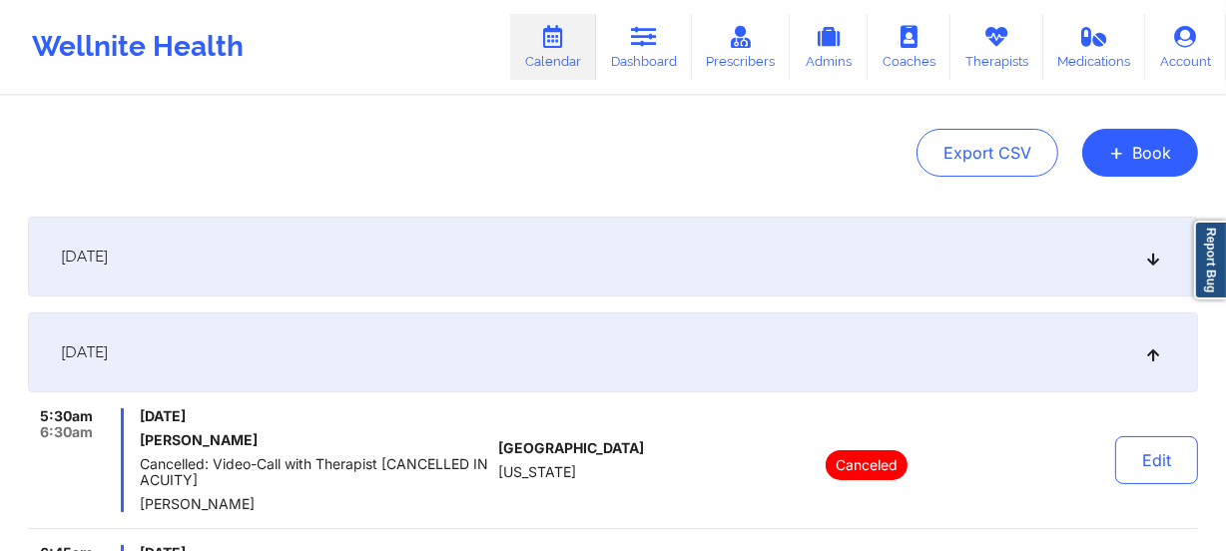
click at [1154, 330] on div "[DATE]" at bounding box center [613, 352] width 1170 height 80
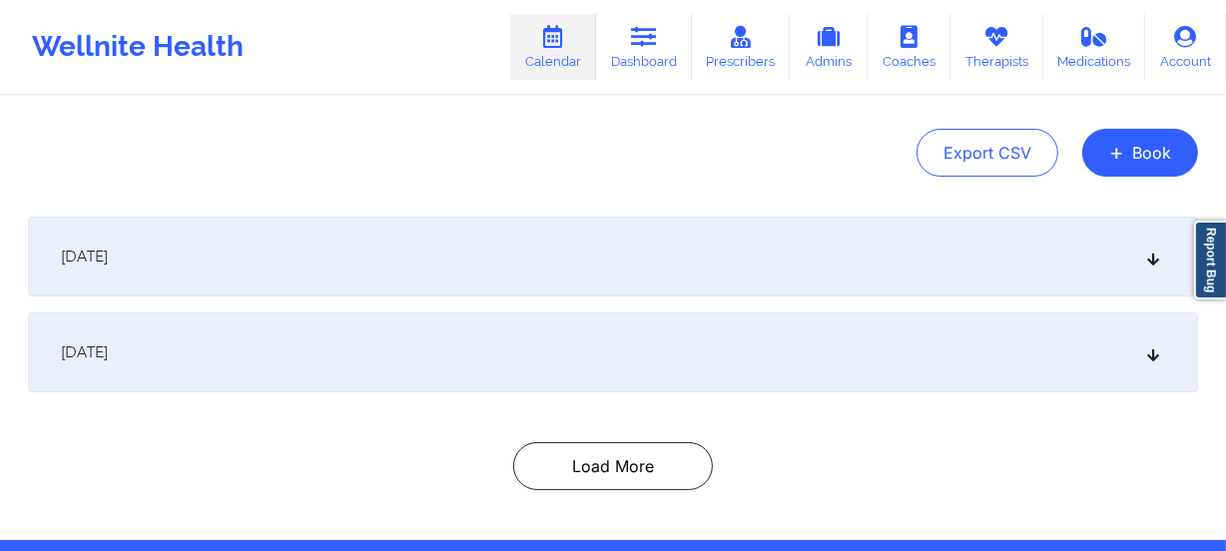
click at [1138, 337] on div "[DATE]" at bounding box center [613, 352] width 1170 height 80
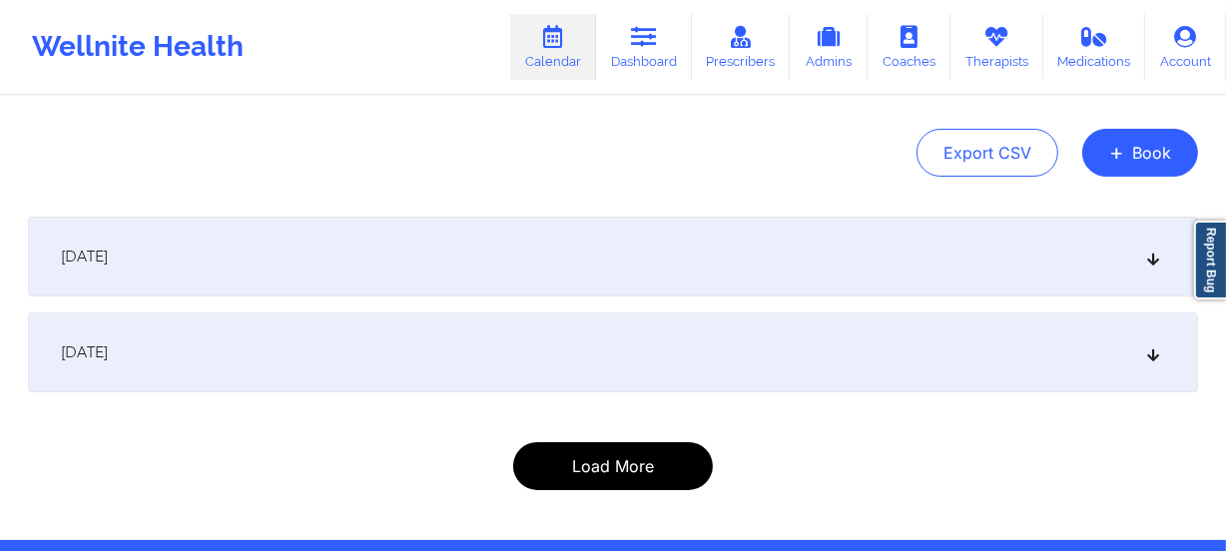
click at [649, 451] on button "Load More" at bounding box center [613, 466] width 200 height 48
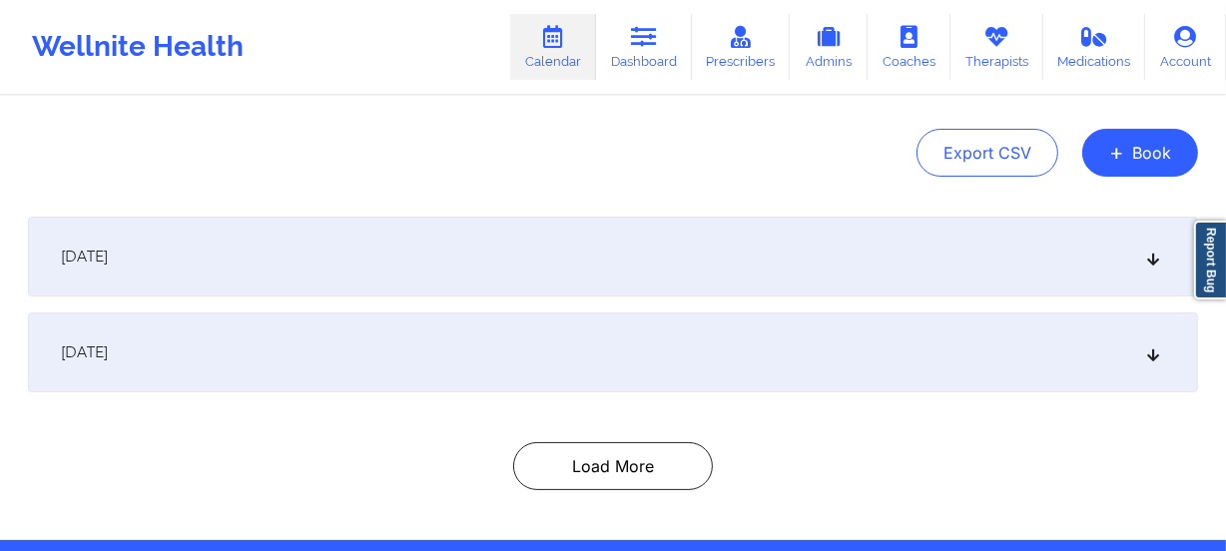
click at [1155, 357] on icon at bounding box center [1153, 352] width 17 height 14
click at [1148, 353] on icon at bounding box center [1153, 352] width 17 height 14
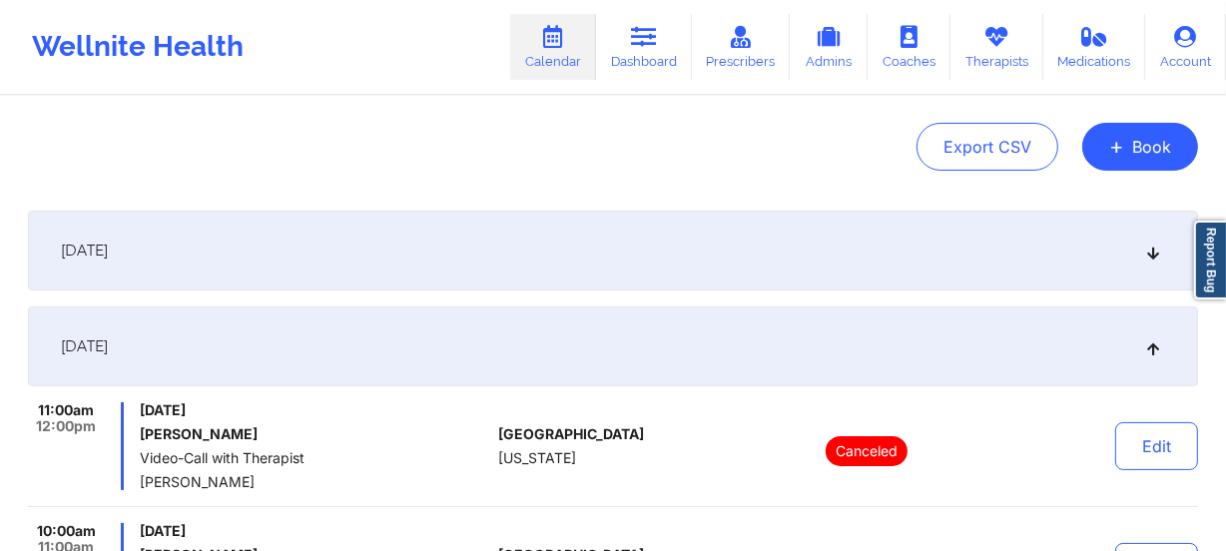
scroll to position [0, 0]
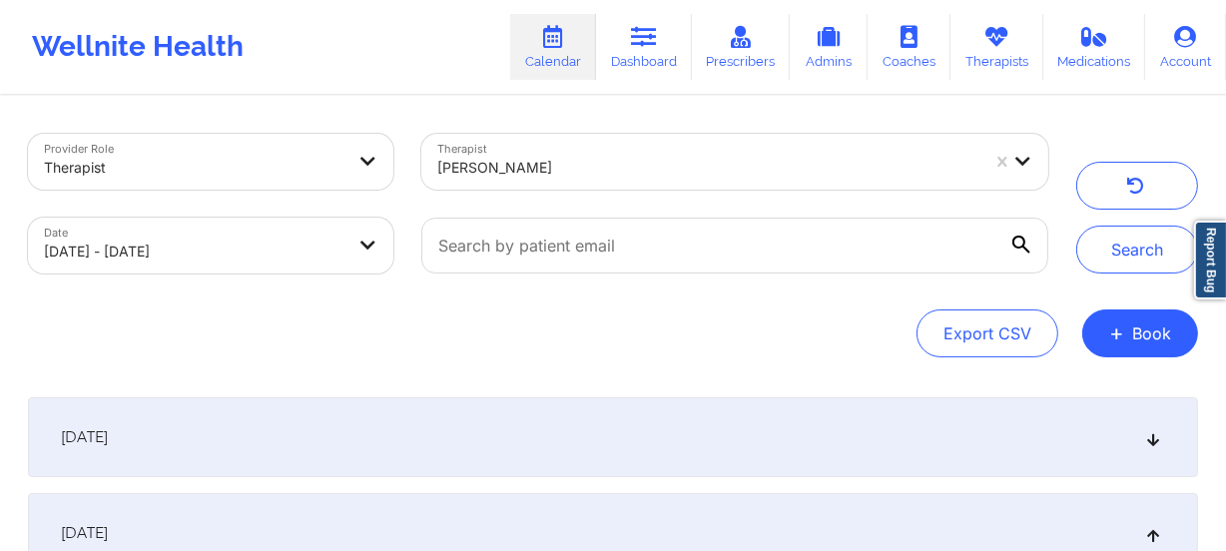
click at [675, 170] on div at bounding box center [708, 168] width 542 height 24
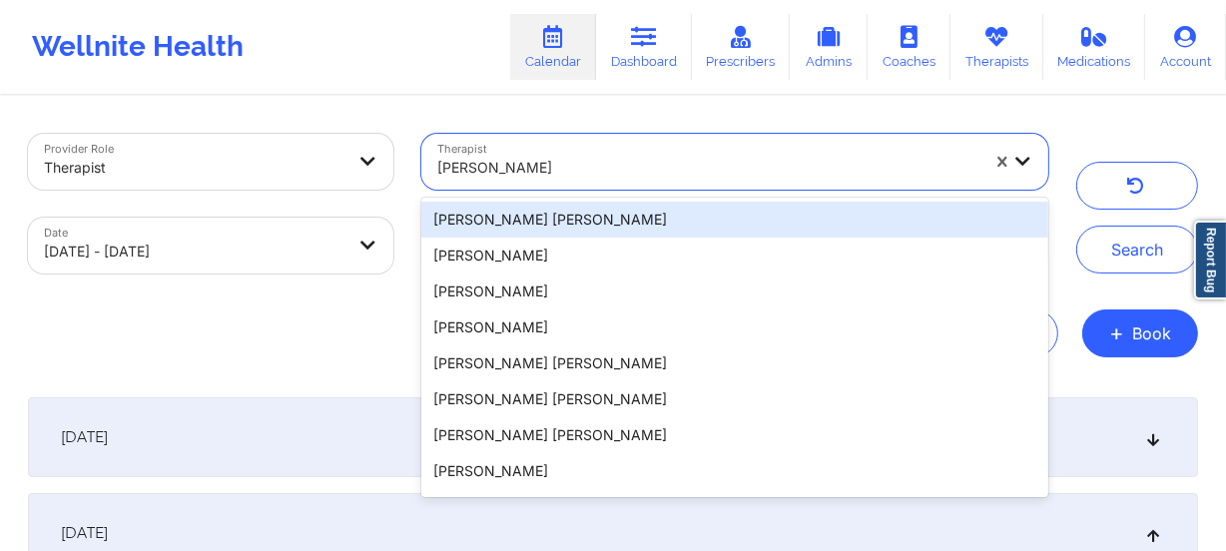
paste input "[PERSON_NAME]"
type input "[PERSON_NAME]"
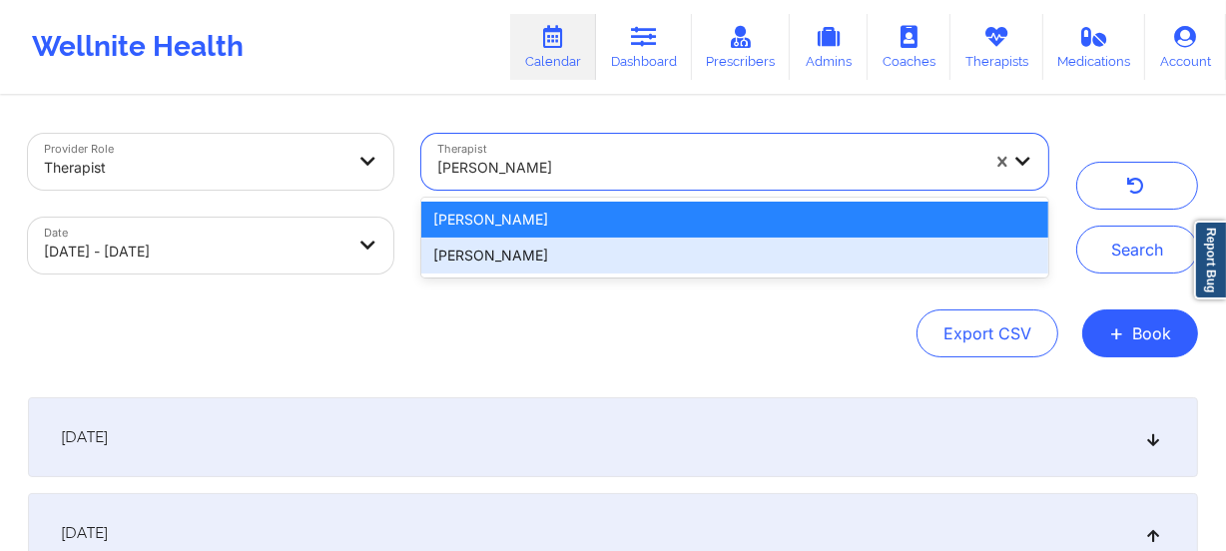
click at [576, 258] on div "[PERSON_NAME]" at bounding box center [734, 256] width 627 height 36
click at [576, 258] on input "text" at bounding box center [734, 246] width 627 height 56
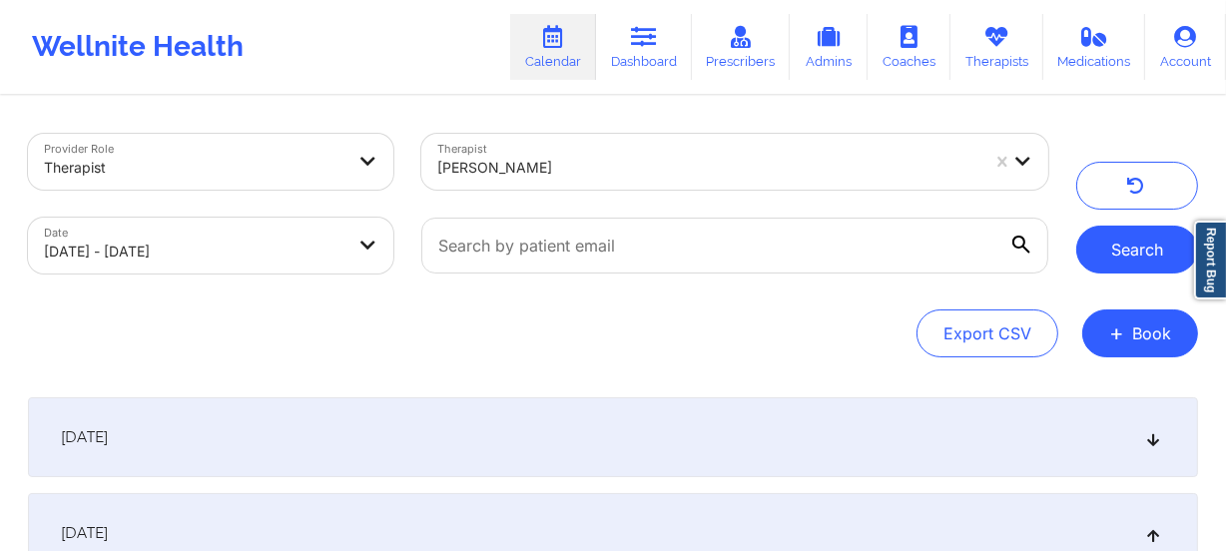
click at [1139, 248] on button "Search" at bounding box center [1137, 250] width 122 height 48
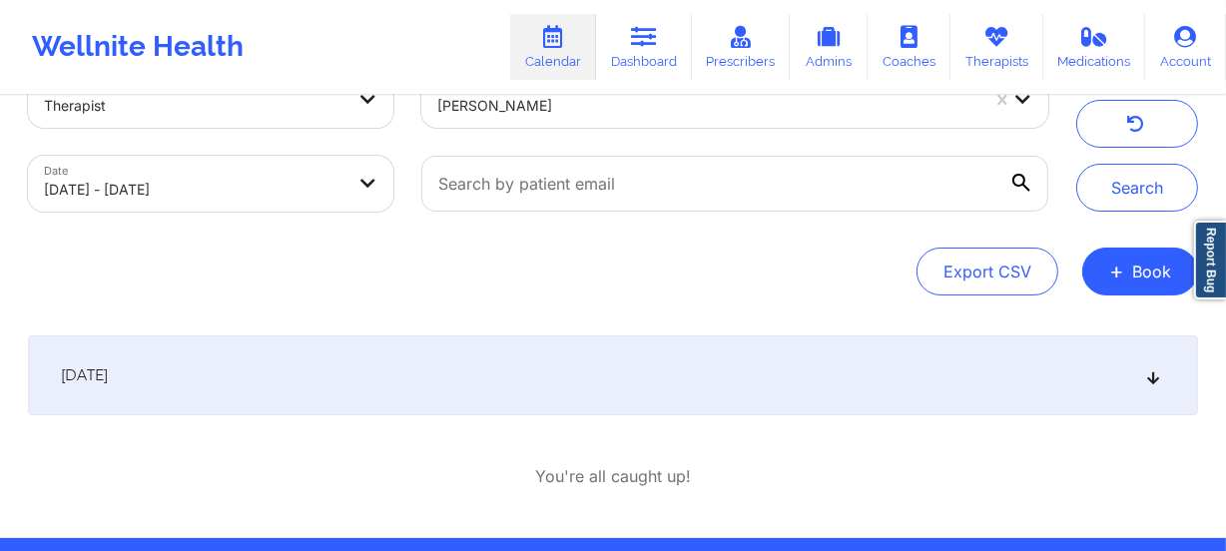
scroll to position [130, 0]
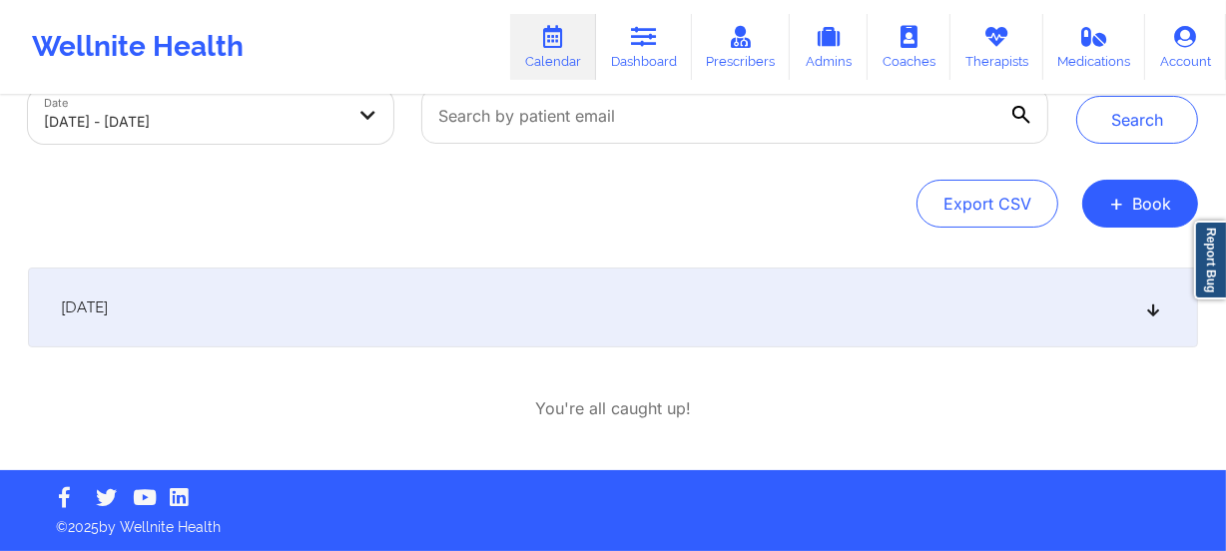
click at [782, 317] on div "[DATE]" at bounding box center [613, 308] width 1170 height 80
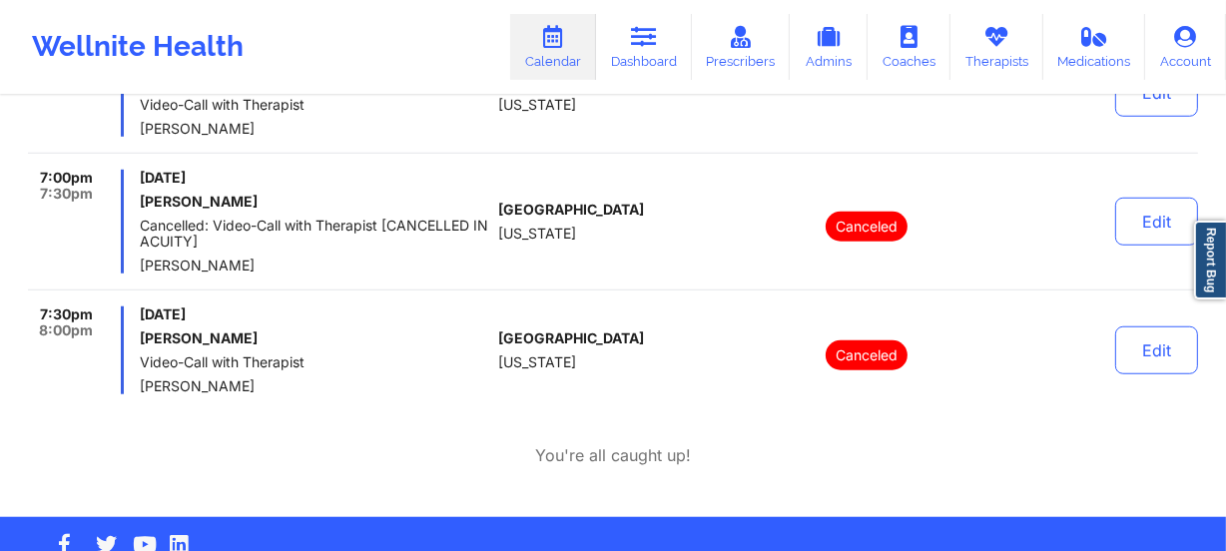
scroll to position [1401, 0]
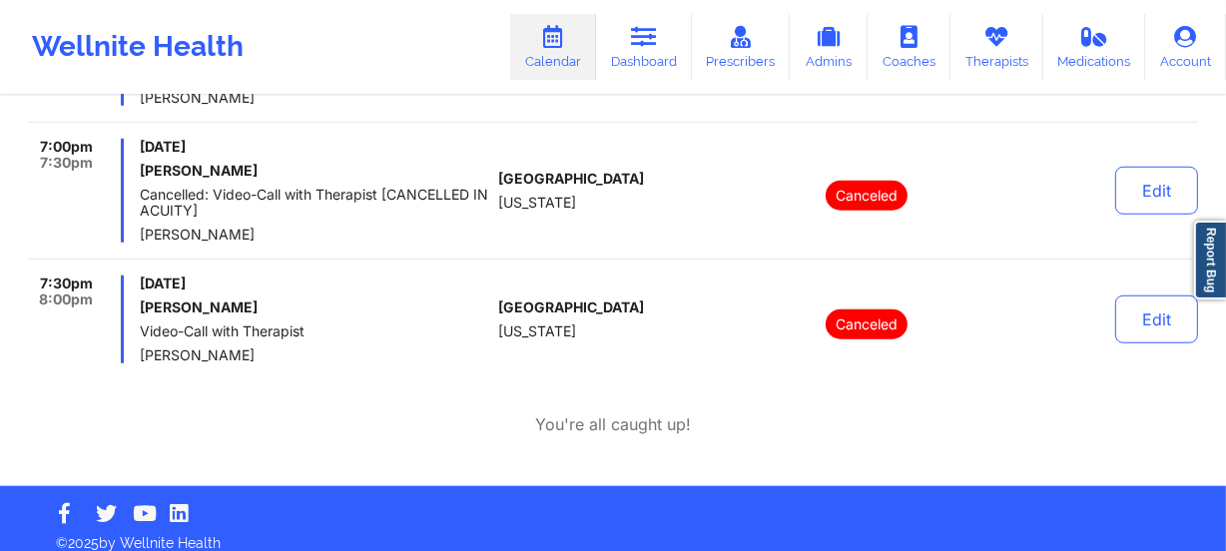
click at [523, 281] on div "[GEOGRAPHIC_DATA] [US_STATE]" at bounding box center [609, 320] width 222 height 88
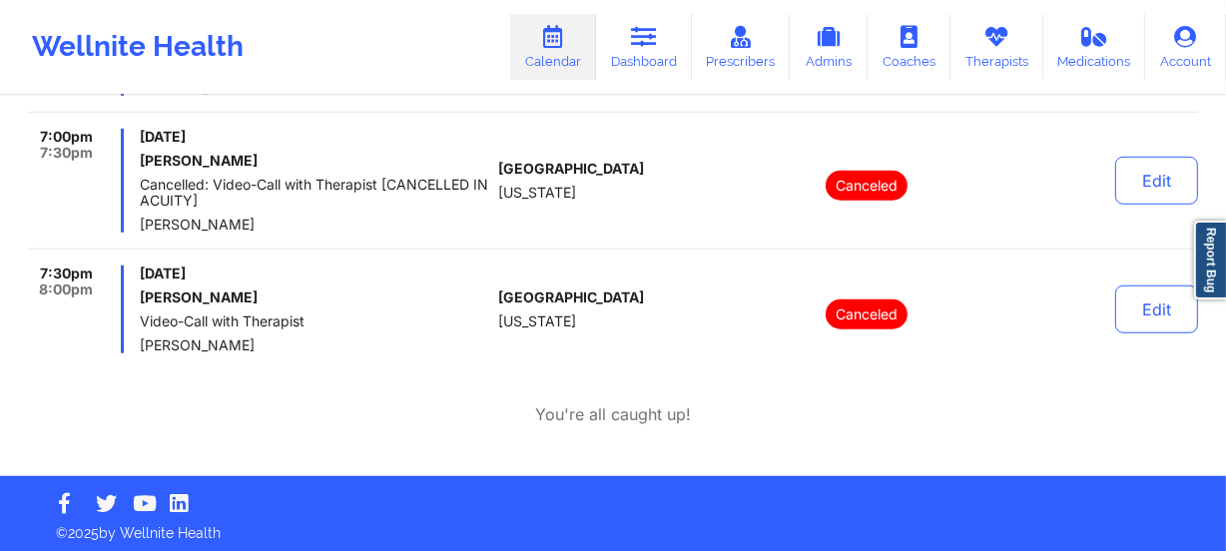
scroll to position [1416, 0]
